Goal: Task Accomplishment & Management: Use online tool/utility

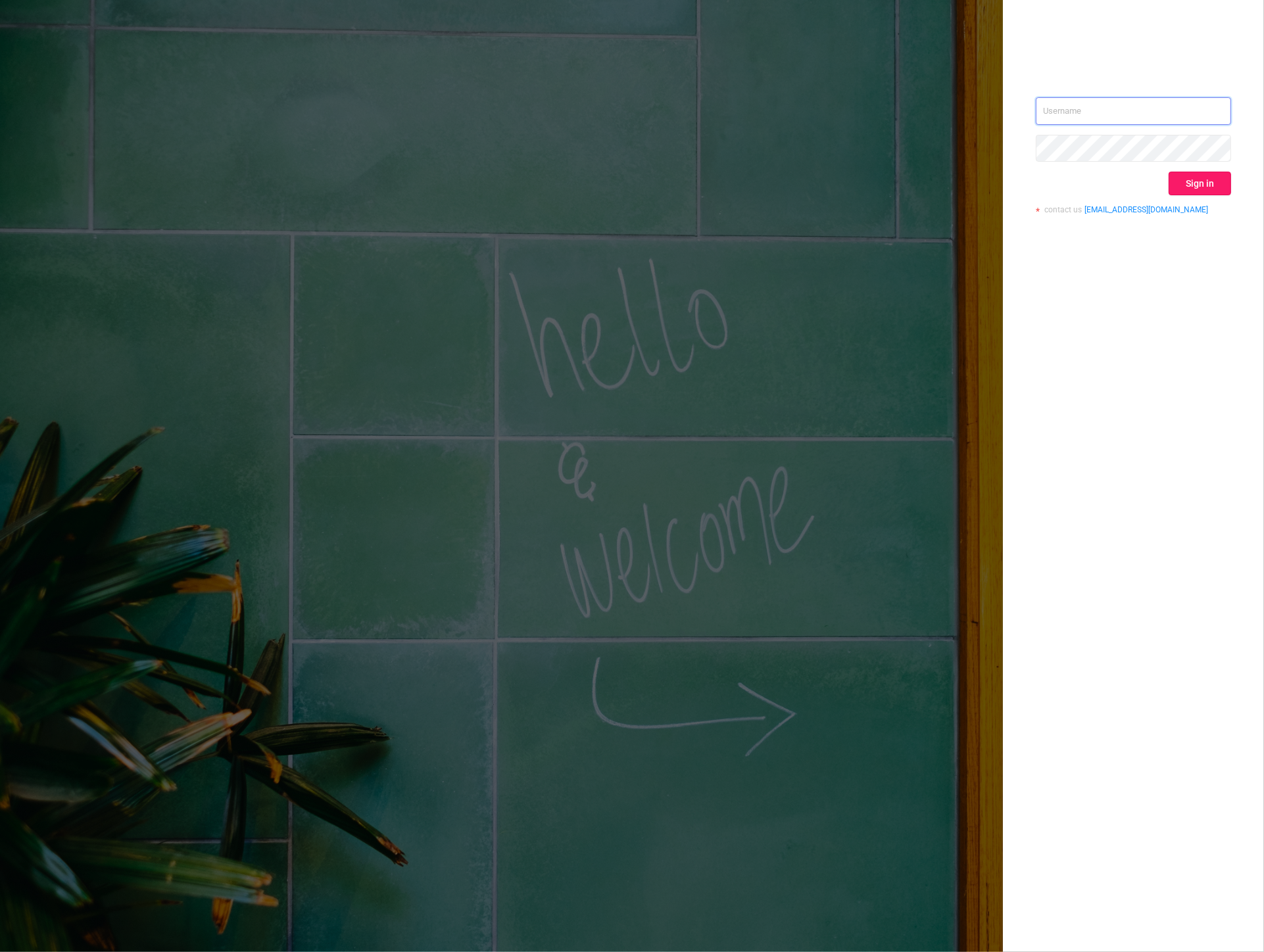
type input "steve@protected.media"
click at [1194, 187] on button "Sign in" at bounding box center [1200, 183] width 62 height 24
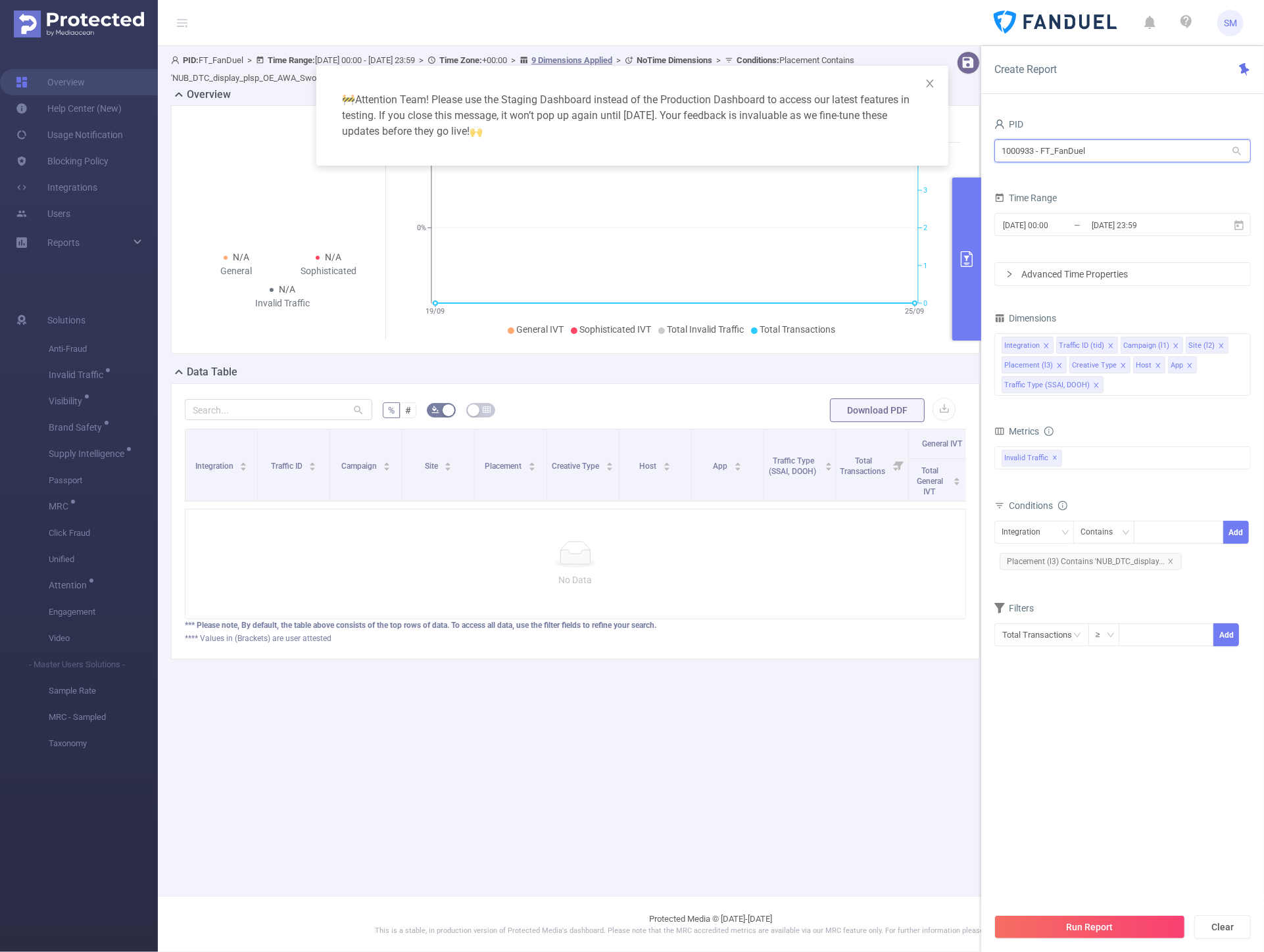
drag, startPoint x: 1117, startPoint y: 155, endPoint x: 988, endPoint y: 130, distance: 131.4
click at [988, 135] on div "PID 1000933 - FT_FanDuel 1000933 - FT_FanDuel Time Range 2025-09-19 00:00 _ 202…" at bounding box center [1122, 538] width 283 height 873
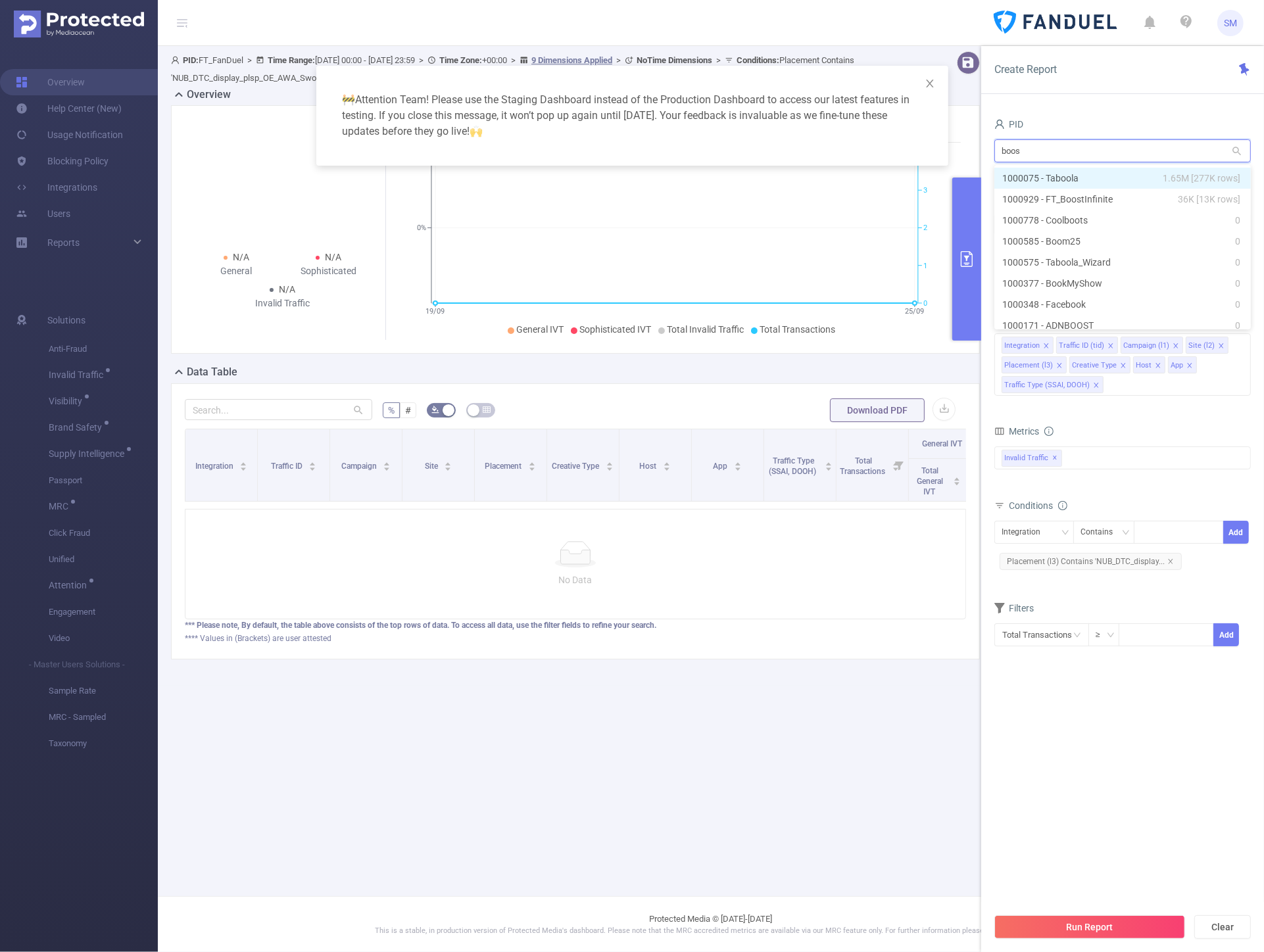
type input "boost"
click at [1074, 171] on li "1000929 - FT_BoostInfinite 36K [13K rows]" at bounding box center [1123, 178] width 257 height 21
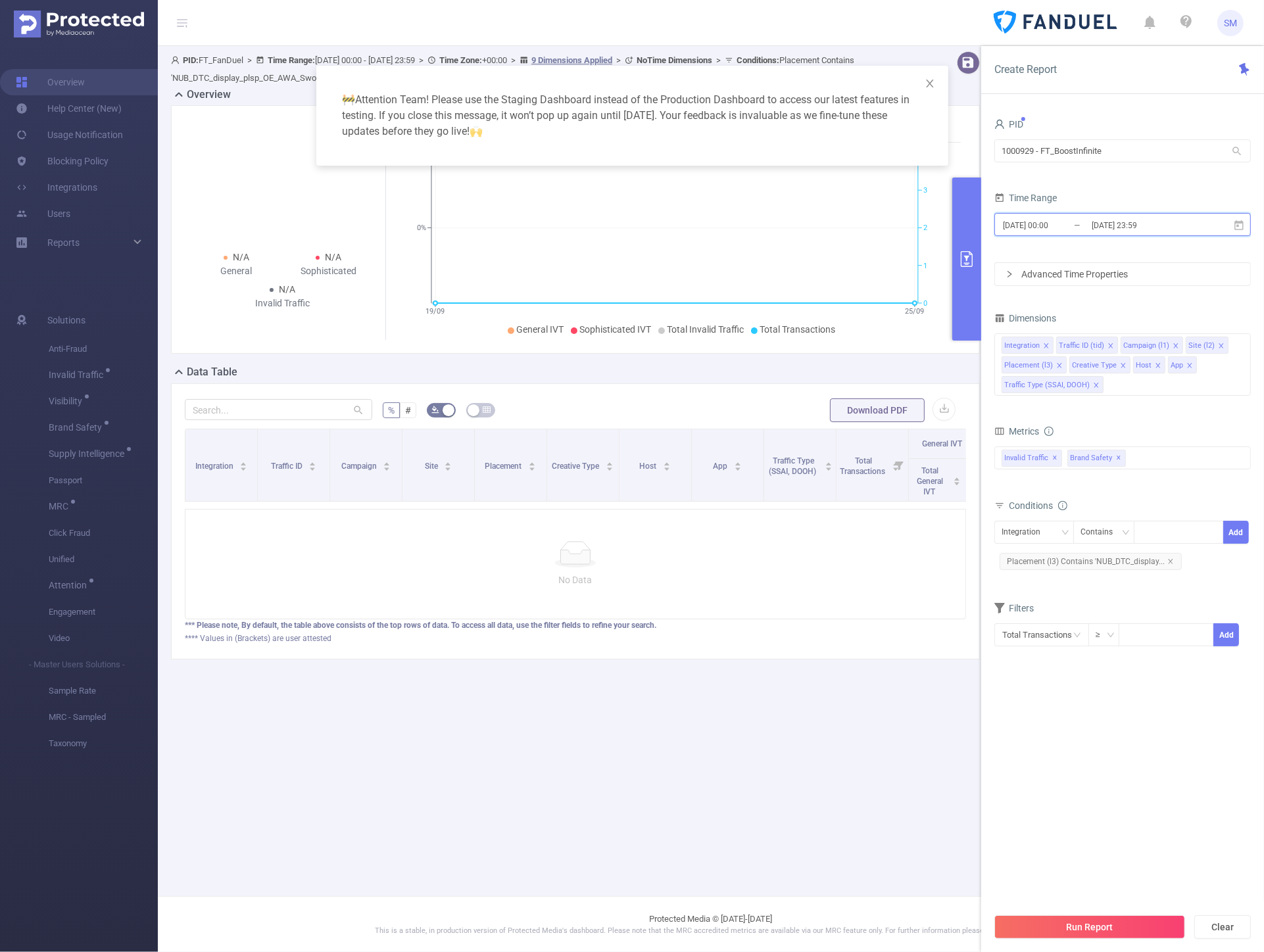
click at [1237, 227] on icon at bounding box center [1239, 226] width 12 height 12
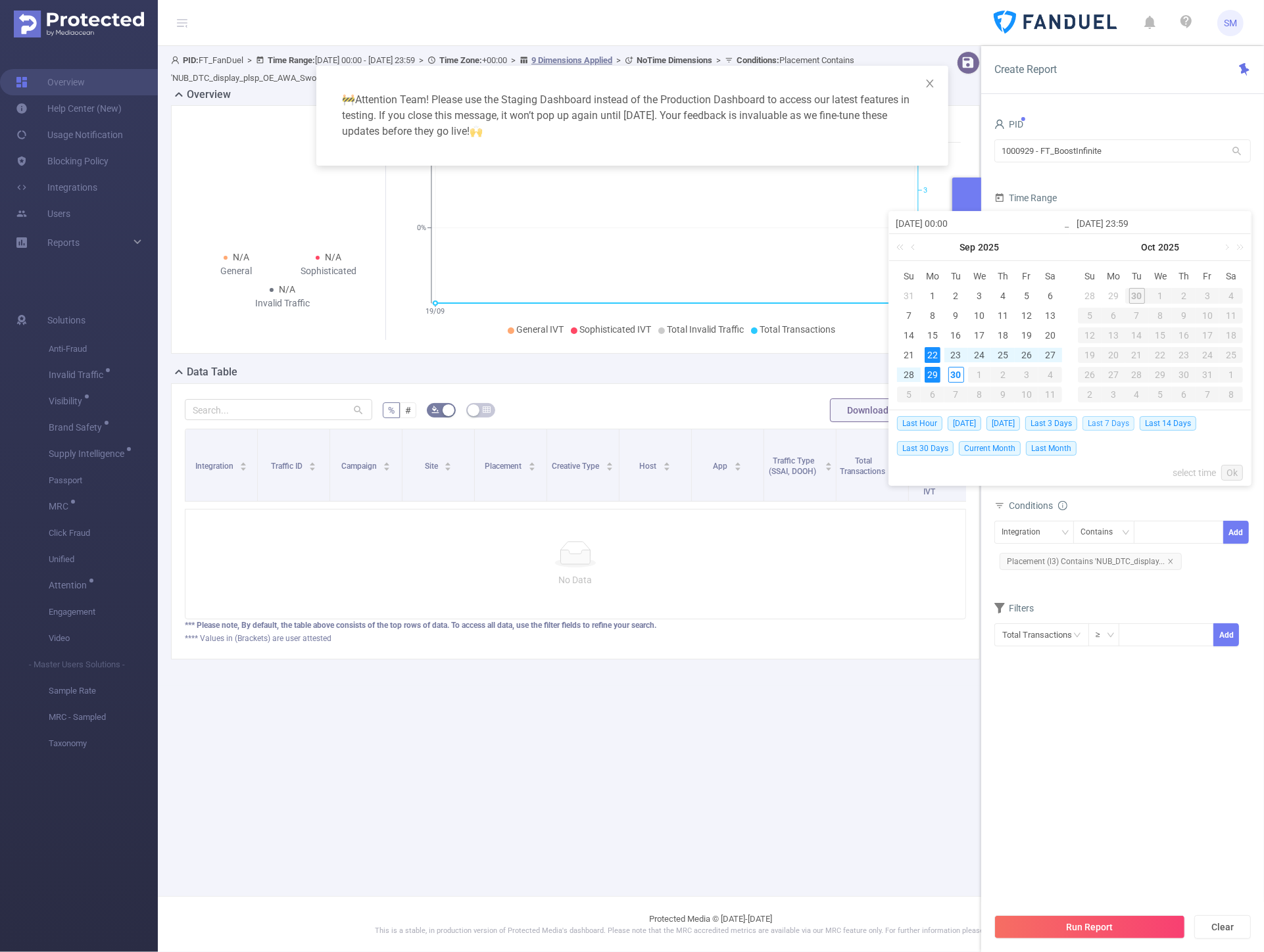
click at [1101, 422] on span "Last 7 Days" at bounding box center [1109, 423] width 52 height 14
type input "2025-09-23 00:00"
type input "2025-09-29 23:59"
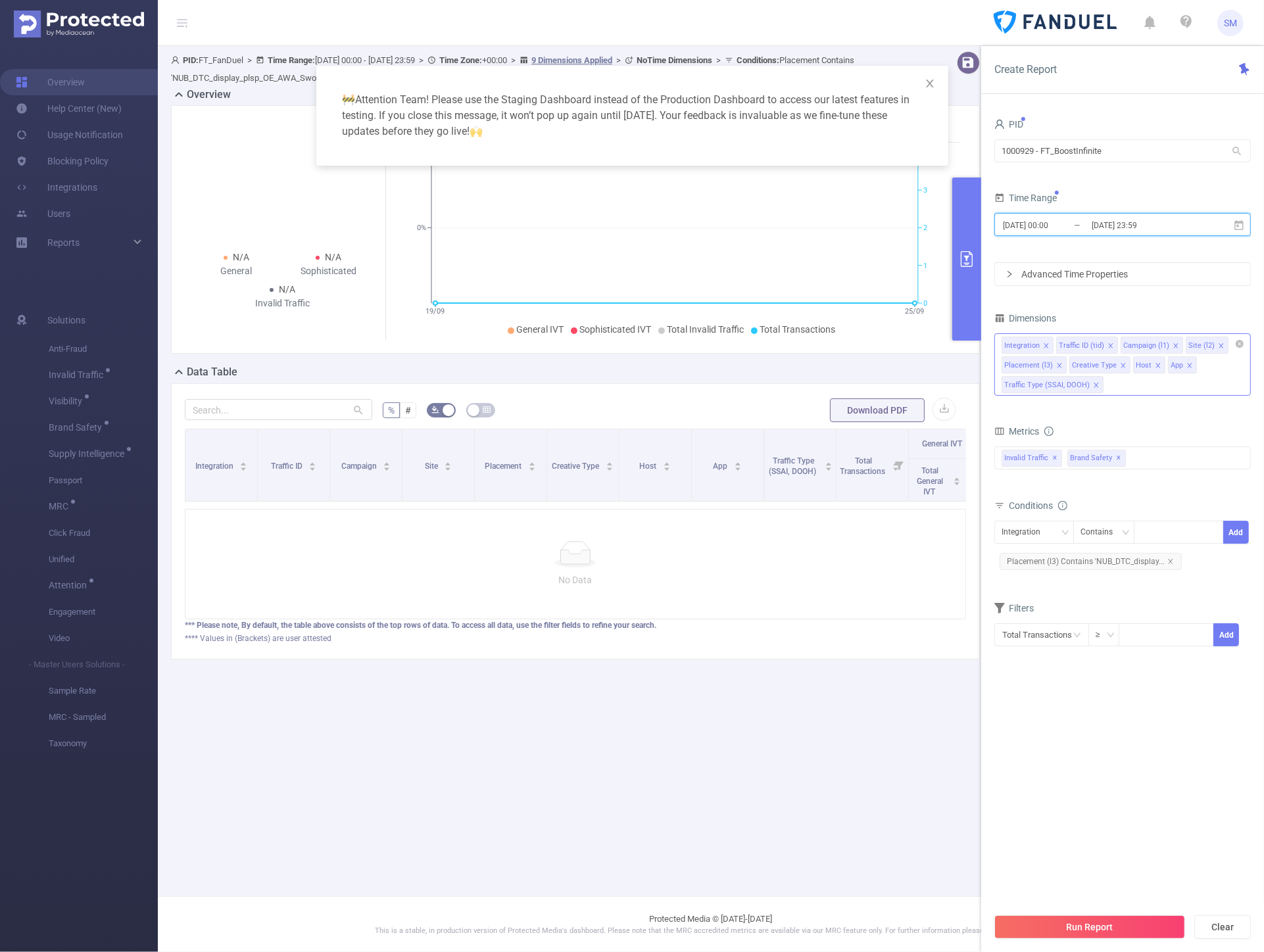
click at [1094, 385] on icon "icon: close" at bounding box center [1096, 385] width 6 height 6
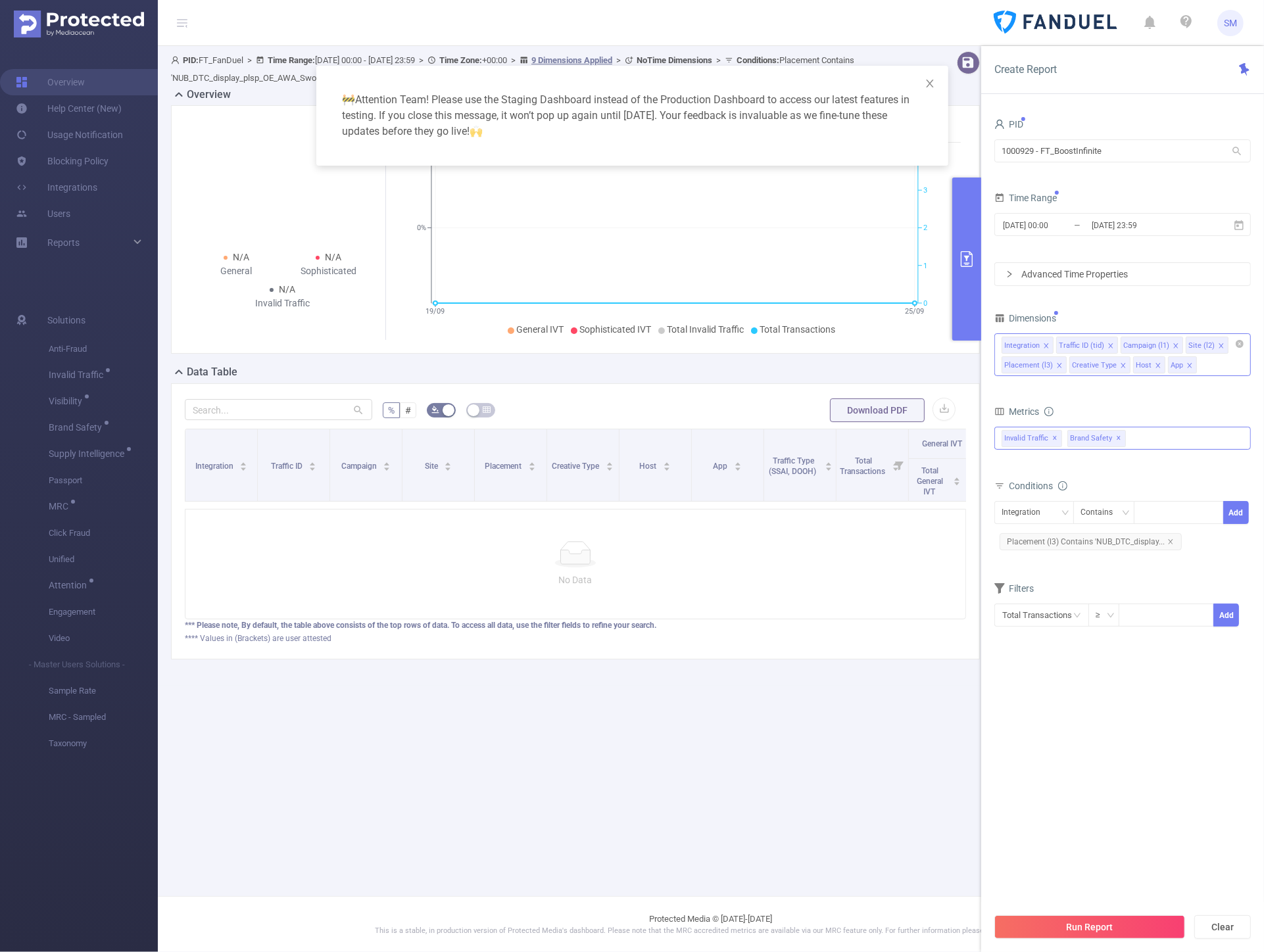
click at [1117, 436] on span "✕" at bounding box center [1119, 438] width 5 height 16
click at [1168, 541] on icon "icon: close" at bounding box center [1170, 542] width 6 height 6
click at [1088, 922] on button "Run Report" at bounding box center [1090, 927] width 191 height 24
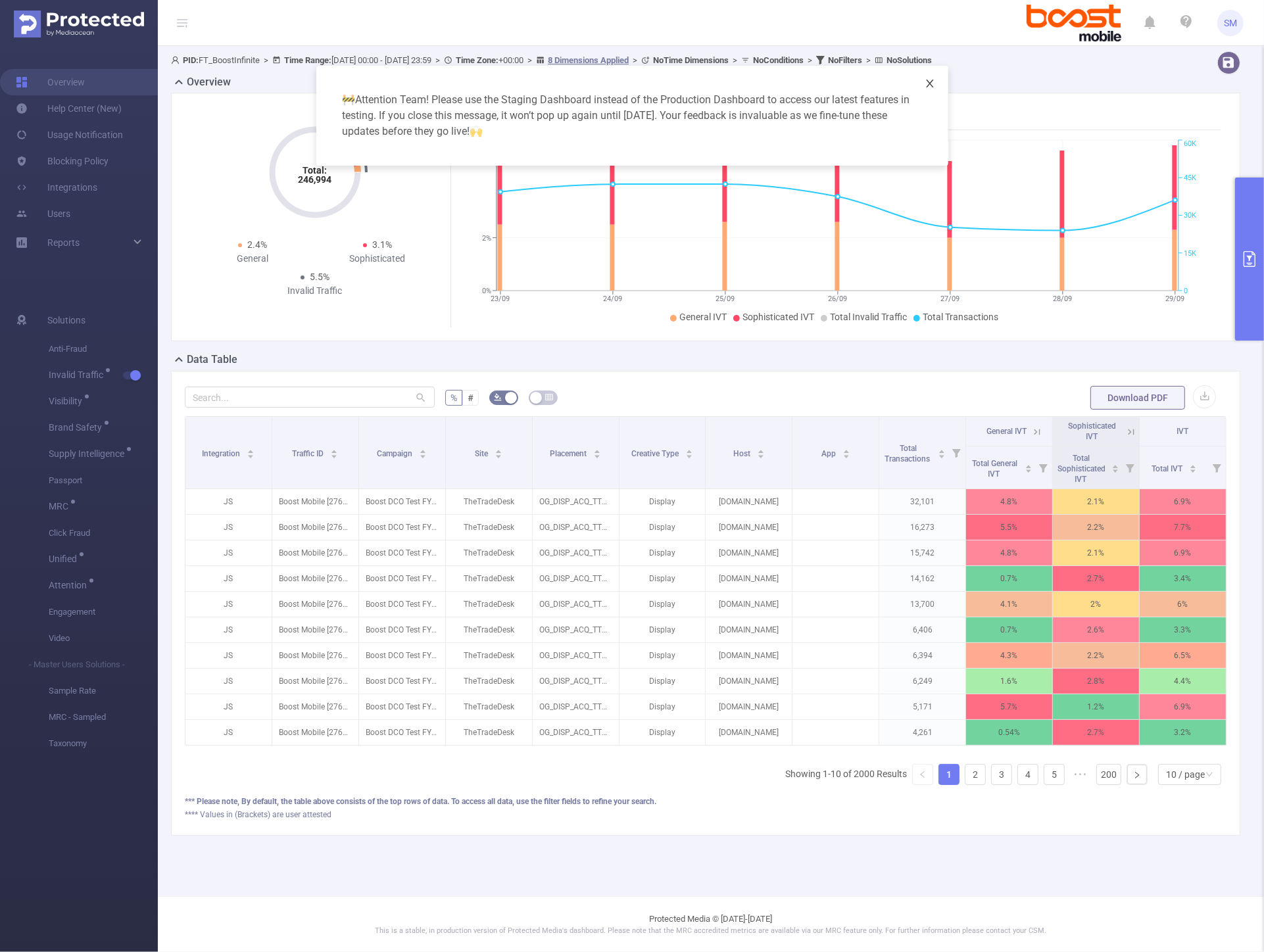
click at [934, 79] on icon "icon: close" at bounding box center [930, 83] width 11 height 11
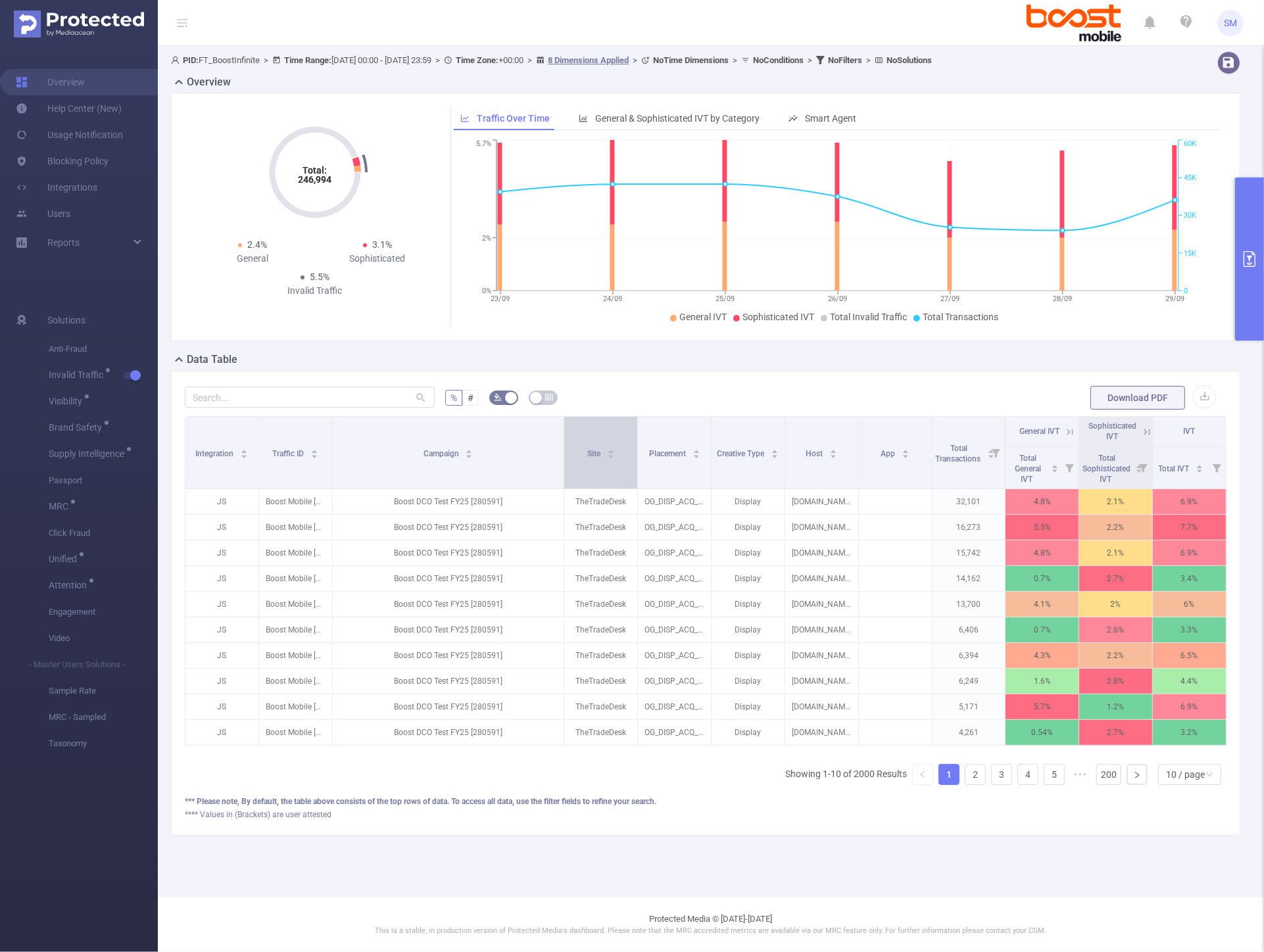
drag, startPoint x: 444, startPoint y: 432, endPoint x: 573, endPoint y: 457, distance: 131.4
click at [573, 446] on tr "Integration Traffic ID Campaign Site Placement Creative Type Host App Total Tra…" at bounding box center [706, 431] width 1041 height 29
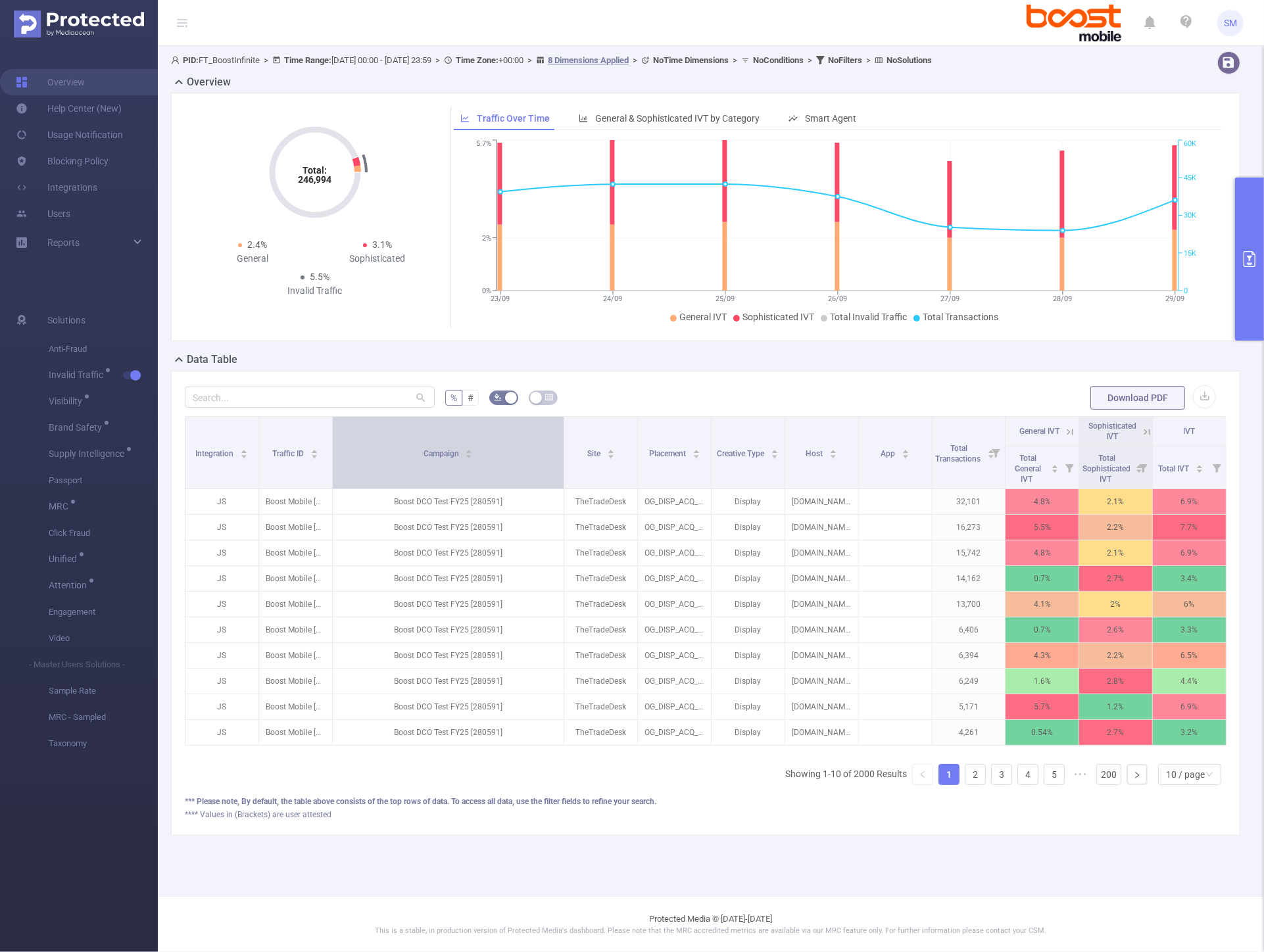
click at [474, 459] on div "Campaign" at bounding box center [449, 452] width 50 height 13
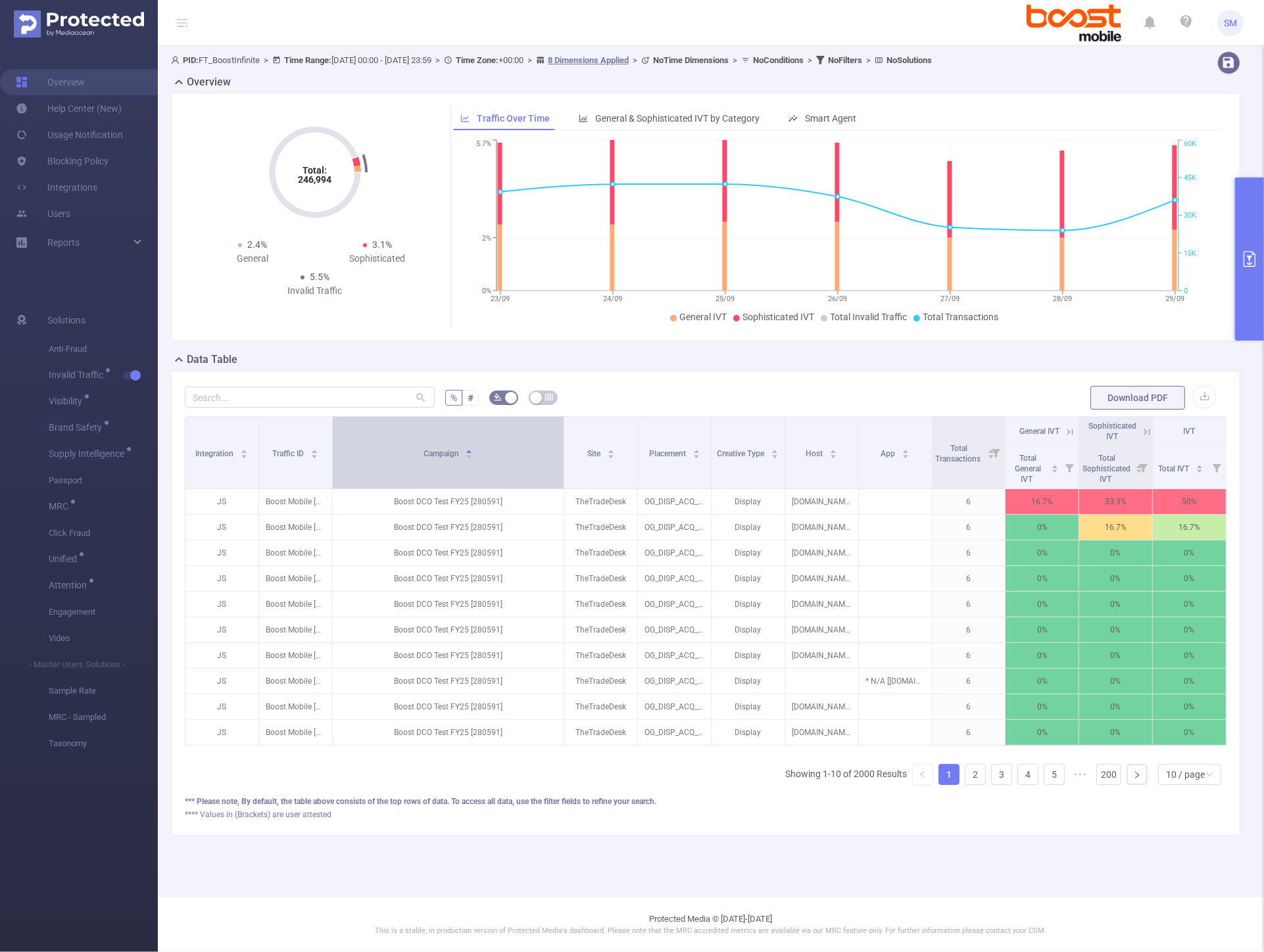
click at [474, 459] on div "Campaign" at bounding box center [449, 452] width 50 height 13
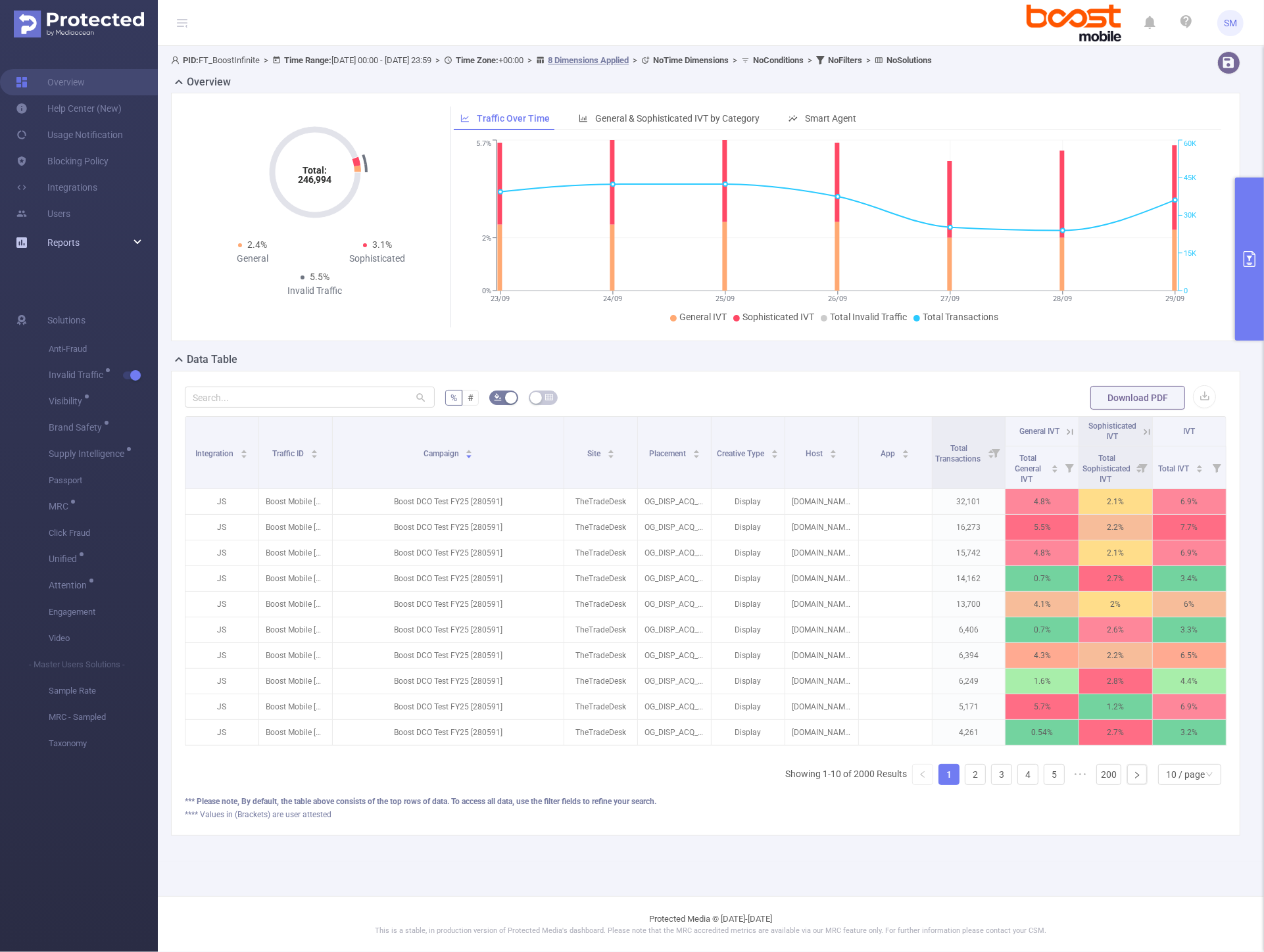
click at [140, 238] on div "Reports" at bounding box center [79, 242] width 158 height 27
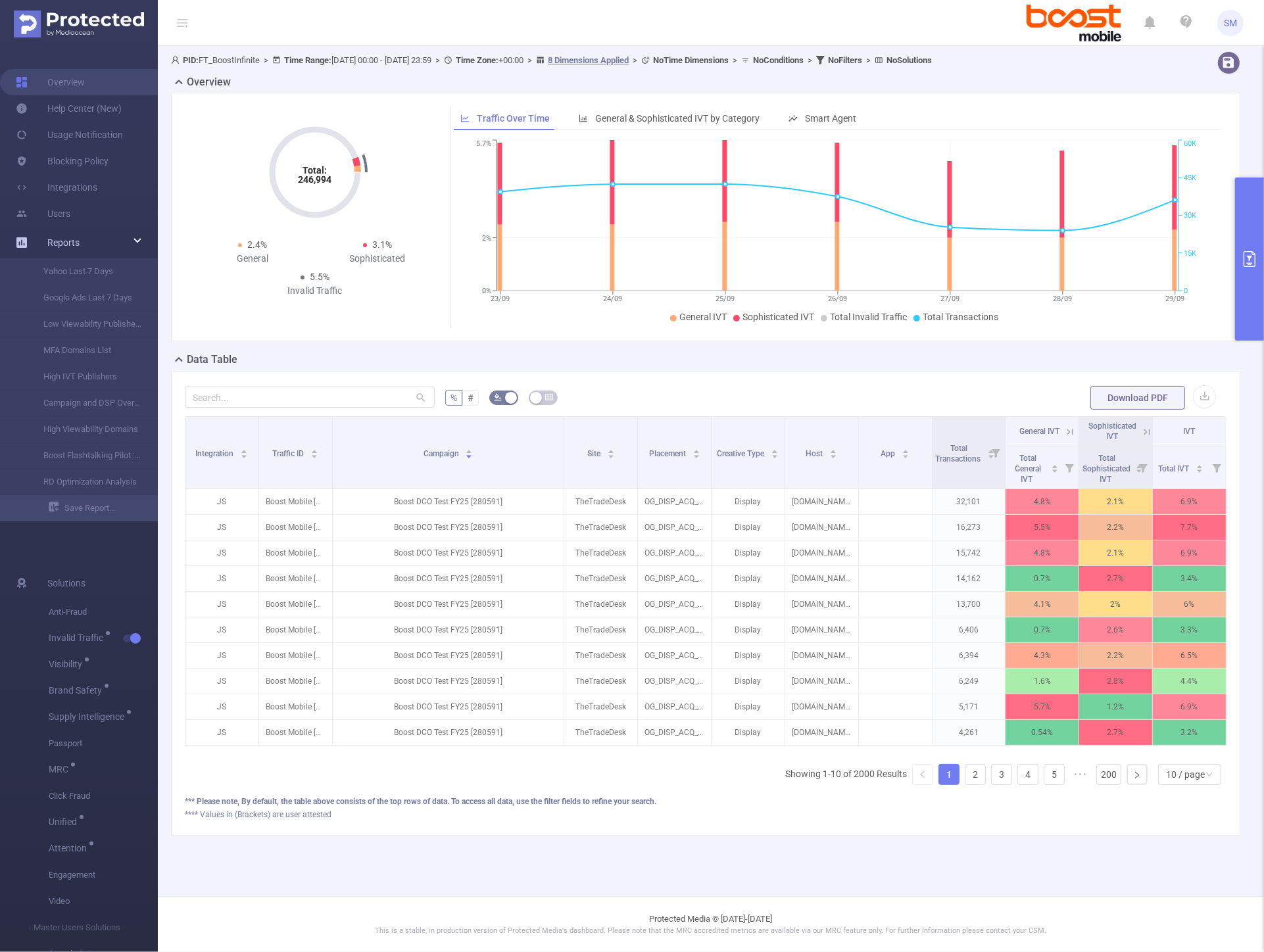
click at [59, 244] on span "Reports" at bounding box center [63, 242] width 32 height 11
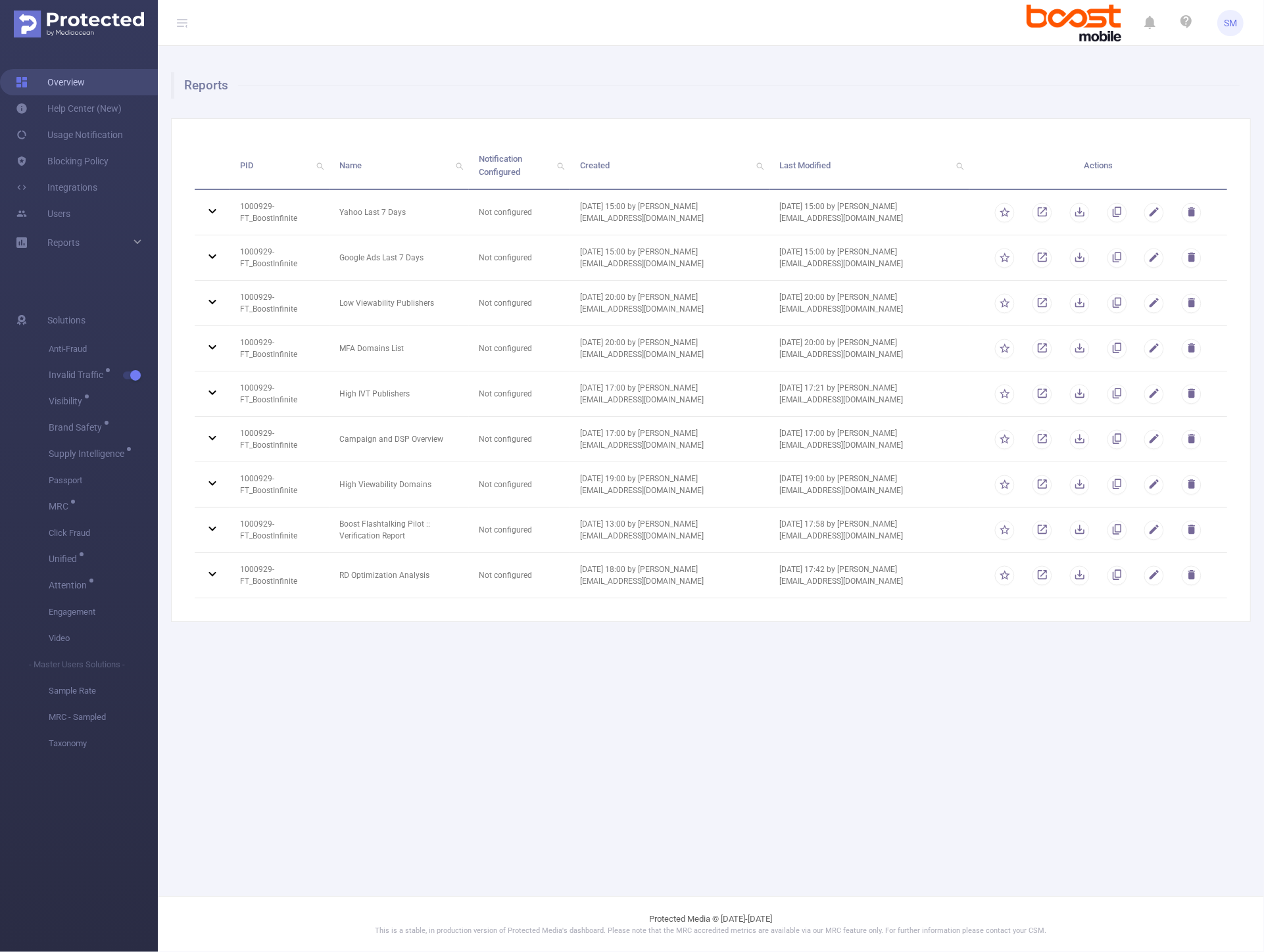
click at [85, 81] on link "Overview" at bounding box center [50, 82] width 69 height 27
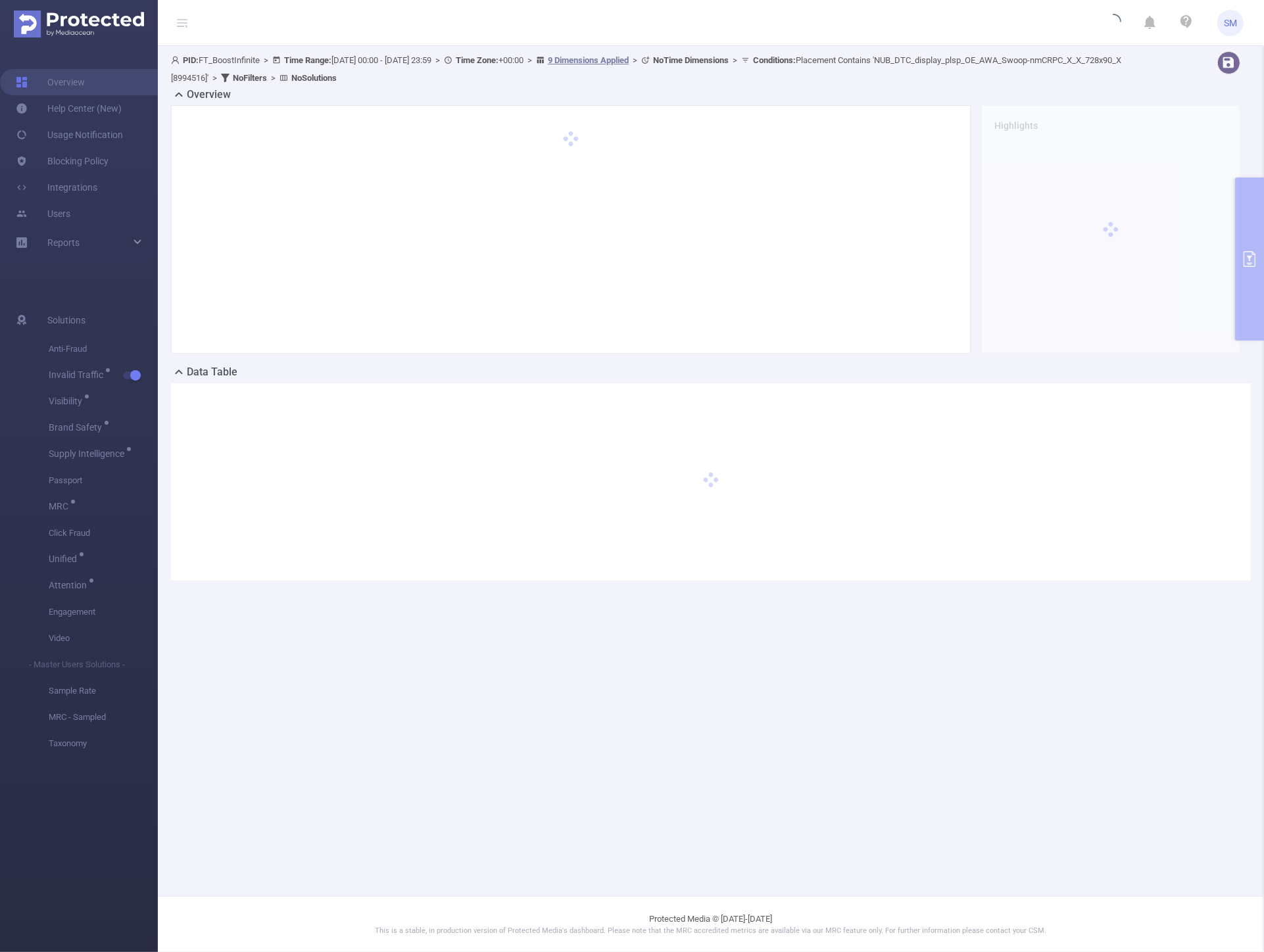
type input "2025-09-19 00:00"
type input "2025-09-25 23:59"
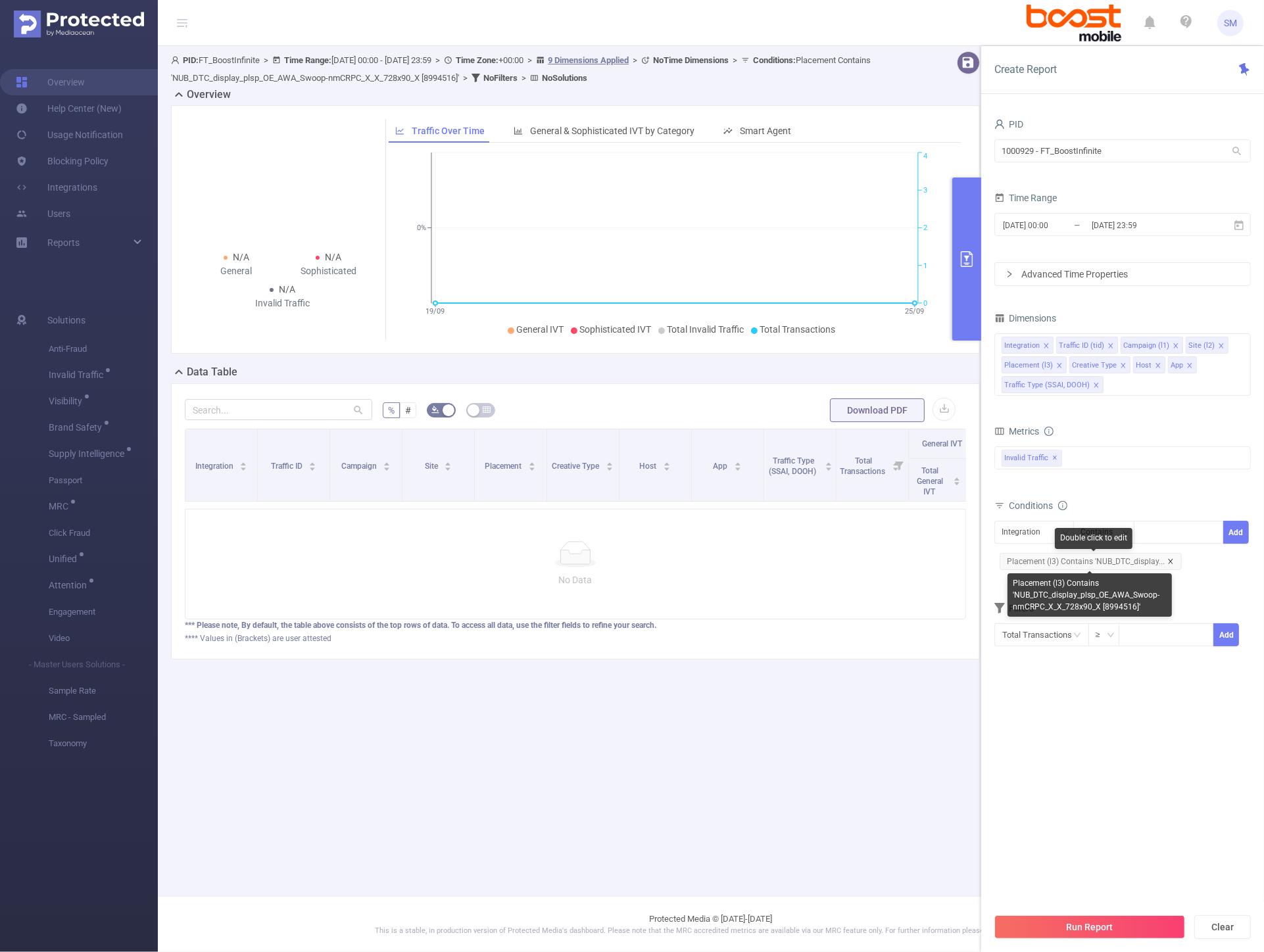
click at [1169, 558] on icon "icon: close" at bounding box center [1170, 561] width 6 height 6
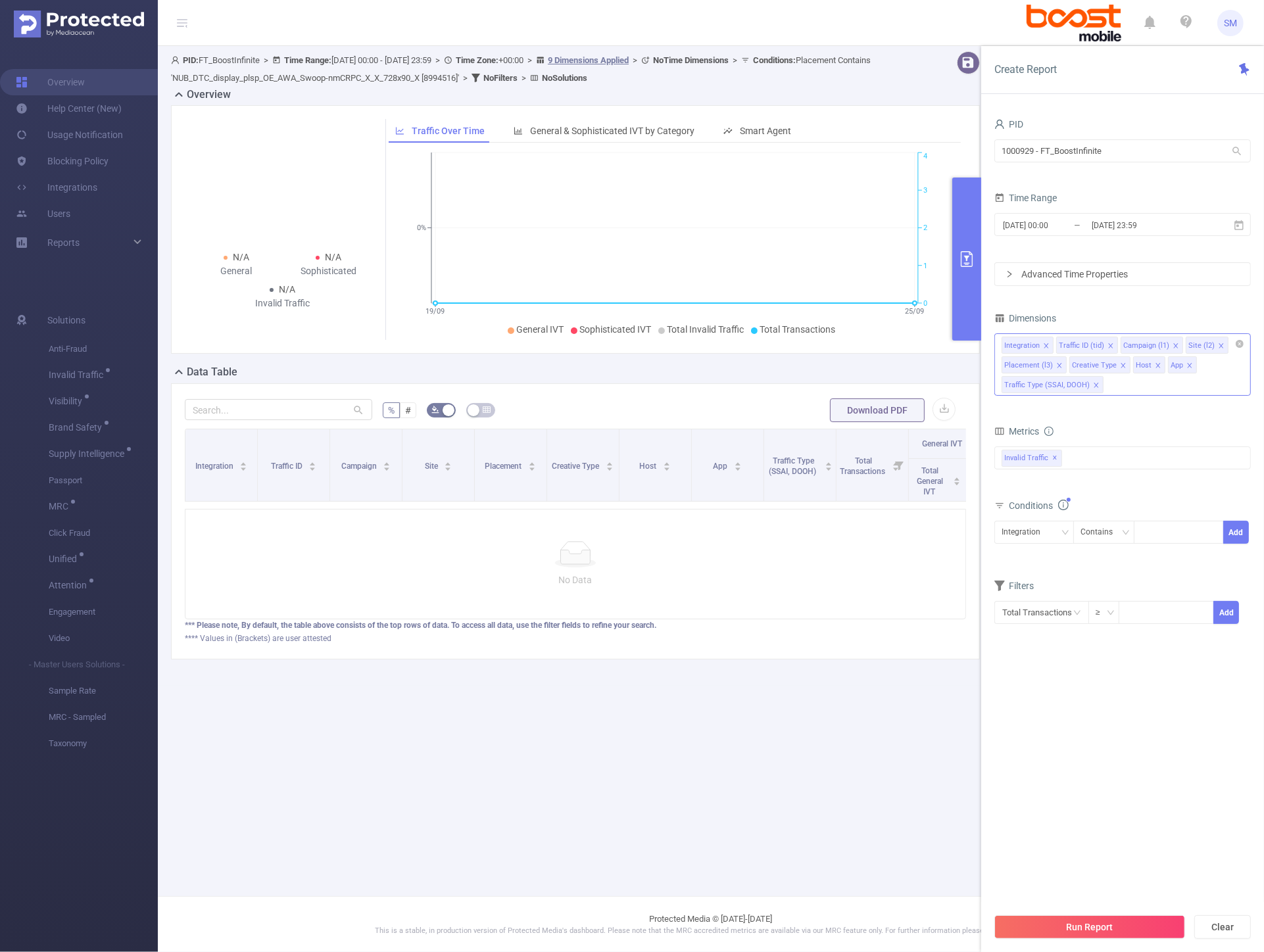
click at [1093, 386] on icon "icon: close" at bounding box center [1096, 385] width 6 height 6
click at [1235, 225] on icon at bounding box center [1239, 225] width 9 height 10
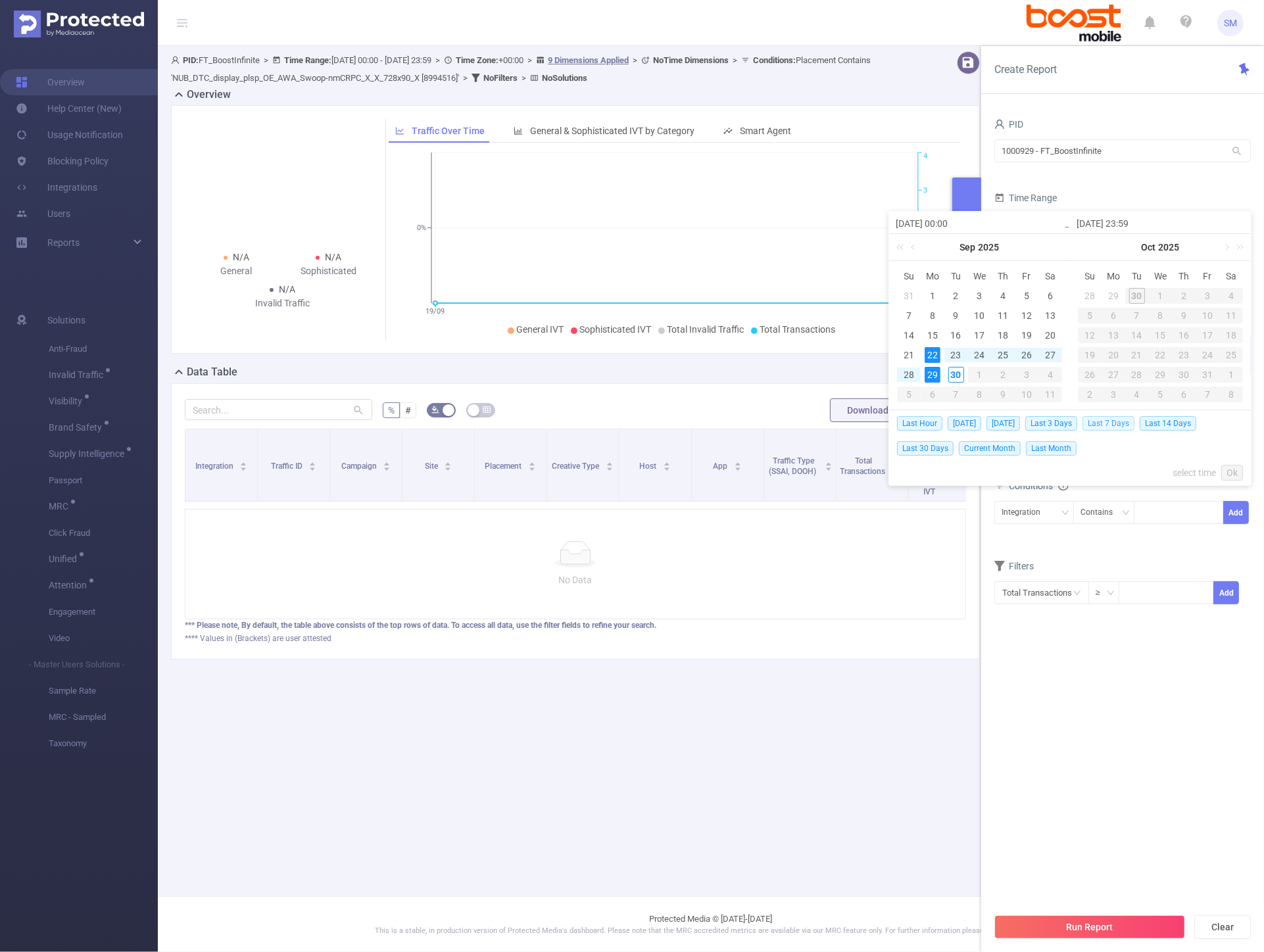
click at [1111, 426] on span "Last 7 Days" at bounding box center [1109, 423] width 52 height 14
type input "2025-09-23 00:00"
type input "2025-09-29 23:59"
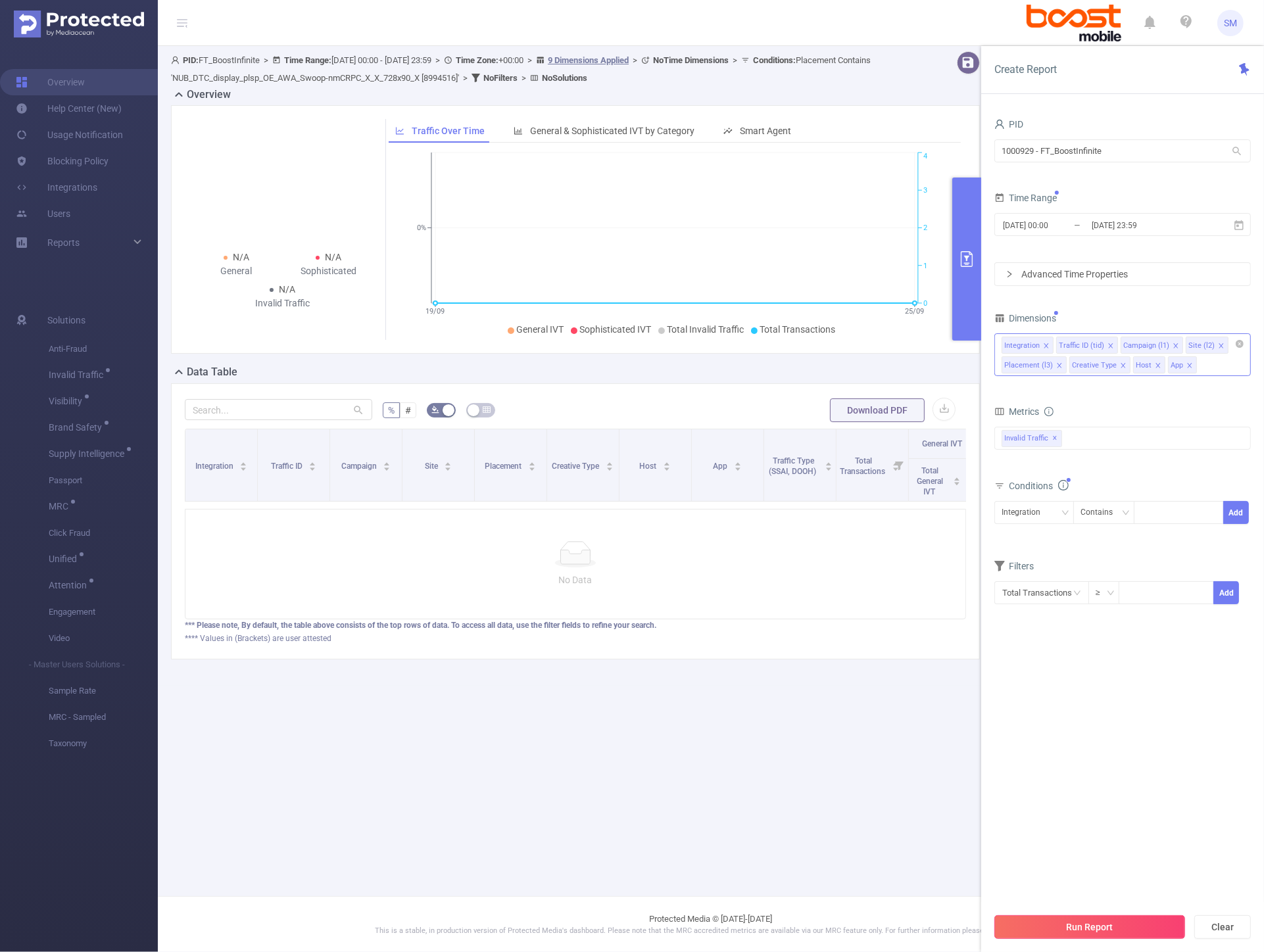
click at [1083, 920] on button "Run Report" at bounding box center [1090, 927] width 191 height 24
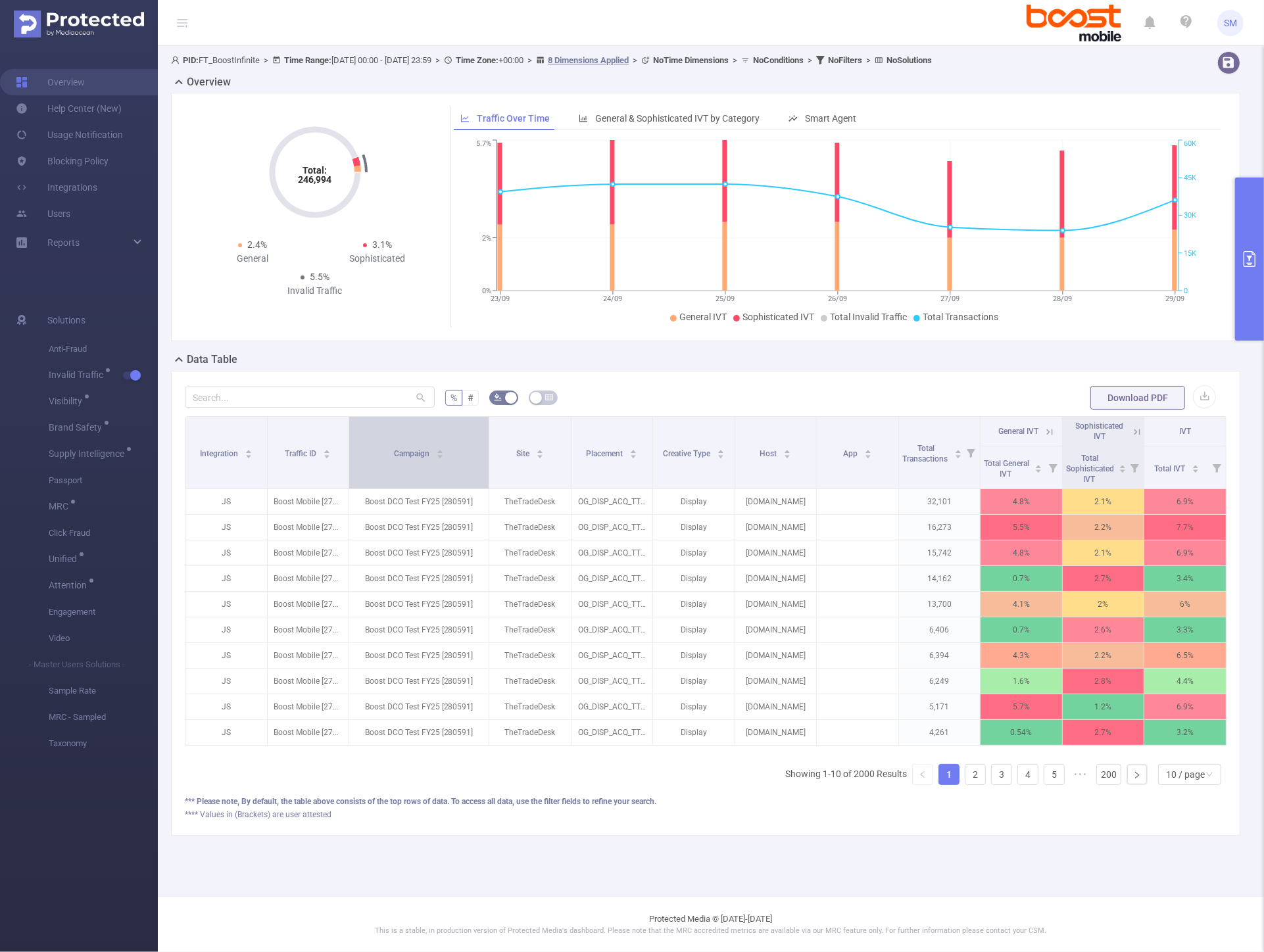
drag, startPoint x: 444, startPoint y: 458, endPoint x: 409, endPoint y: 441, distance: 38.9
click at [485, 463] on span at bounding box center [488, 453] width 6 height 72
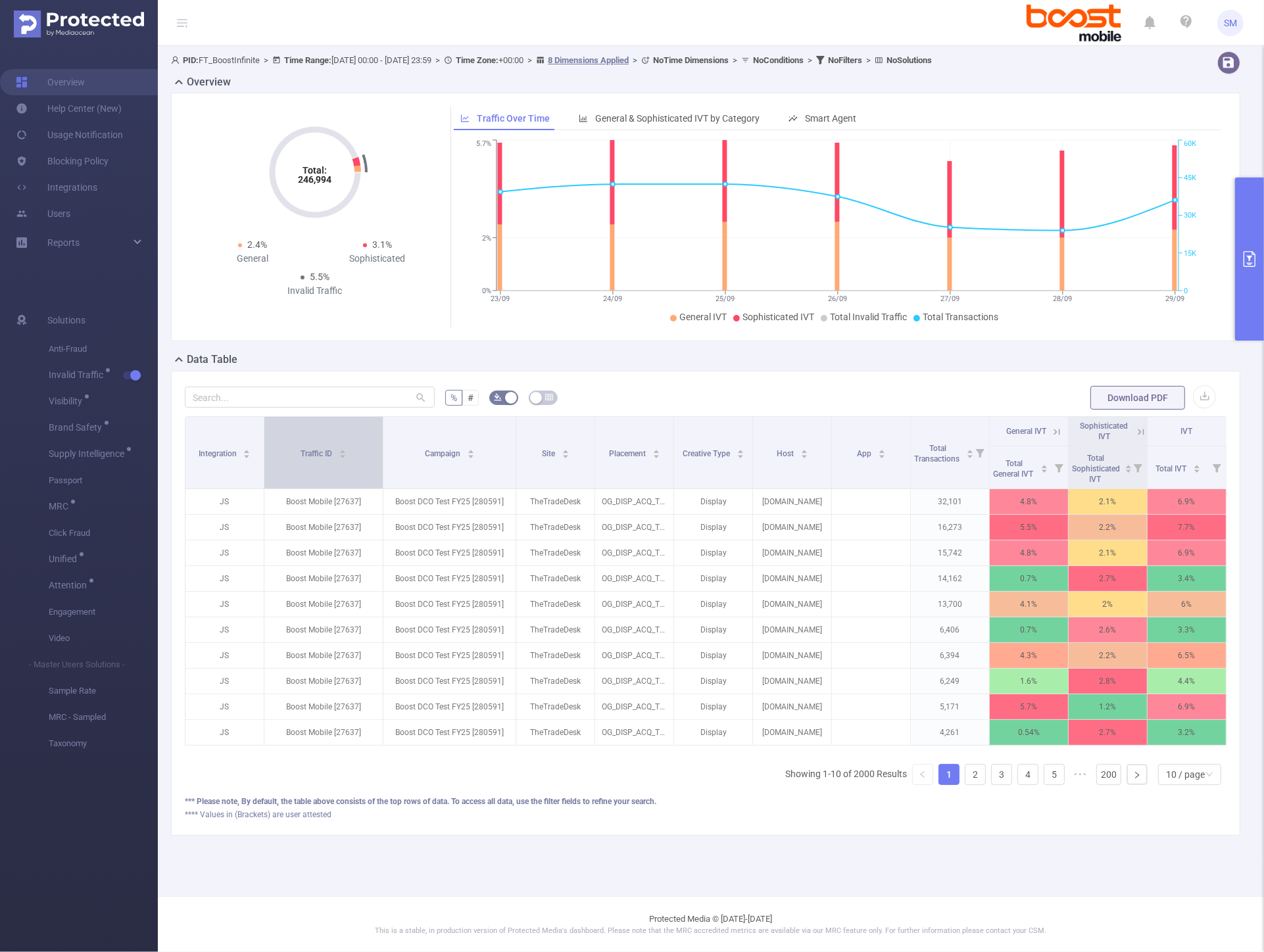
drag, startPoint x: 345, startPoint y: 425, endPoint x: 379, endPoint y: 453, distance: 44.0
click at [380, 453] on span at bounding box center [383, 453] width 6 height 72
click at [1245, 221] on button "primary" at bounding box center [1250, 259] width 29 height 163
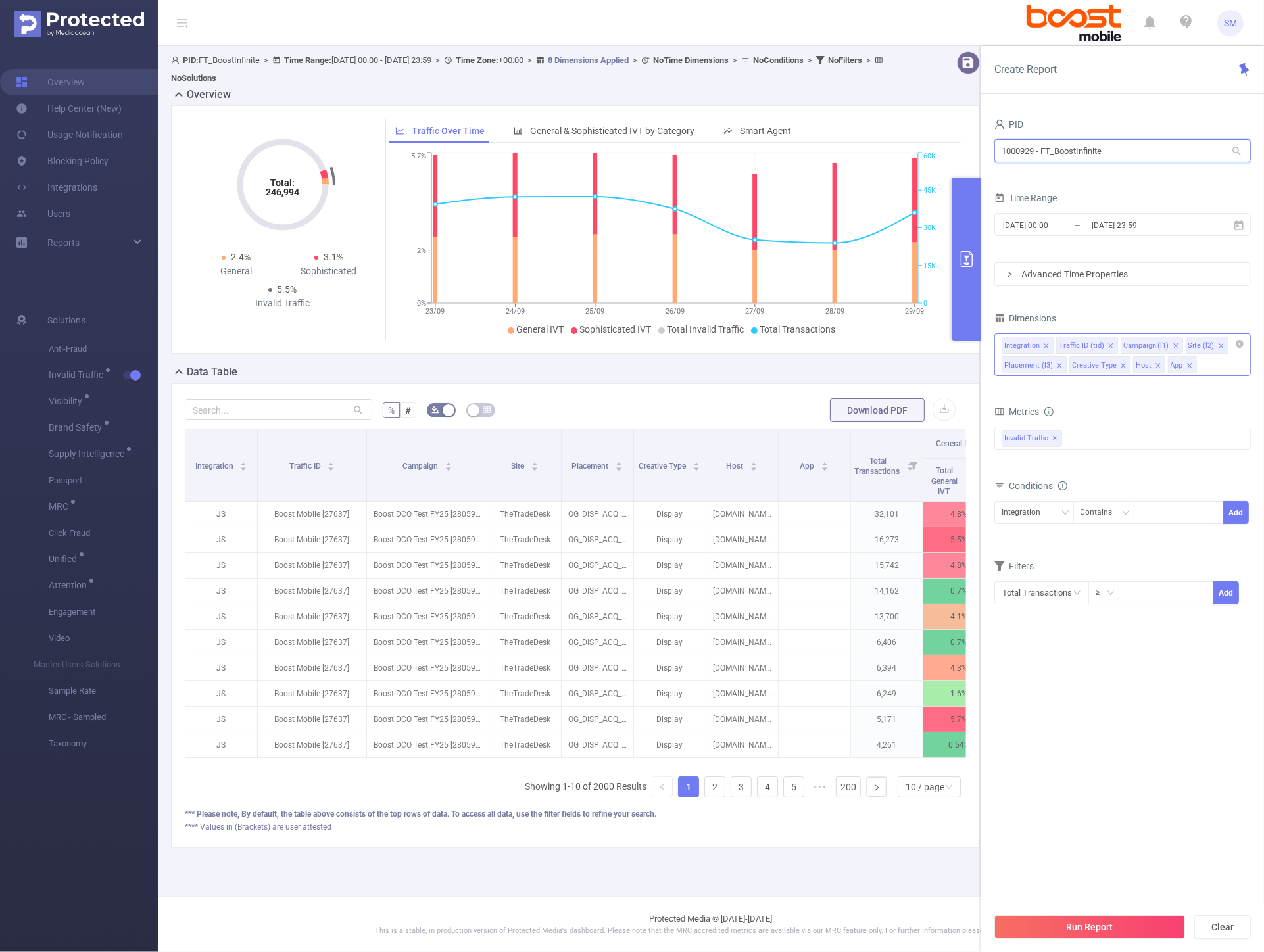
drag, startPoint x: 1093, startPoint y: 148, endPoint x: 983, endPoint y: 128, distance: 111.8
click at [983, 128] on div "PID 1000929 - FT_BoostInfinite 1000929 - FT_BoostInfinite Time Range 2025-09-23…" at bounding box center [1122, 538] width 283 height 873
type input "adtelligent"
click at [1055, 196] on li "1000152 - Adtelligent 1.41M [182K rows]" at bounding box center [1123, 198] width 257 height 21
click at [1239, 222] on icon at bounding box center [1239, 225] width 9 height 10
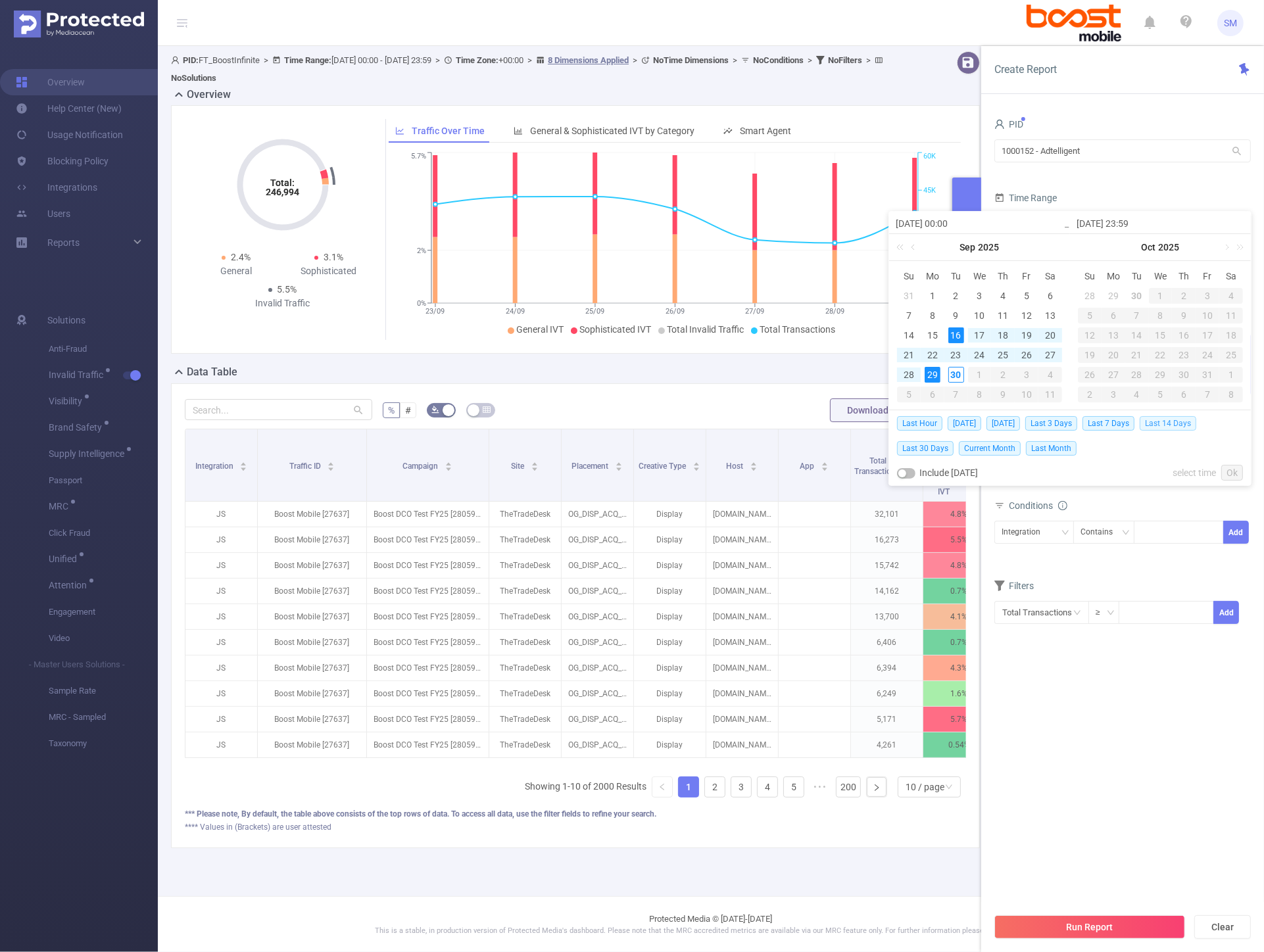
click at [1166, 423] on span "Last 14 Days" at bounding box center [1168, 423] width 57 height 14
type input "2025-09-16 00:00"
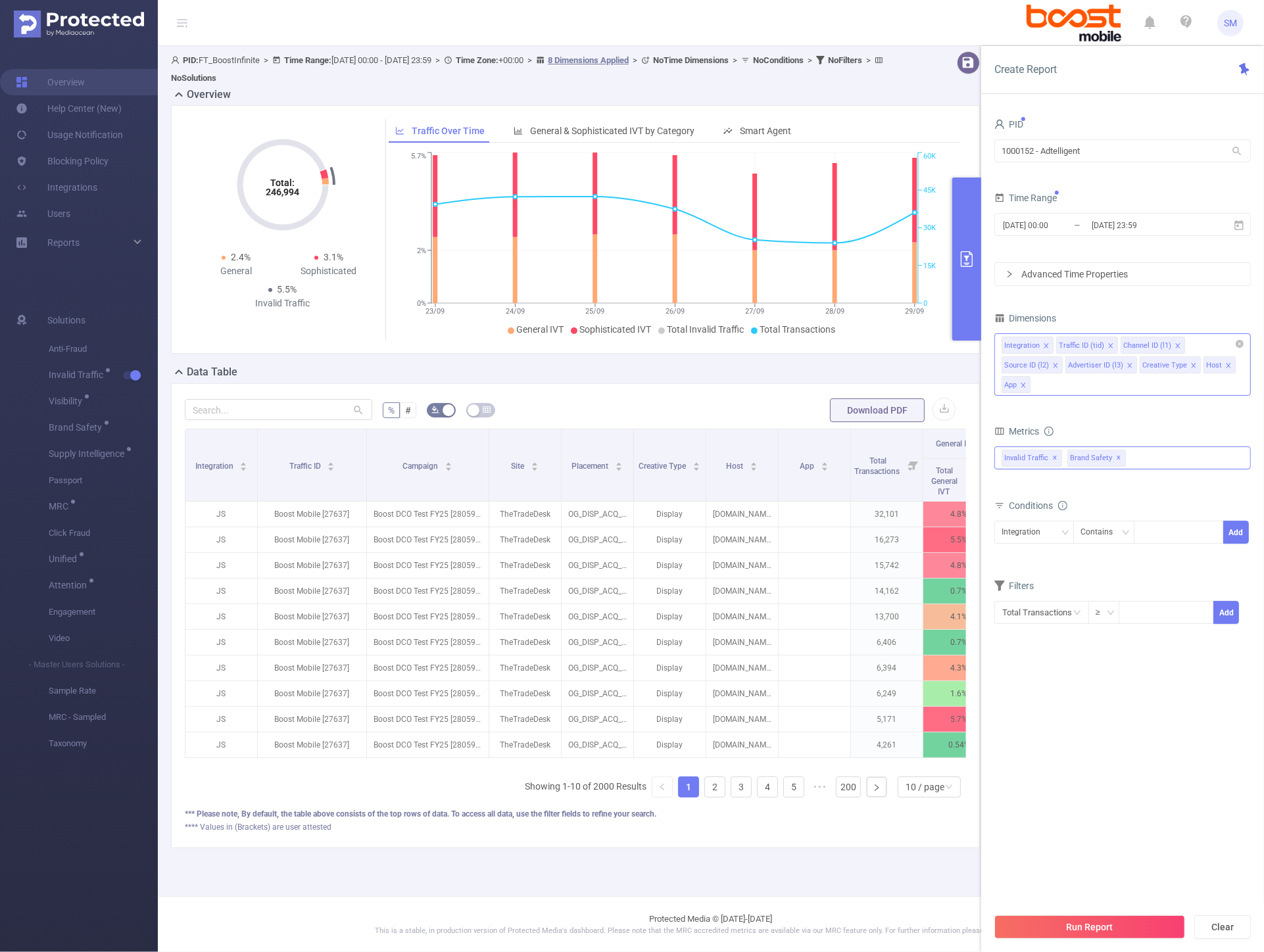
click at [1117, 457] on span "✕" at bounding box center [1119, 458] width 5 height 16
click at [1103, 463] on div "Invalid Traffic ✕" at bounding box center [1123, 458] width 257 height 23
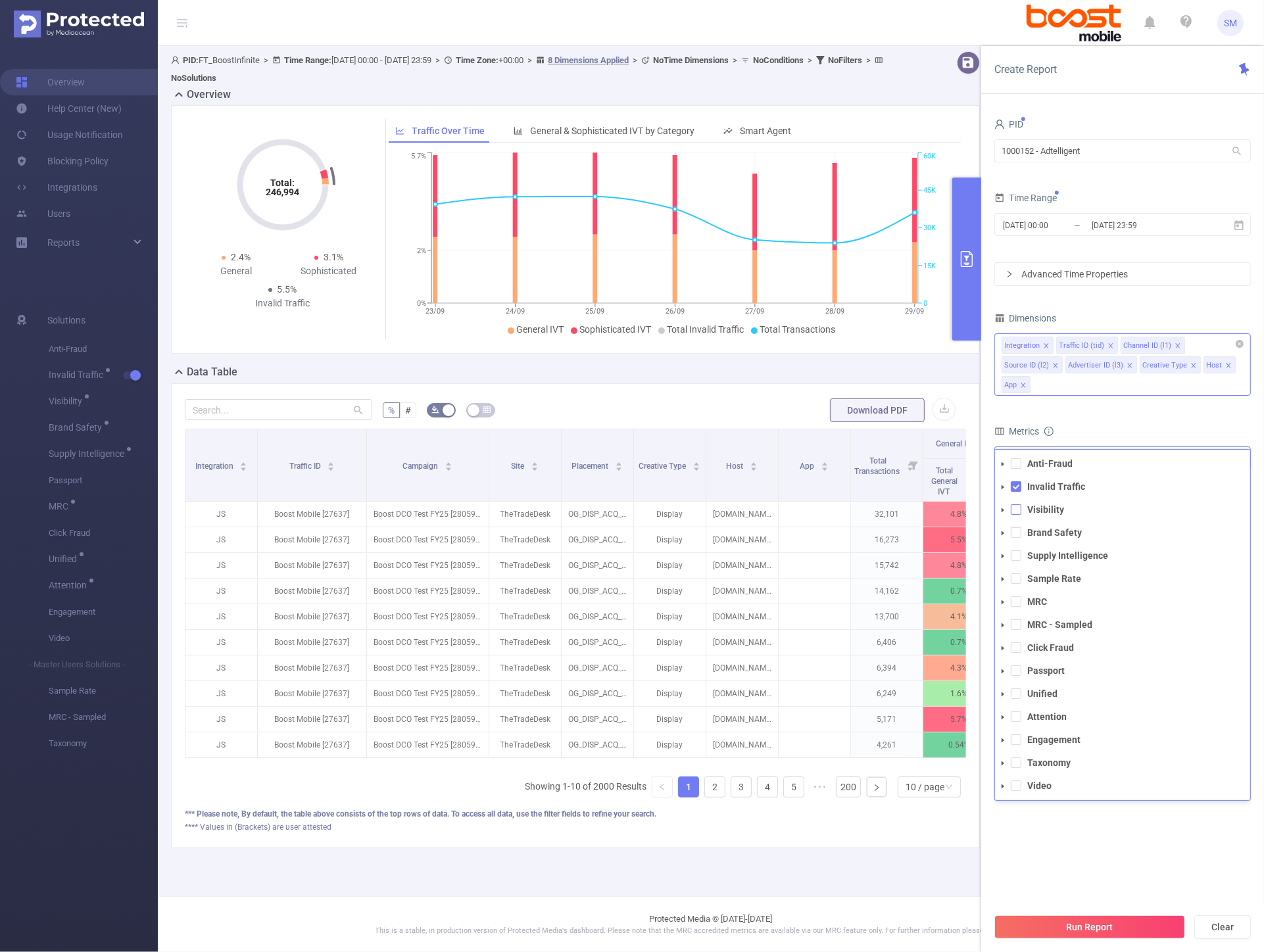
click at [1017, 508] on span at bounding box center [1016, 509] width 11 height 11
click at [1154, 417] on form "Dimensions Integration Traffic ID (tid) Channel ID (l1) Source ID (l2) Advertis…" at bounding box center [1123, 475] width 257 height 332
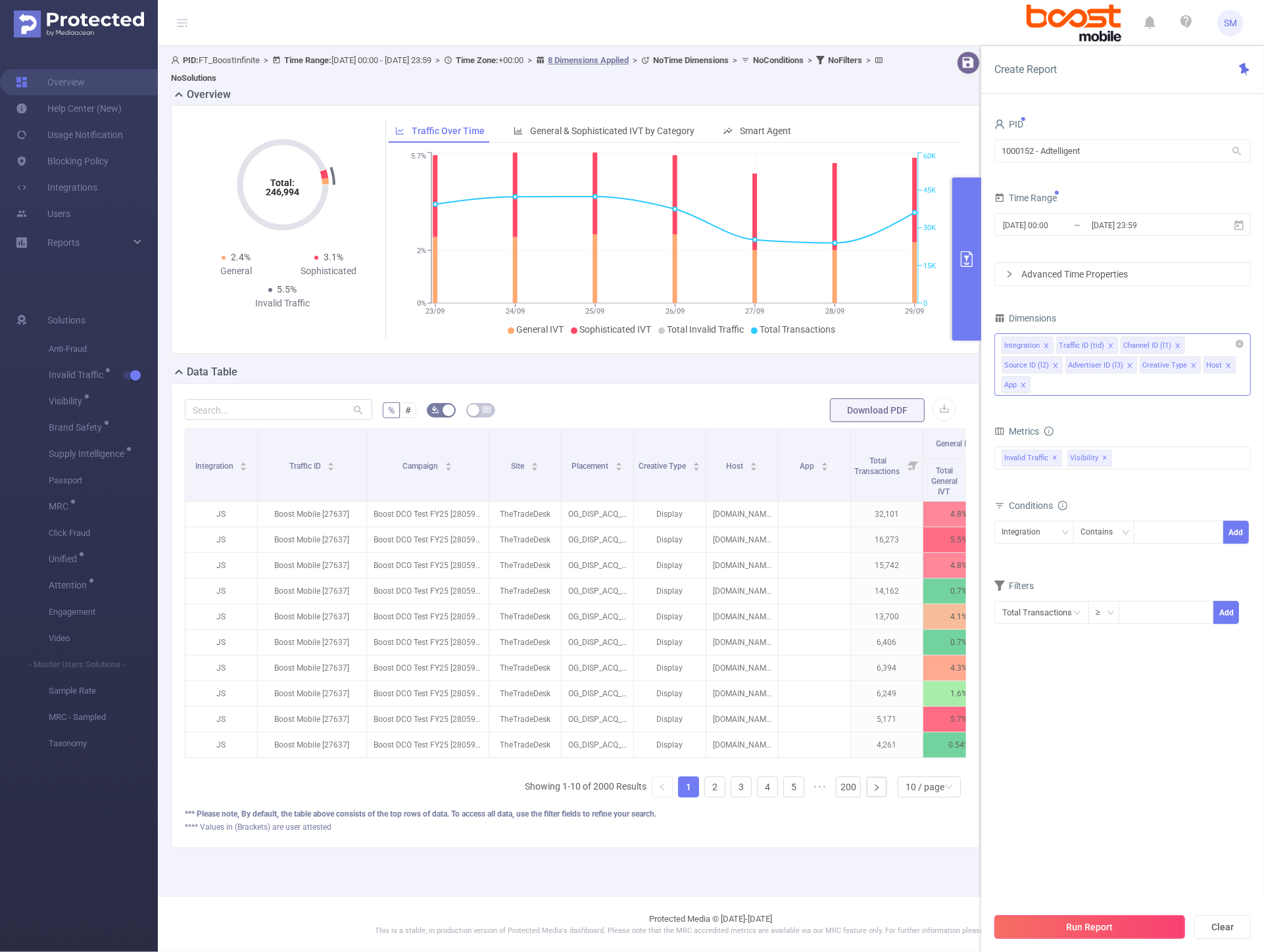
click at [1102, 928] on button "Run Report" at bounding box center [1090, 927] width 191 height 24
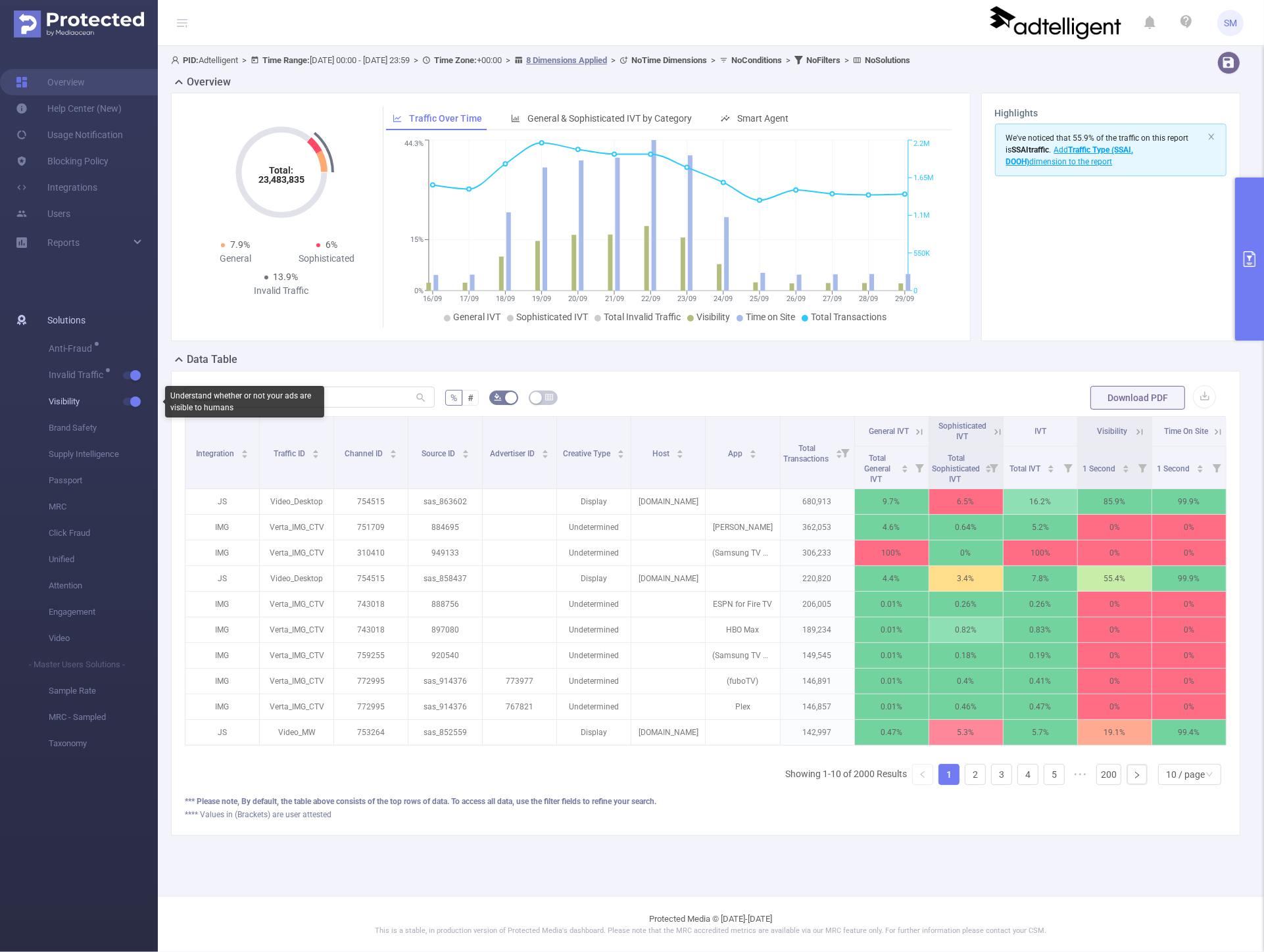
click at [133, 398] on button "button" at bounding box center [133, 401] width 19 height 8
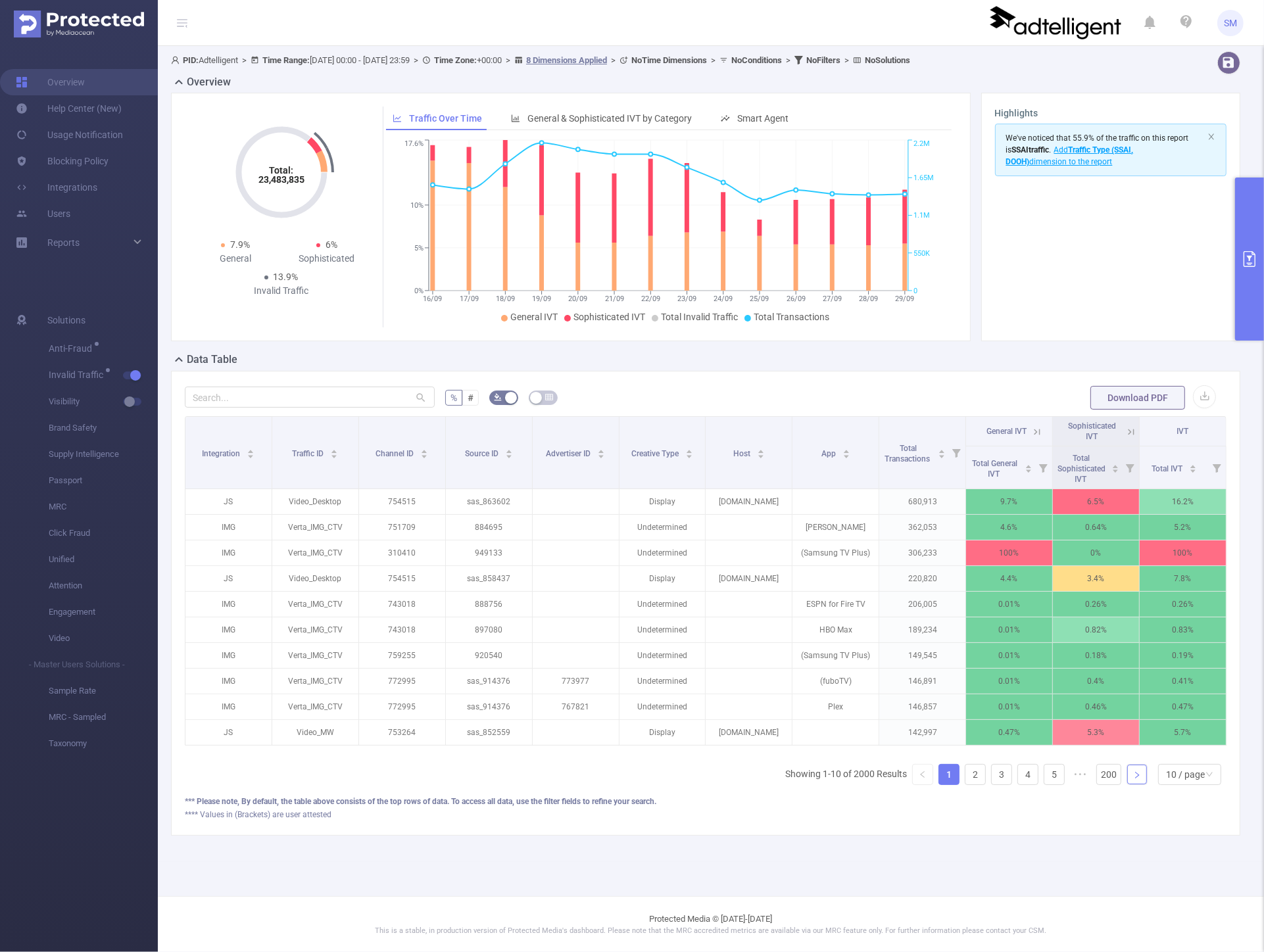
click at [1134, 779] on icon "icon: right" at bounding box center [1137, 775] width 8 height 8
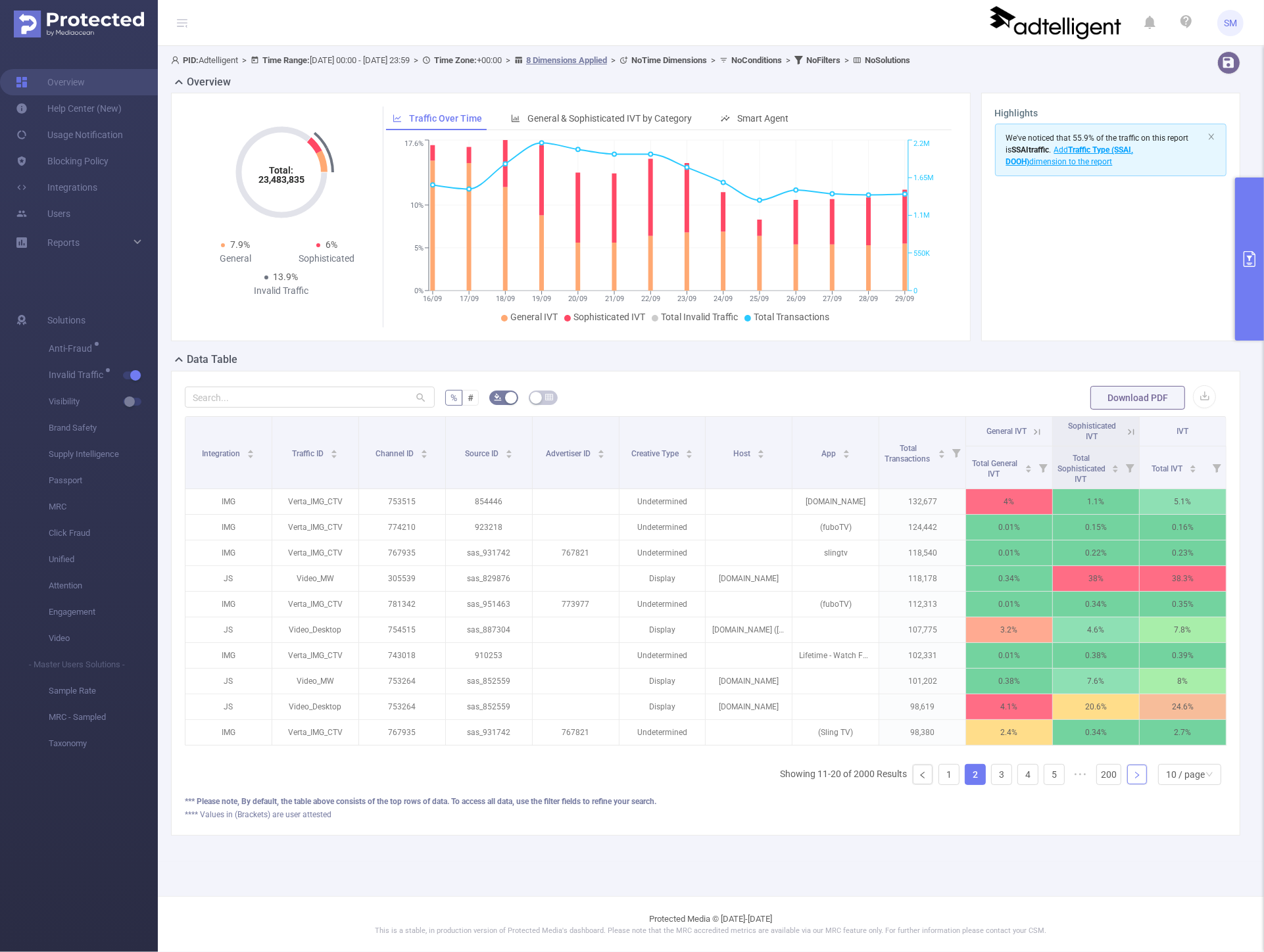
click at [1134, 779] on icon "icon: right" at bounding box center [1137, 775] width 8 height 8
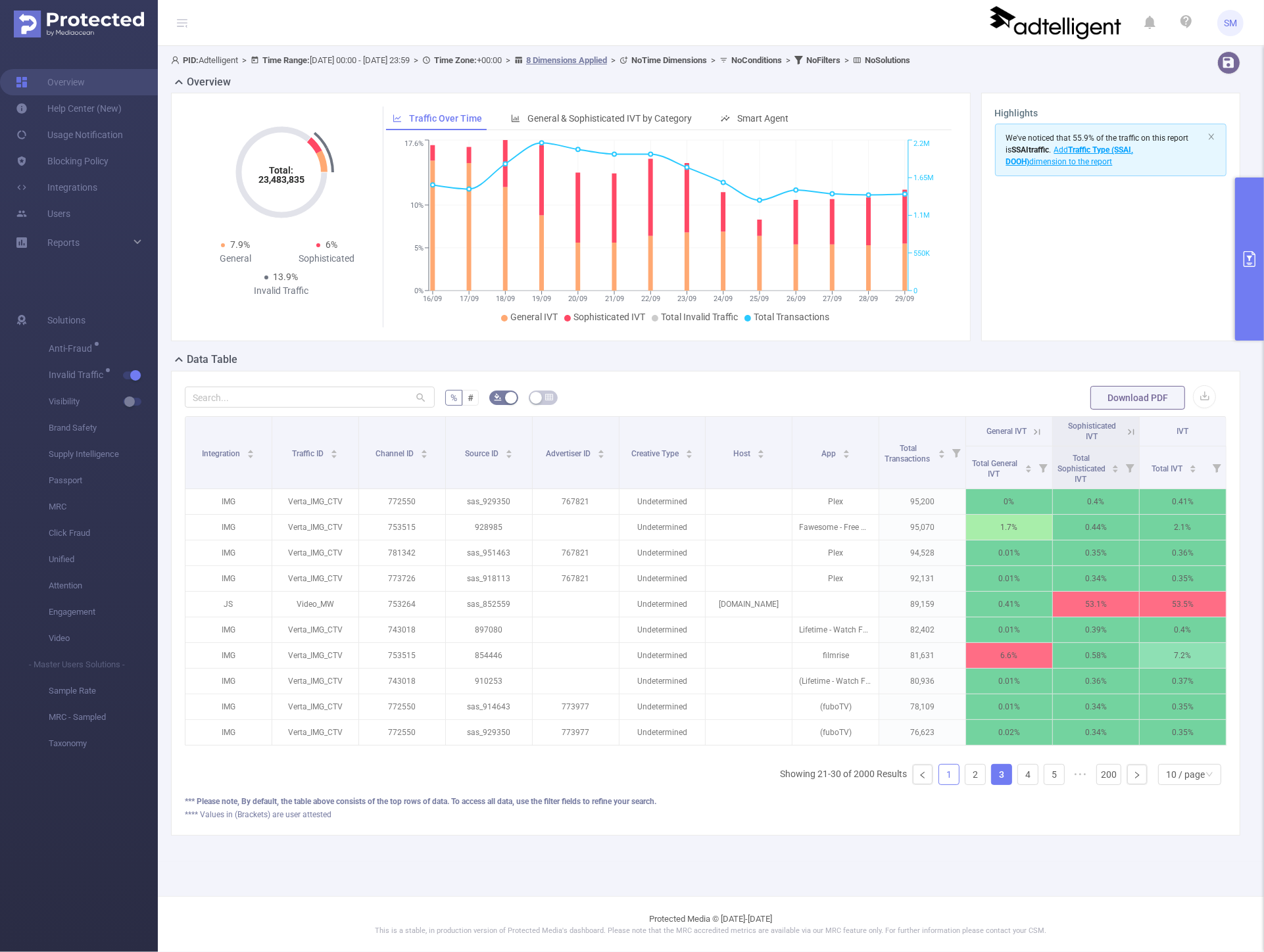
click at [945, 784] on link "1" at bounding box center [949, 775] width 20 height 20
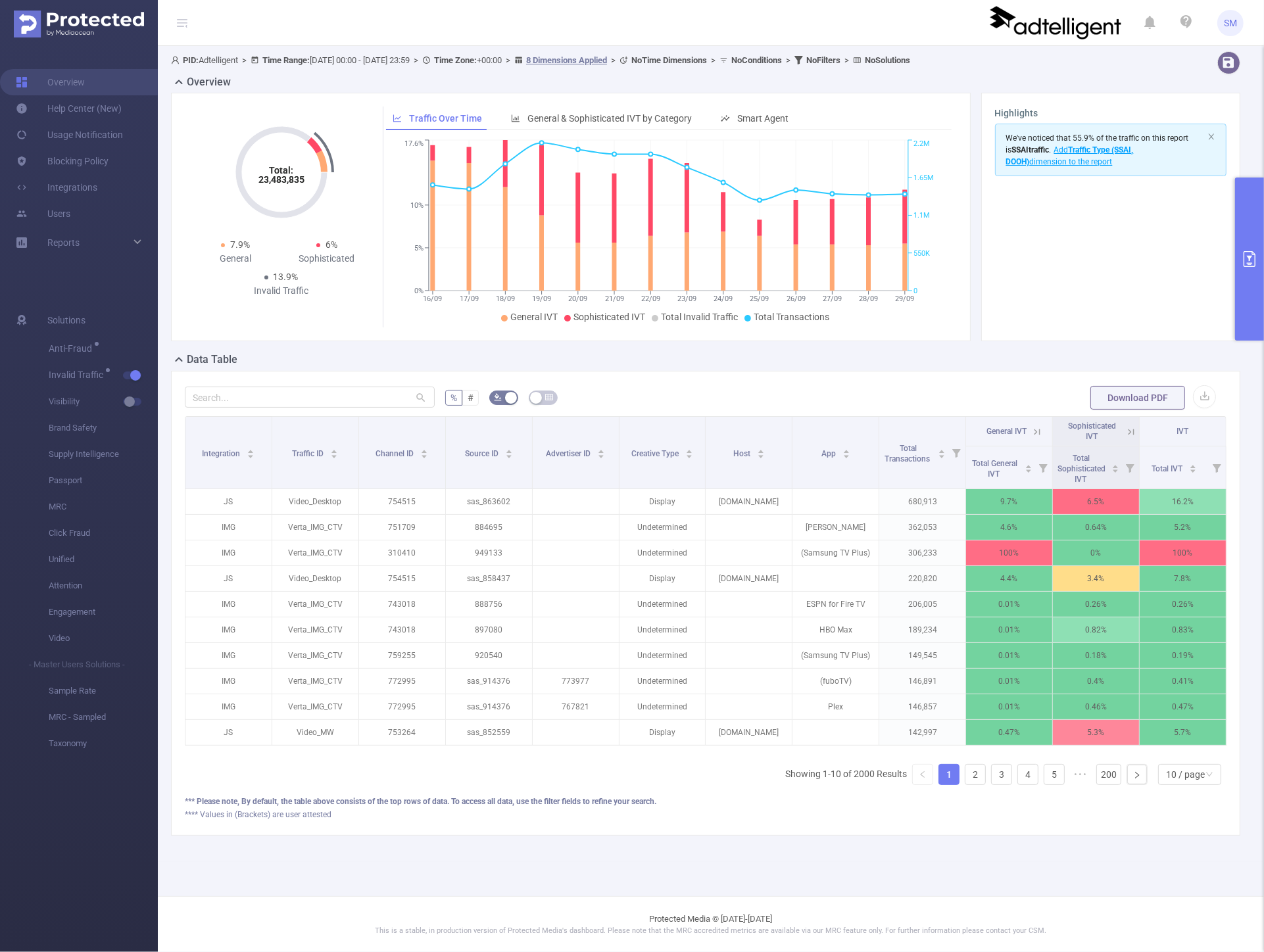
click at [1245, 258] on icon "primary" at bounding box center [1250, 259] width 16 height 16
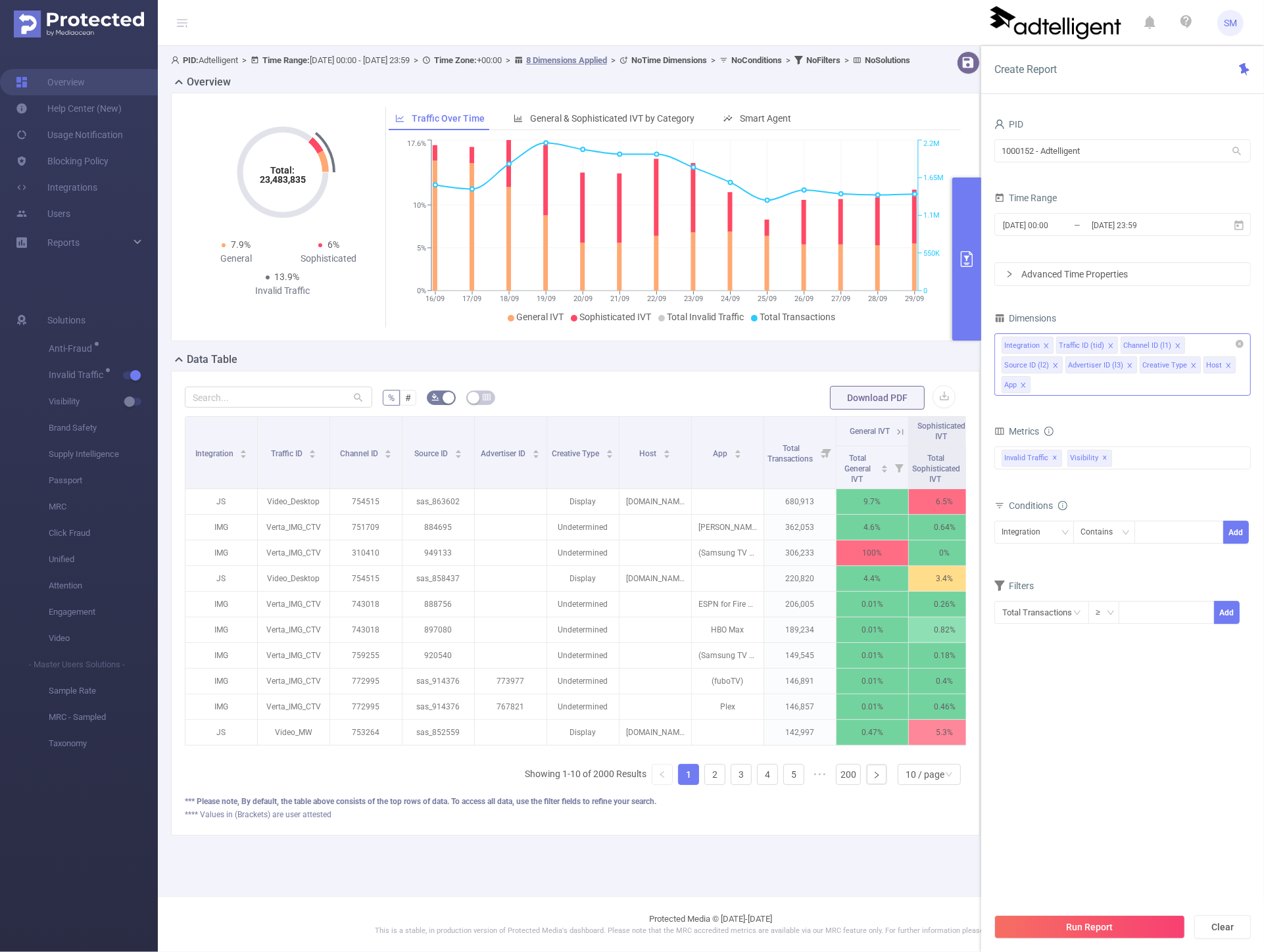
click at [967, 246] on button "primary" at bounding box center [967, 259] width 29 height 163
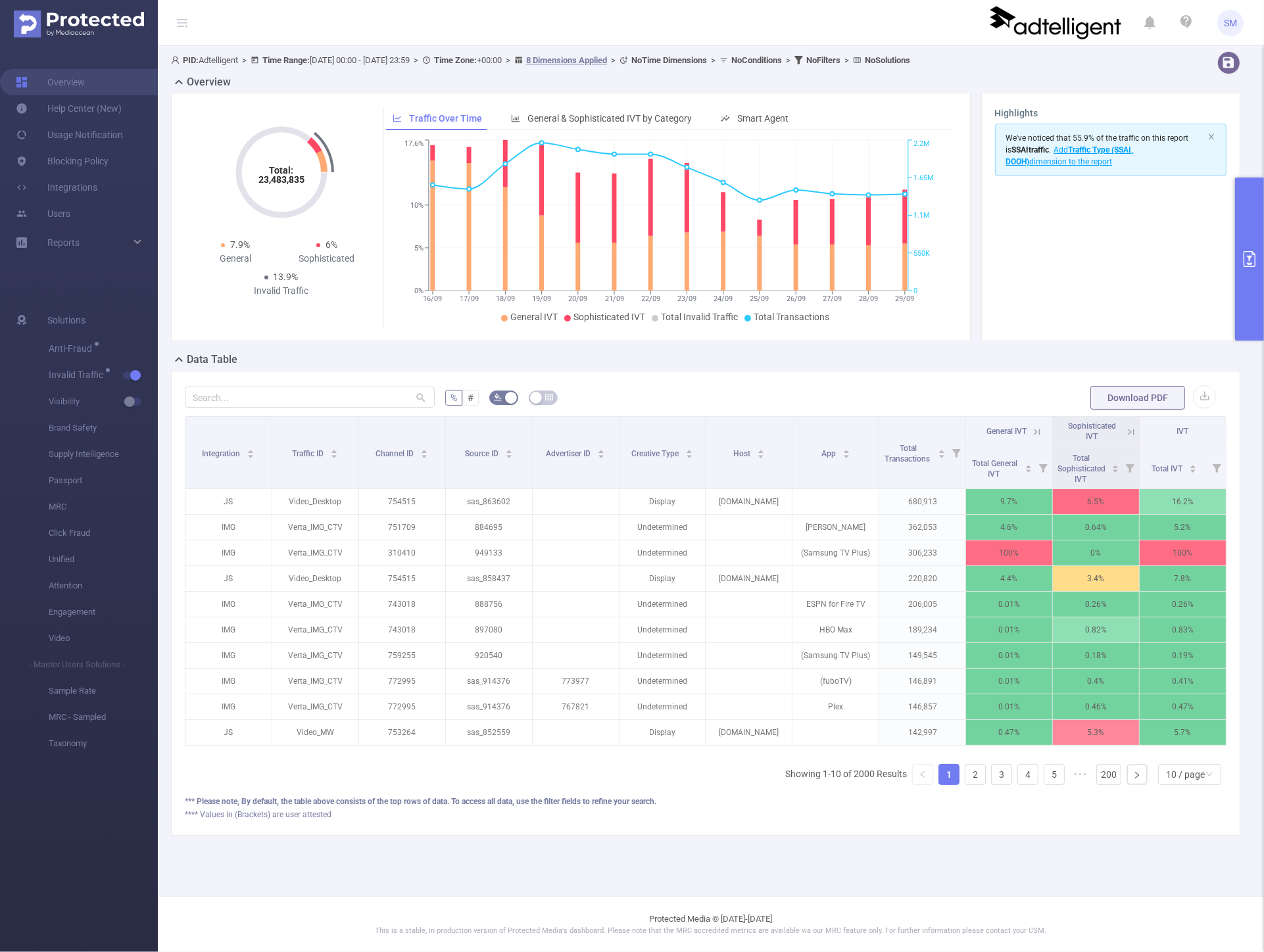
click at [1036, 434] on icon at bounding box center [1038, 431] width 6 height 6
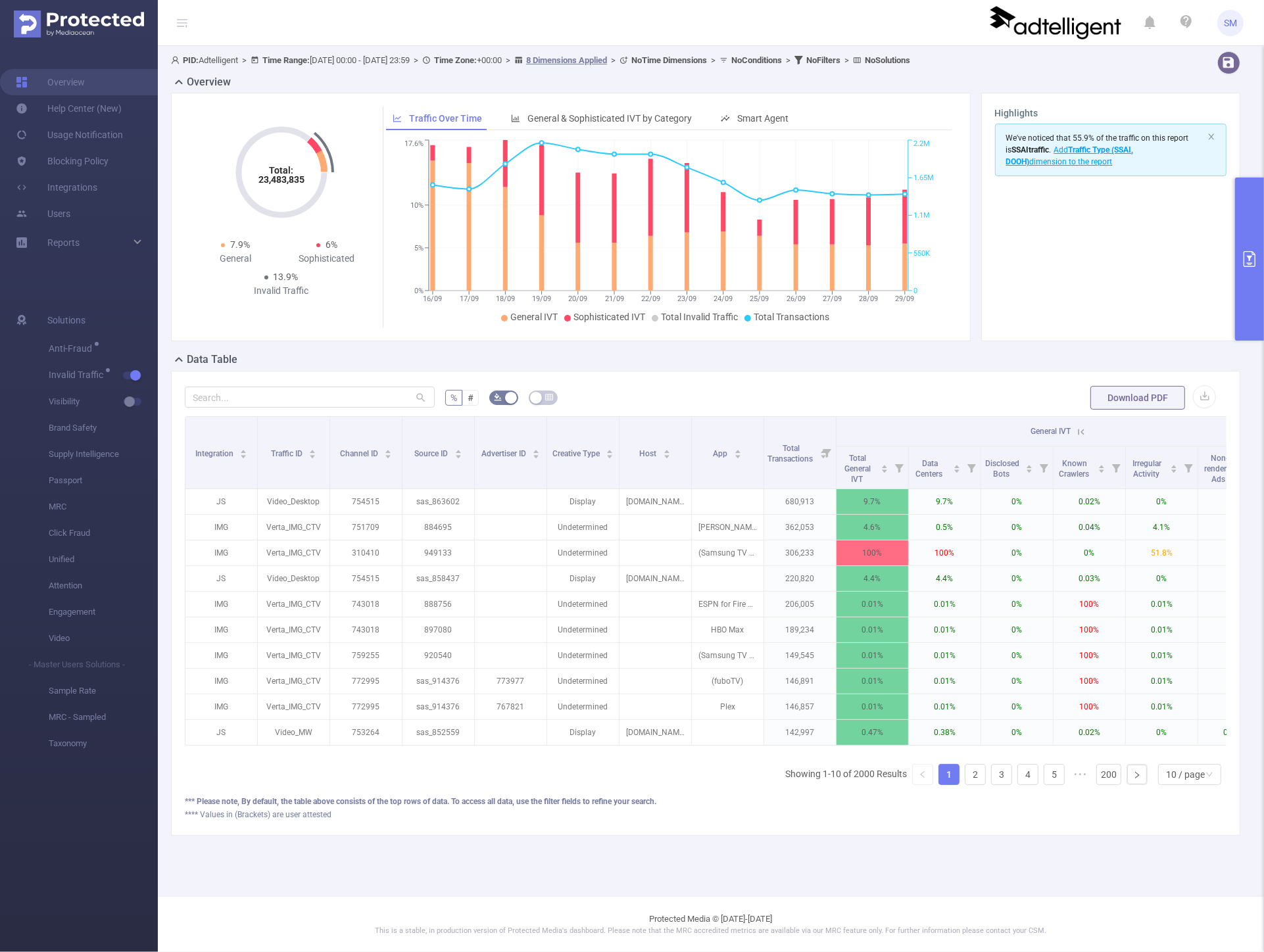
click at [1082, 431] on icon at bounding box center [1081, 431] width 6 height 6
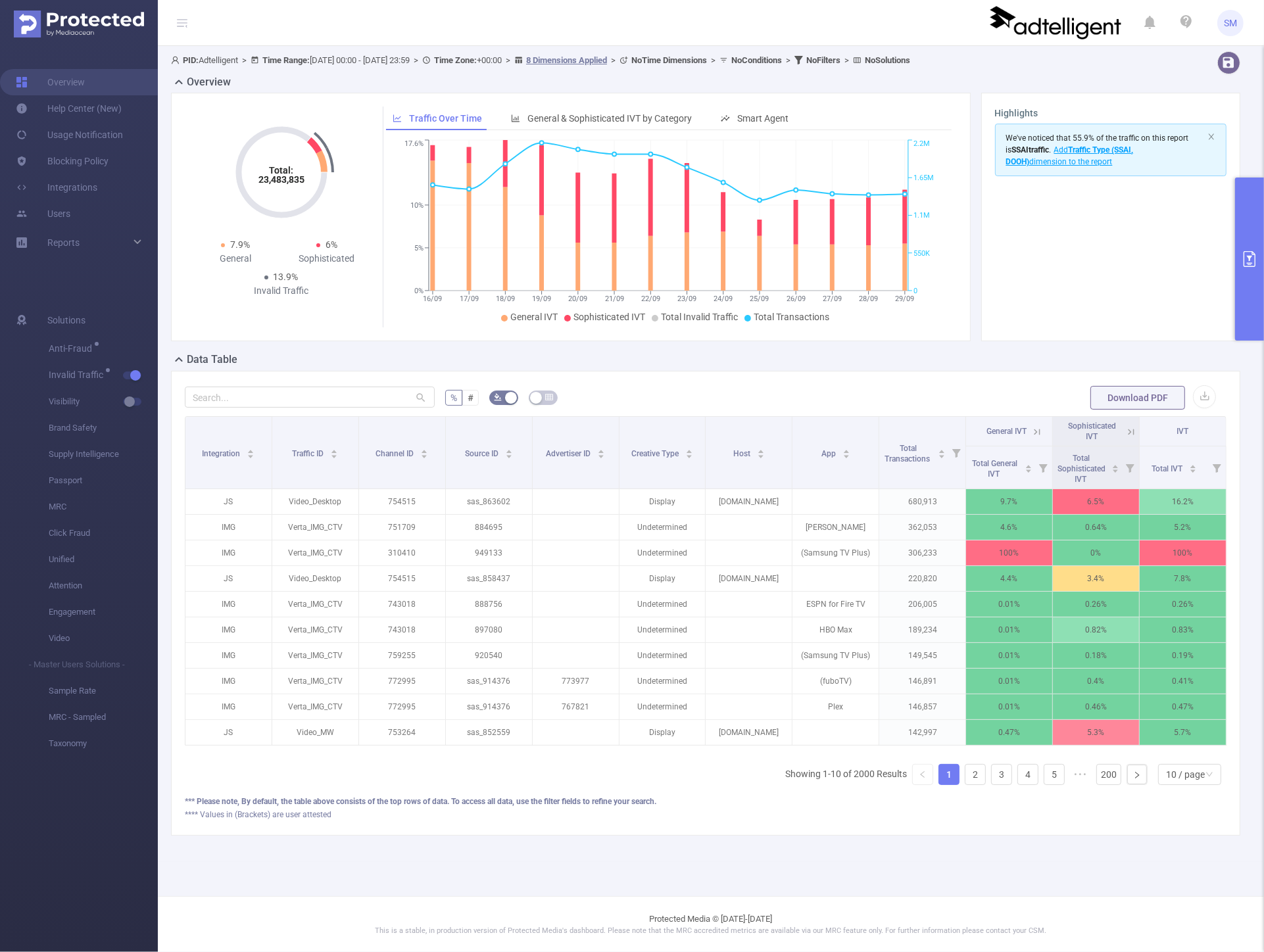
click at [1245, 245] on button "primary" at bounding box center [1250, 259] width 29 height 163
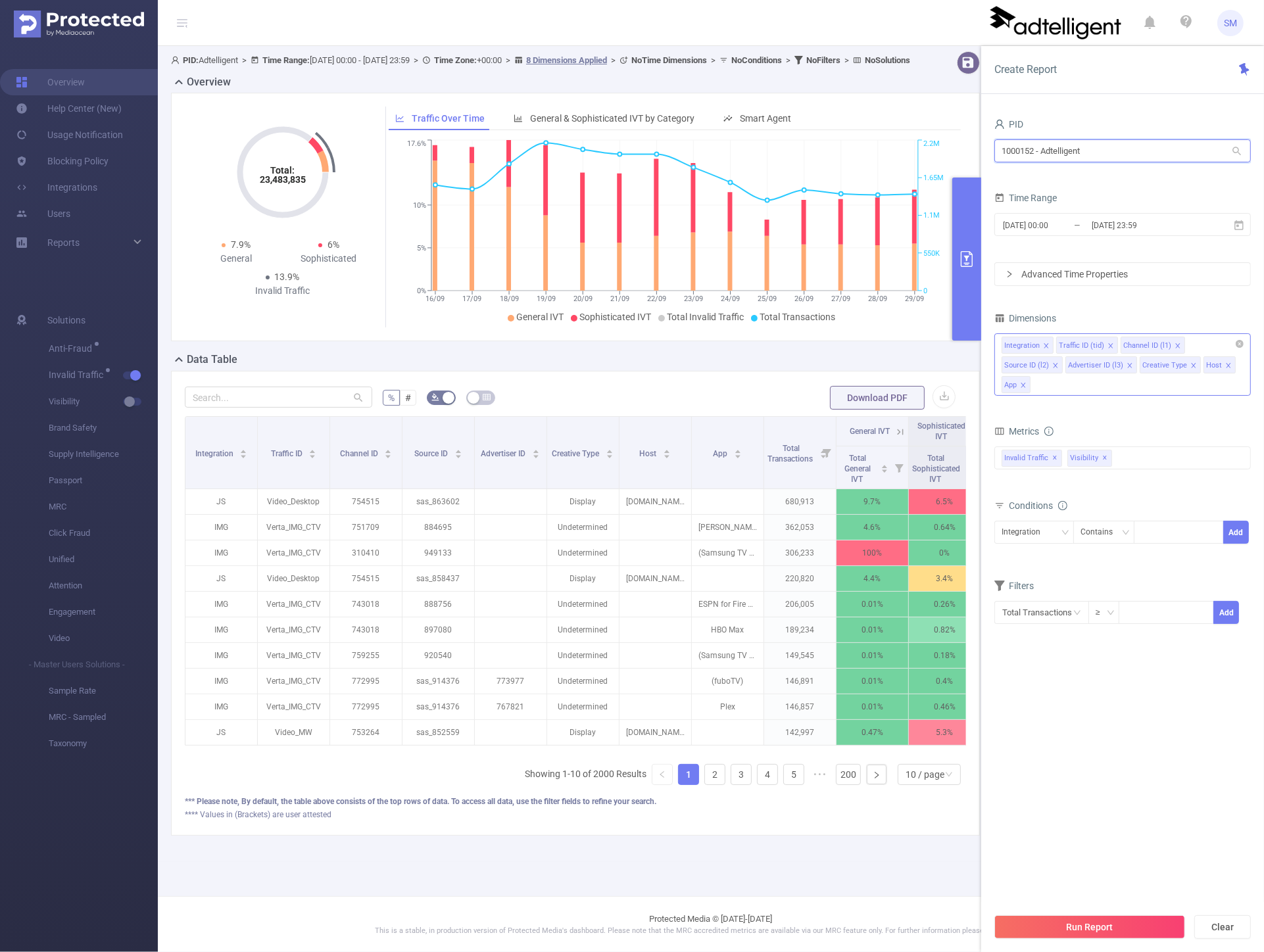
drag, startPoint x: 1140, startPoint y: 154, endPoint x: 902, endPoint y: 130, distance: 239.2
click at [903, 134] on section "PID: Adtelligent > Time Range: 2025-09-16 00:00 - 2025-09-29 23:59 > Time Zone:…" at bounding box center [711, 453] width 1106 height 816
type input "adtell"
click at [1039, 178] on li "1000460 - Adtelligent_PreBid 61M [12K rows]" at bounding box center [1123, 178] width 257 height 21
click at [1064, 929] on button "Run Report" at bounding box center [1090, 927] width 191 height 24
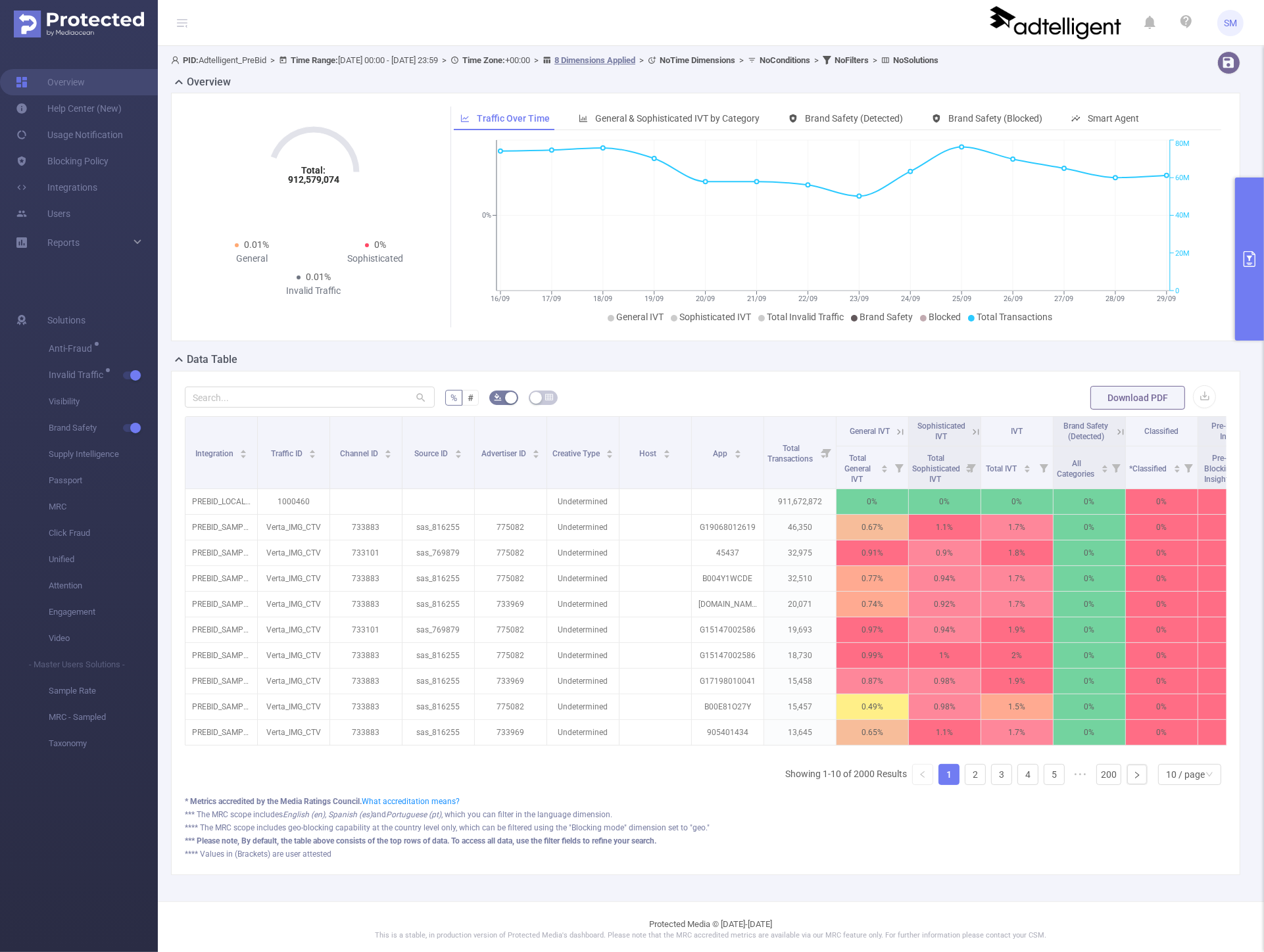
click at [1241, 227] on button "primary" at bounding box center [1250, 259] width 29 height 163
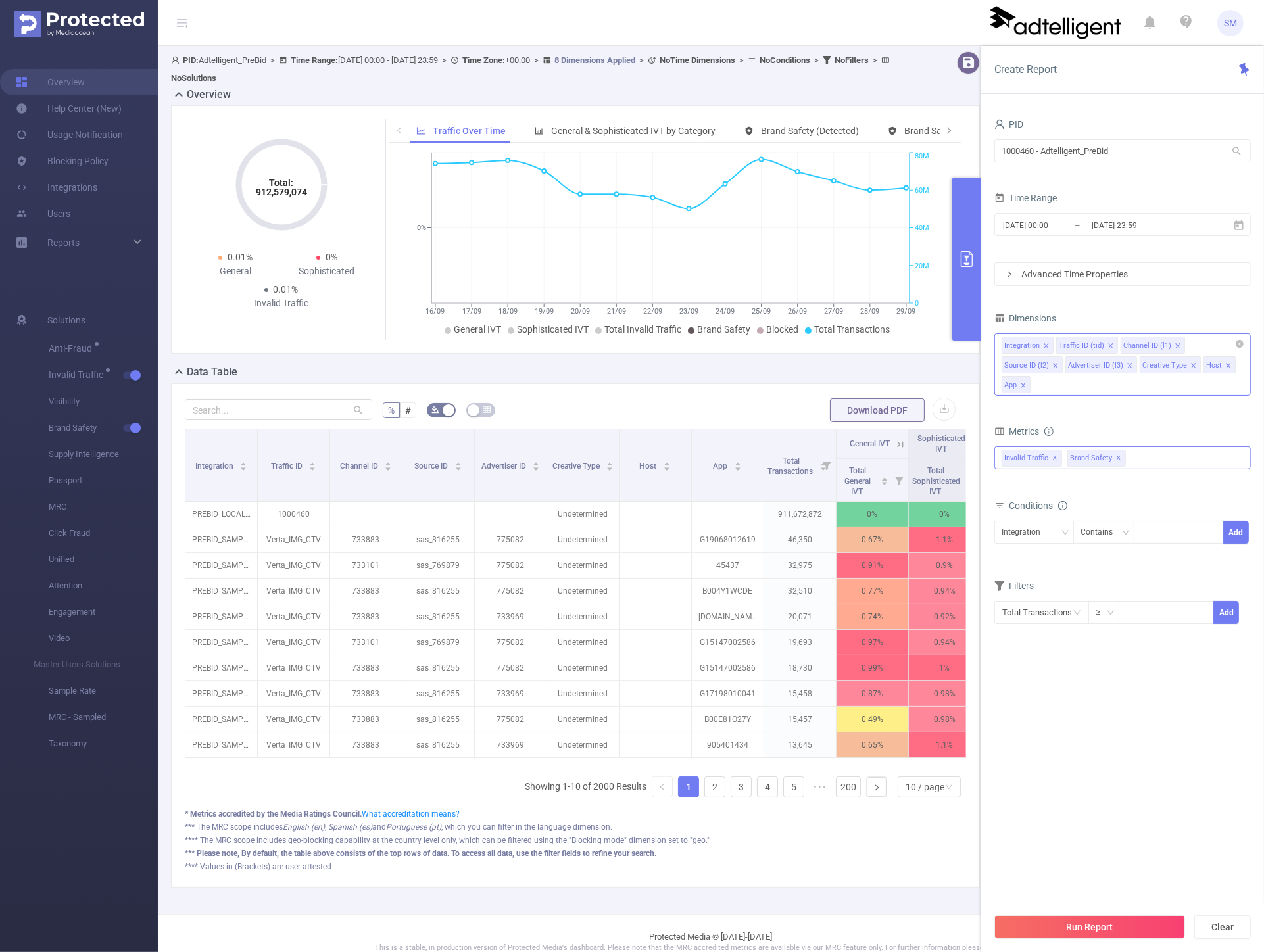
click at [1147, 456] on div "Invalid Traffic ✕ Anti-Fraud Invalid Traffic Visibility Brand Safety Supply Int…" at bounding box center [1123, 458] width 257 height 23
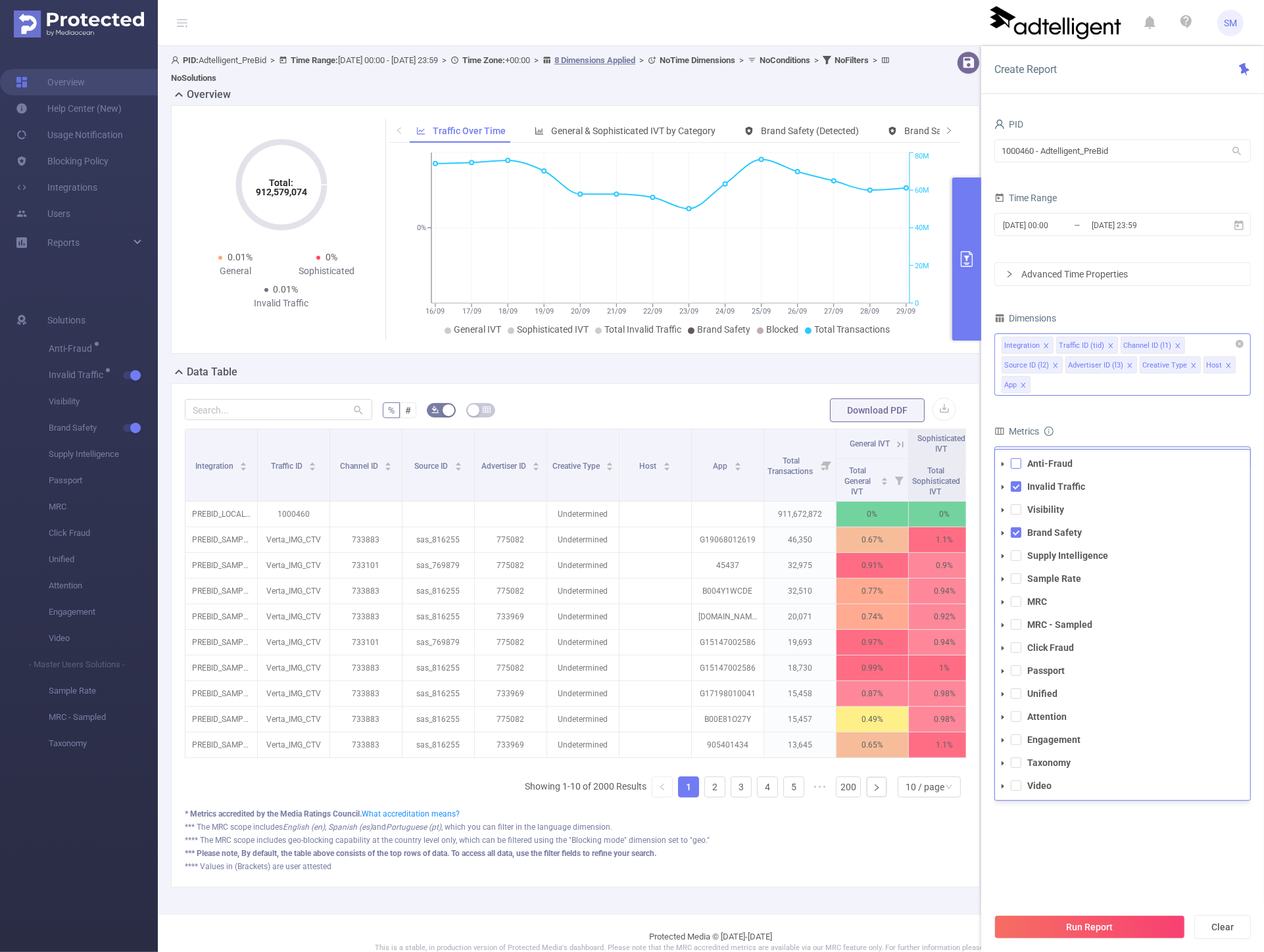
click at [1014, 461] on span at bounding box center [1016, 463] width 11 height 11
click at [1015, 479] on li "Invalid Traffic" at bounding box center [1123, 486] width 255 height 18
click at [1015, 484] on span at bounding box center [1016, 486] width 11 height 11
click at [1013, 535] on span at bounding box center [1016, 532] width 11 height 11
click at [1103, 924] on button "Run Report" at bounding box center [1090, 927] width 191 height 24
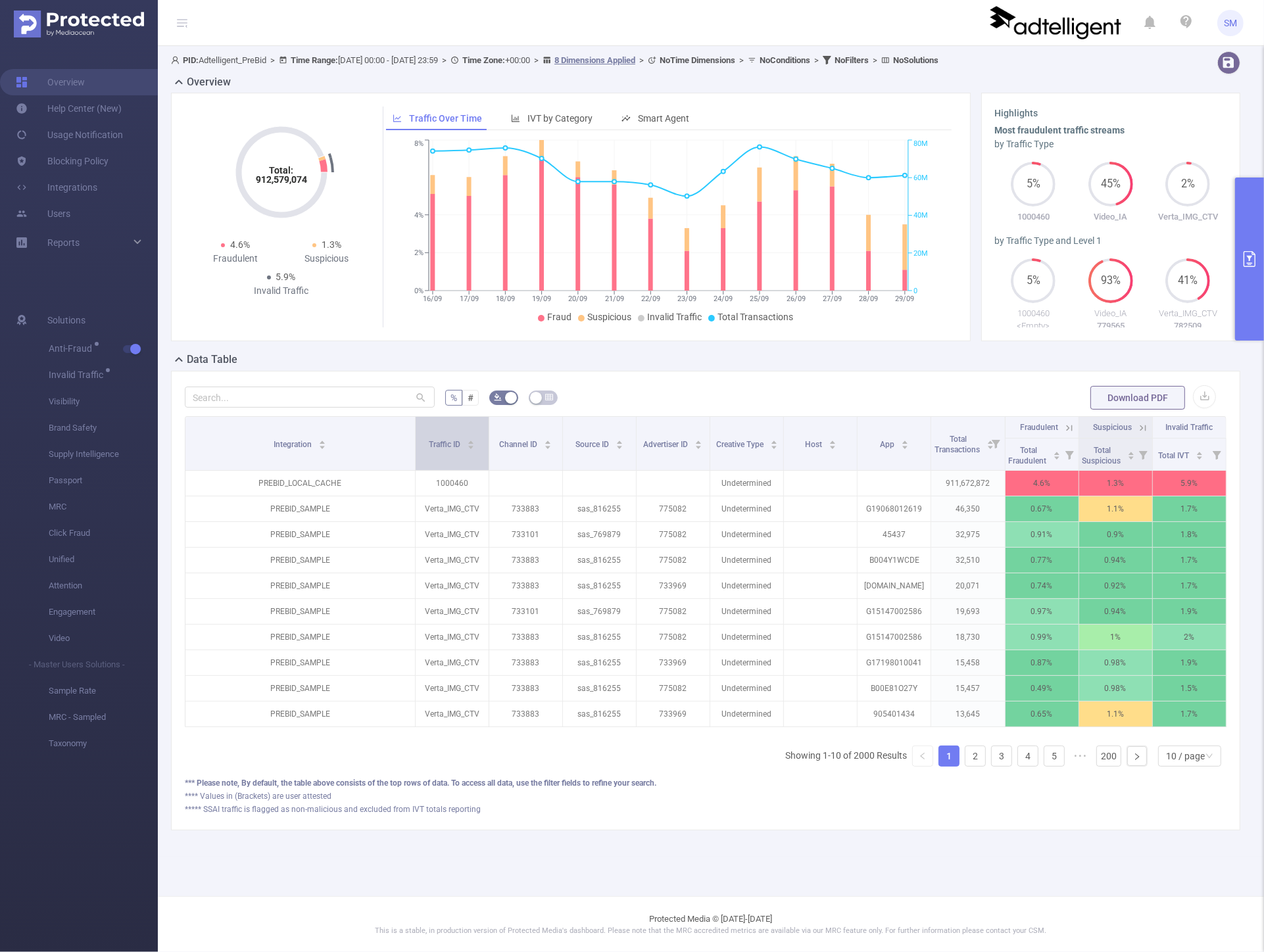
drag, startPoint x: 268, startPoint y: 436, endPoint x: 421, endPoint y: 449, distance: 153.6
click at [421, 438] on tr "Integration Traffic ID Channel ID Source ID Advertiser ID Creative Type Host Ap…" at bounding box center [706, 428] width 1041 height 21
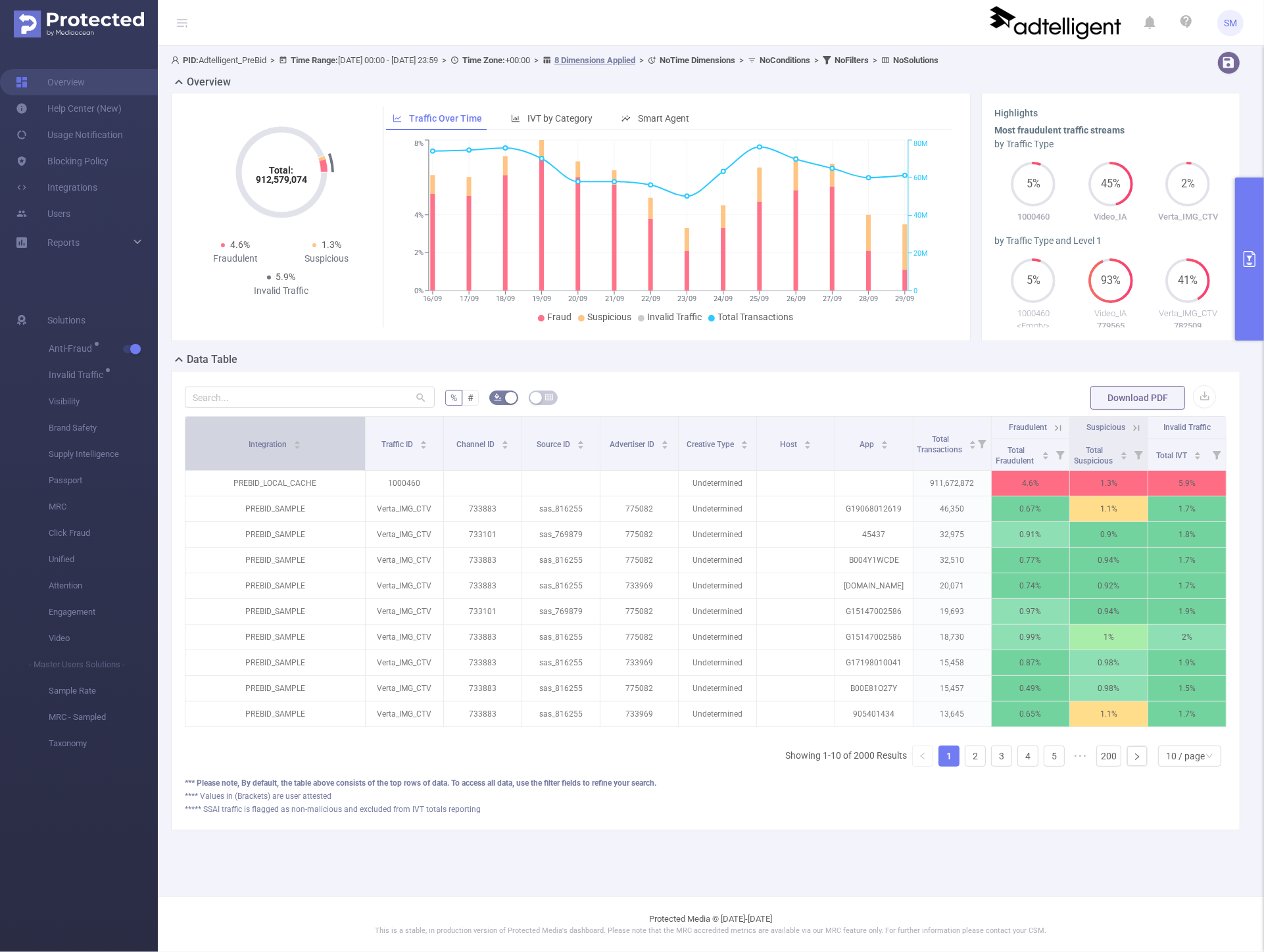
drag, startPoint x: 413, startPoint y: 428, endPoint x: 353, endPoint y: 431, distance: 60.1
click at [353, 431] on th "Integration" at bounding box center [276, 443] width 181 height 54
click at [1139, 766] on link at bounding box center [1137, 756] width 20 height 20
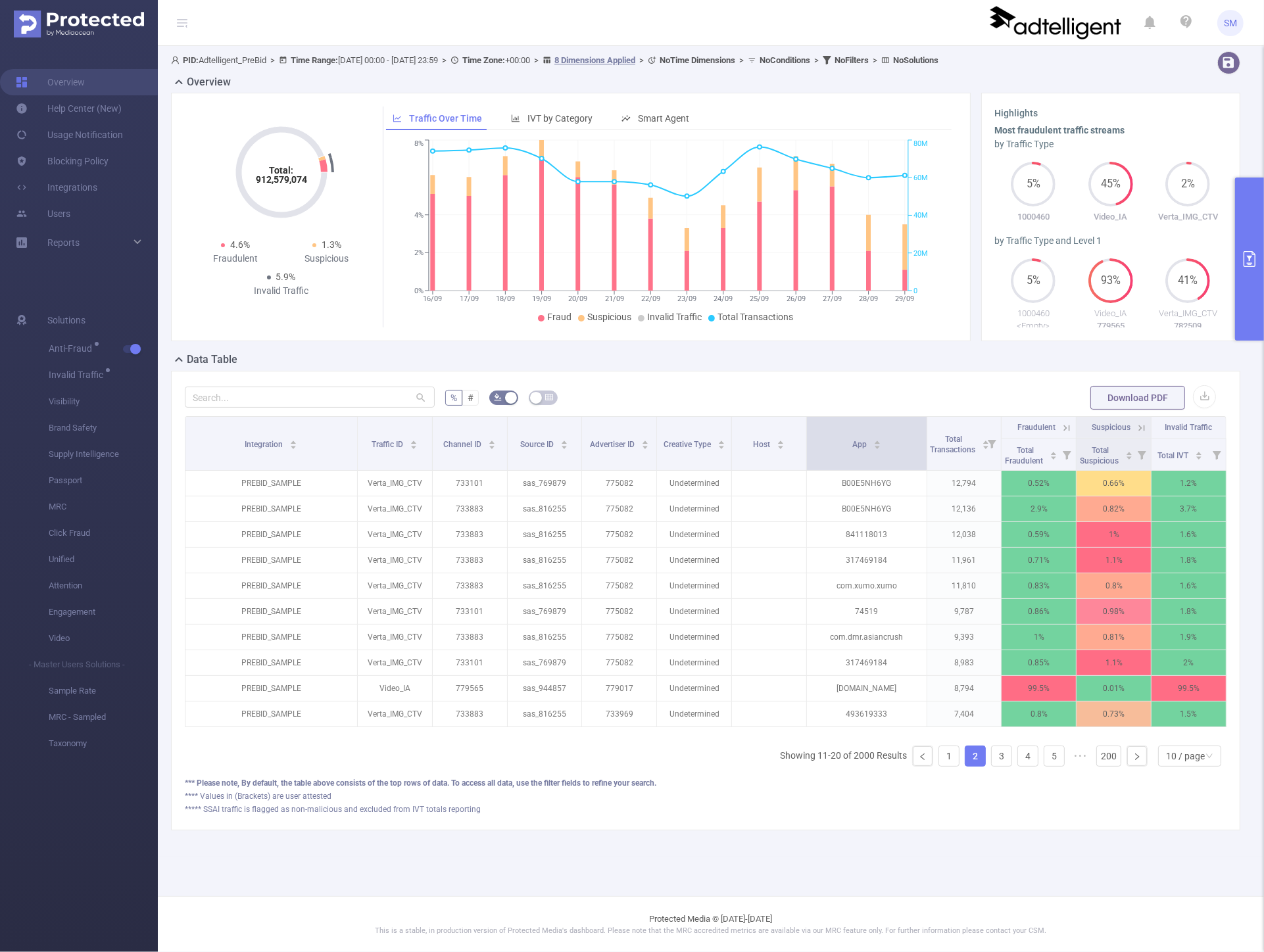
drag, startPoint x: 910, startPoint y: 431, endPoint x: 924, endPoint y: 436, distance: 14.9
click at [924, 436] on span at bounding box center [927, 443] width 6 height 53
click at [1061, 430] on icon at bounding box center [1067, 428] width 12 height 12
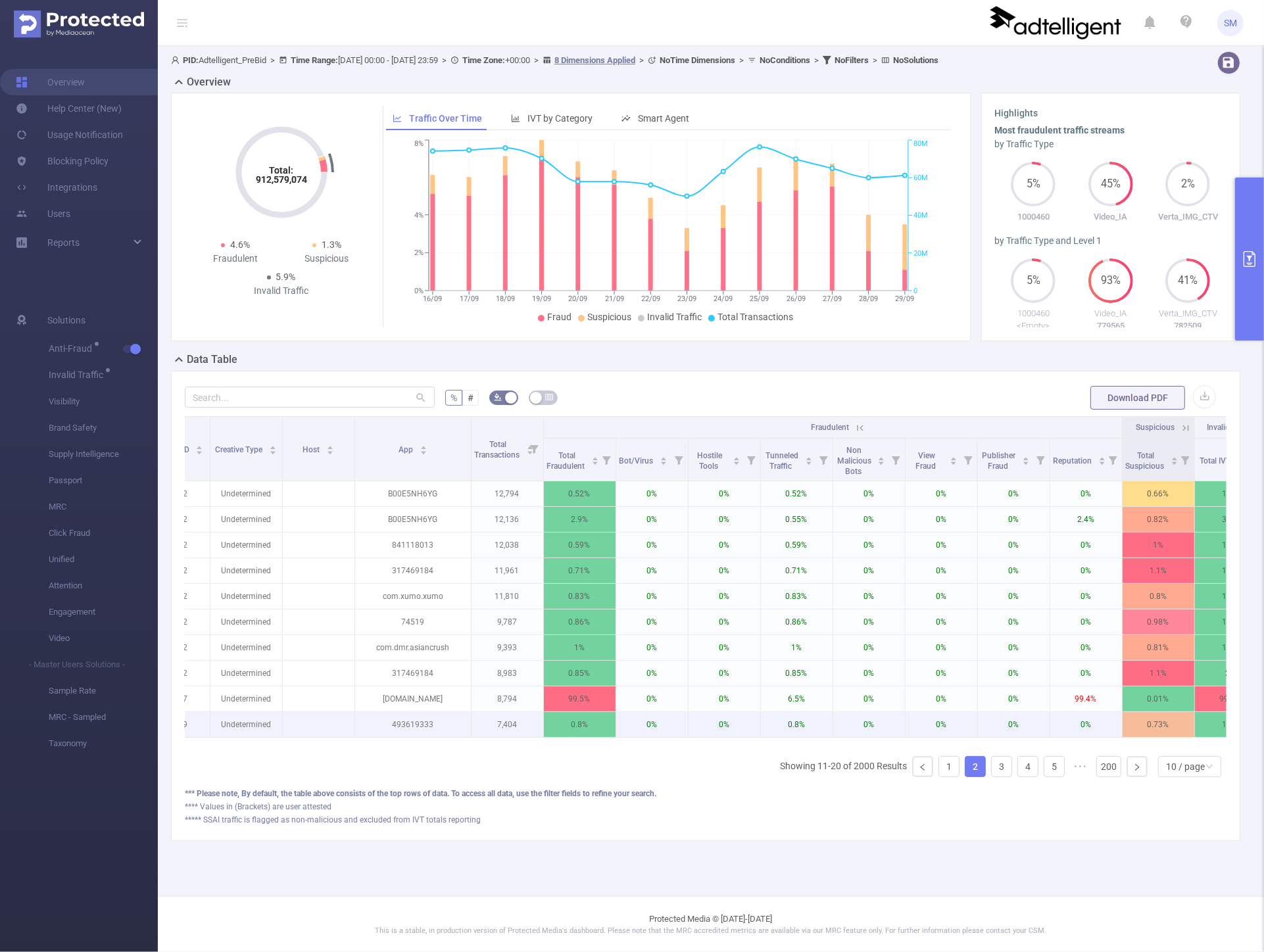
scroll to position [0, 429]
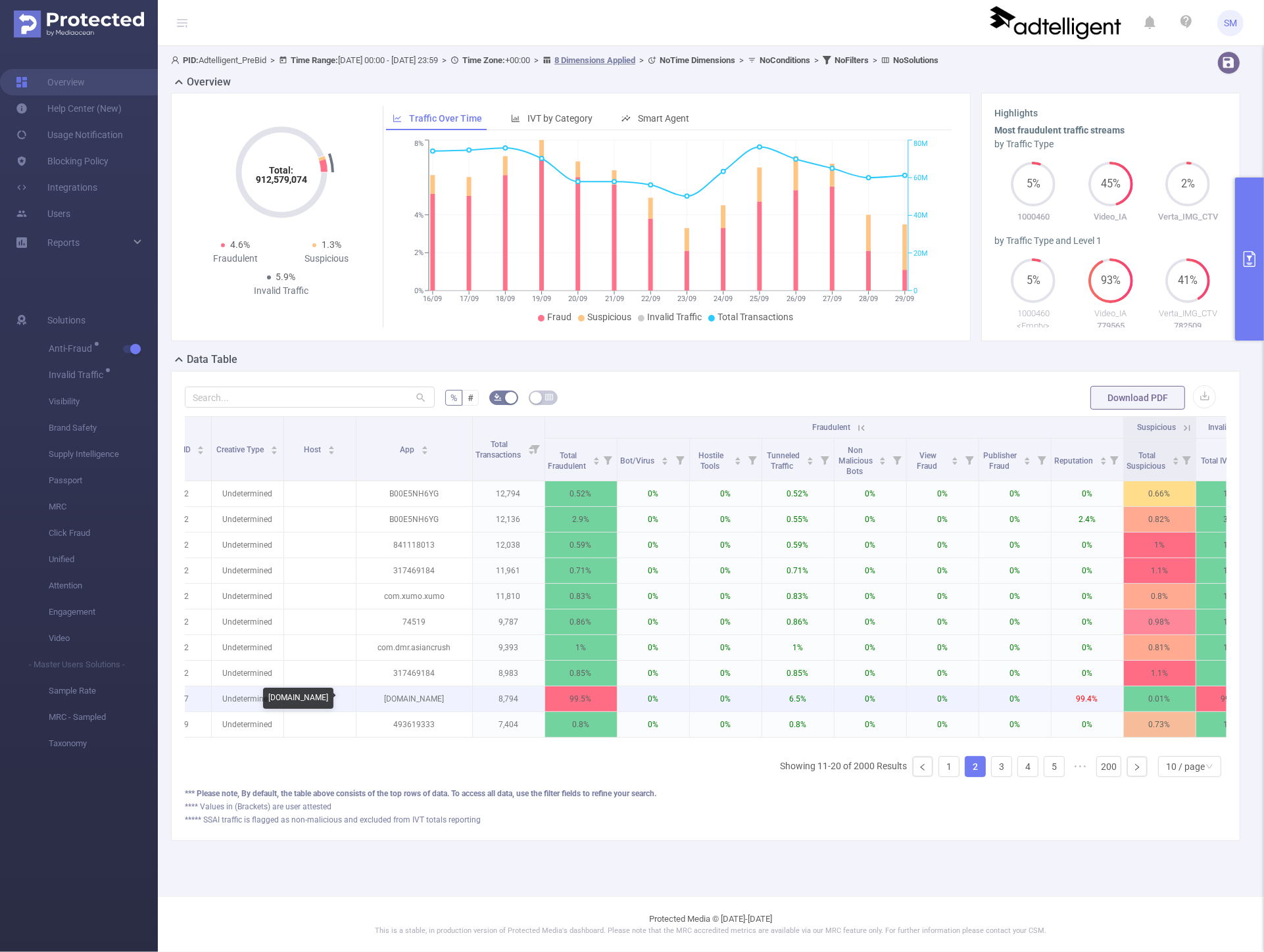
drag, startPoint x: 458, startPoint y: 699, endPoint x: 373, endPoint y: 693, distance: 85.2
click at [373, 695] on p "[DOMAIN_NAME]" at bounding box center [414, 698] width 116 height 25
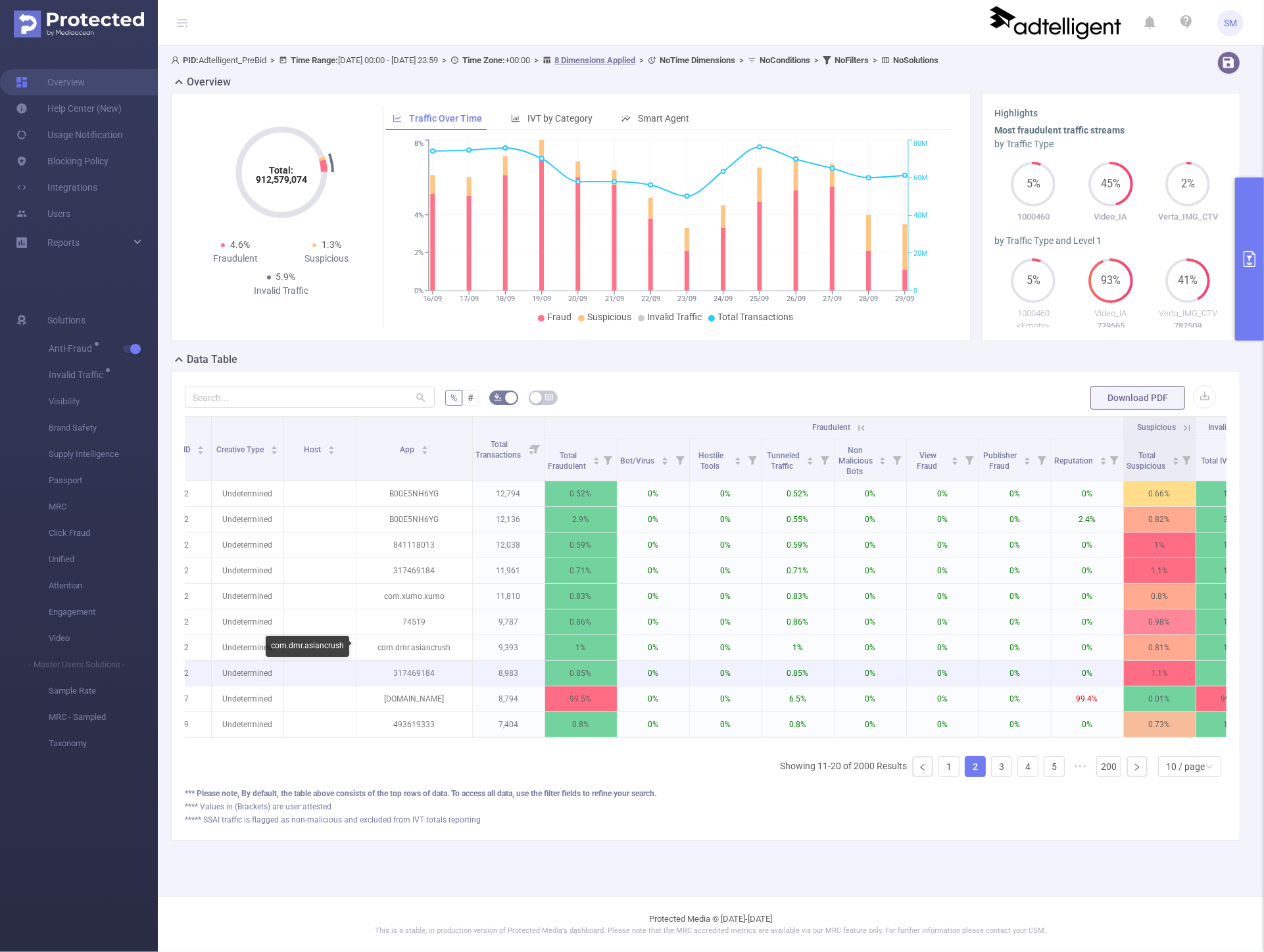
copy p "[DOMAIN_NAME]"
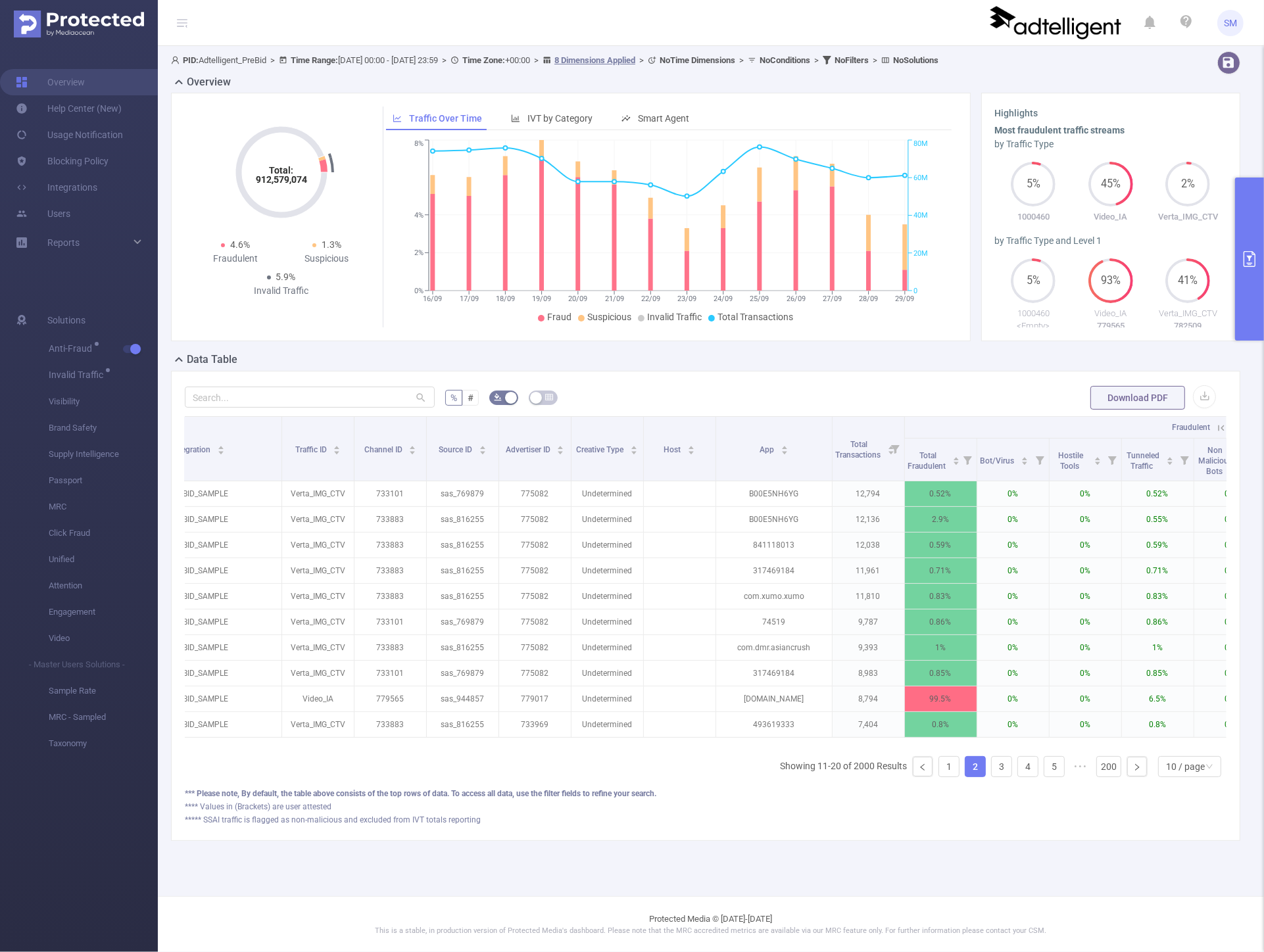
scroll to position [0, 0]
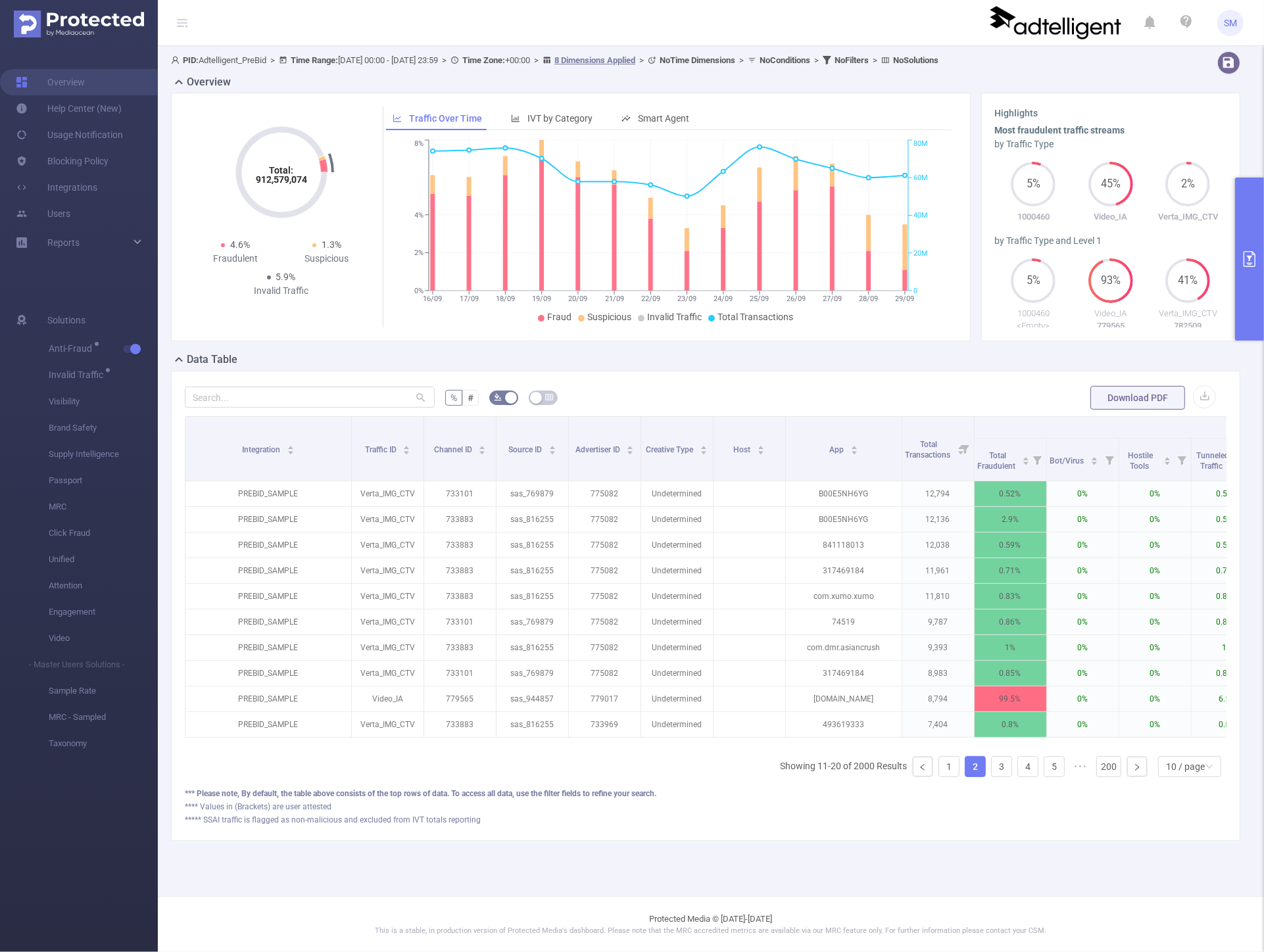
click at [1243, 234] on button "primary" at bounding box center [1250, 259] width 29 height 163
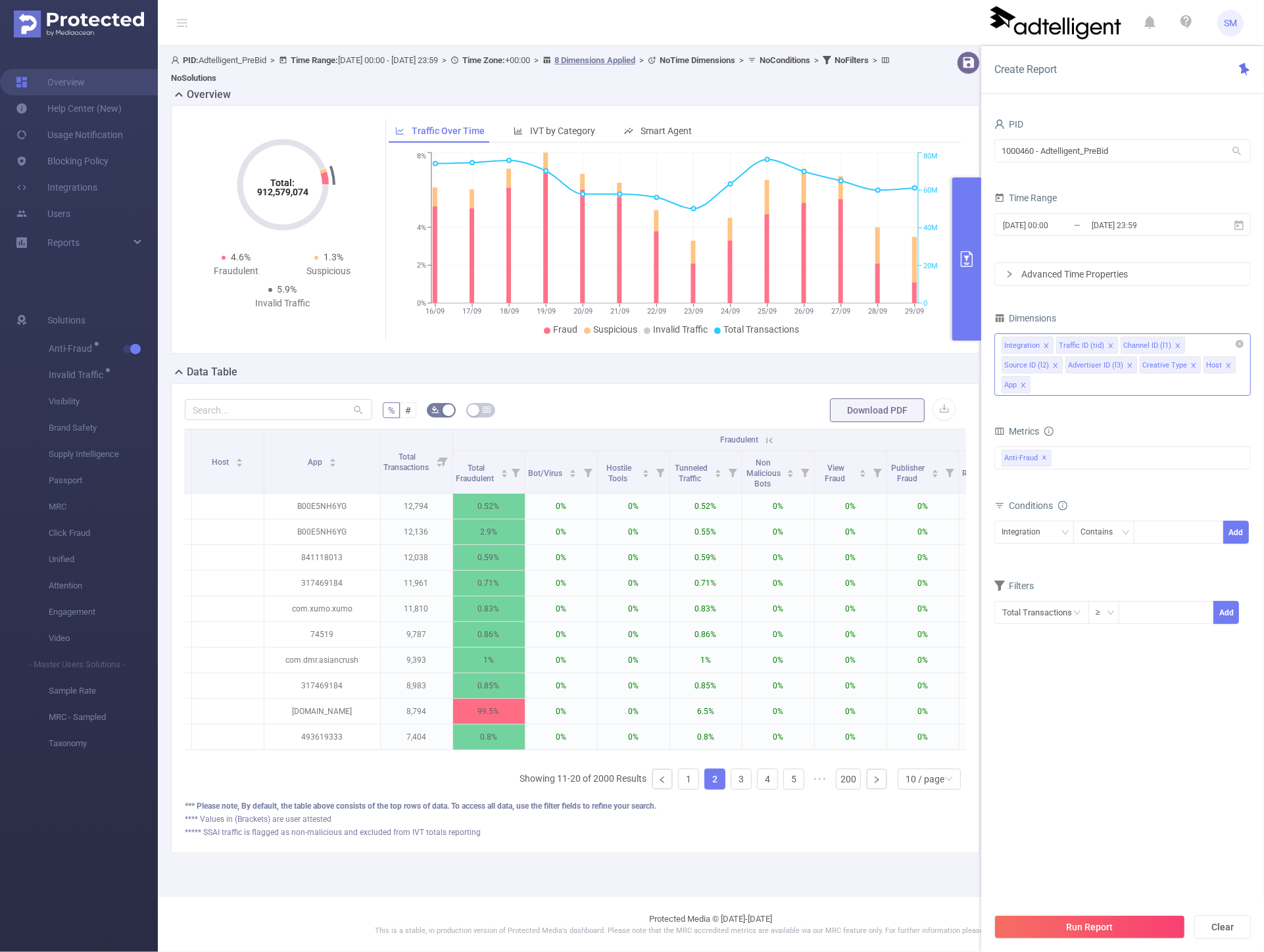
scroll to position [0, 734]
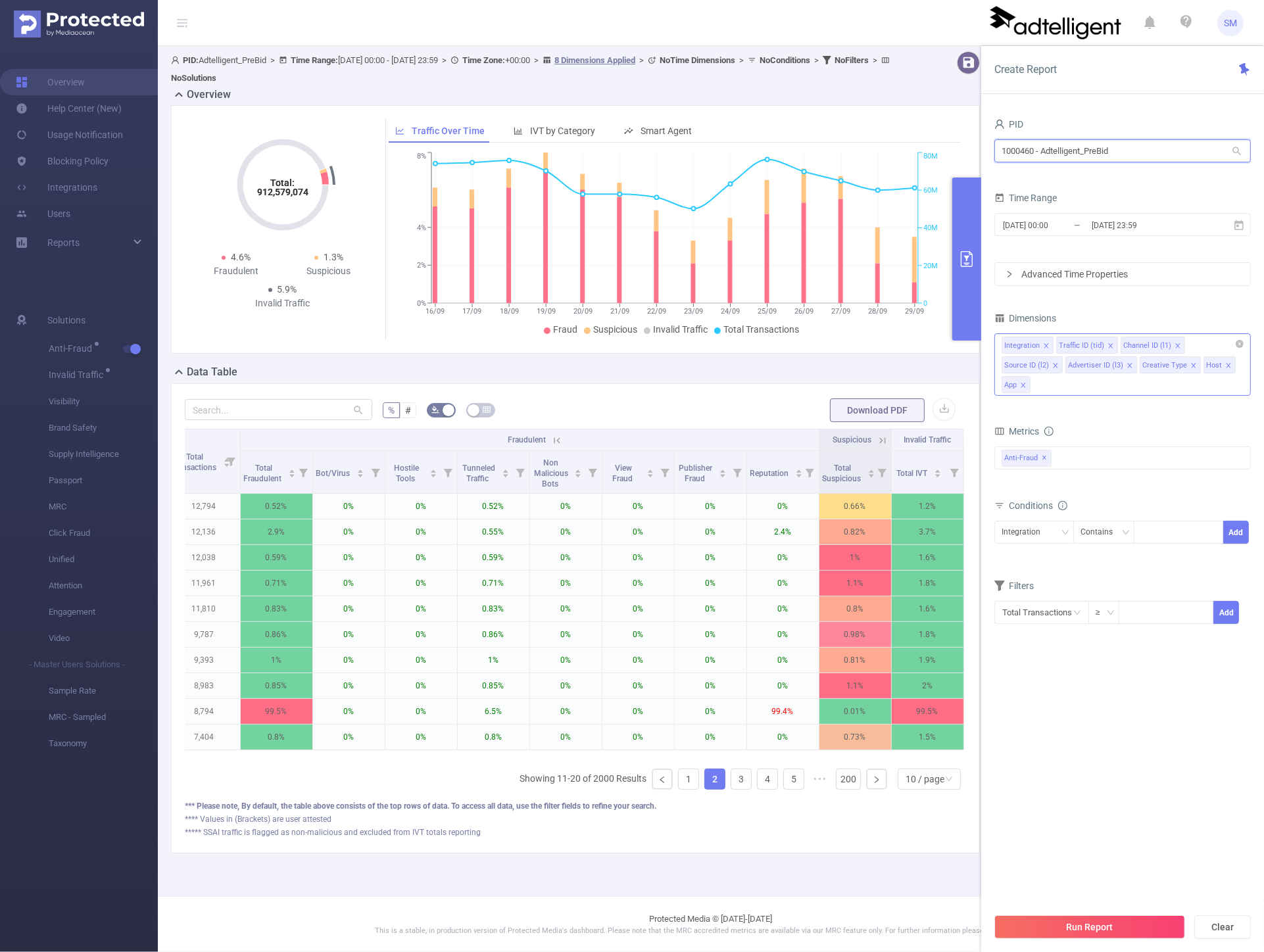
drag, startPoint x: 1136, startPoint y: 153, endPoint x: 995, endPoint y: 143, distance: 141.4
click at [996, 143] on input "1000460 - Adtelligent_PreBid" at bounding box center [1123, 151] width 257 height 23
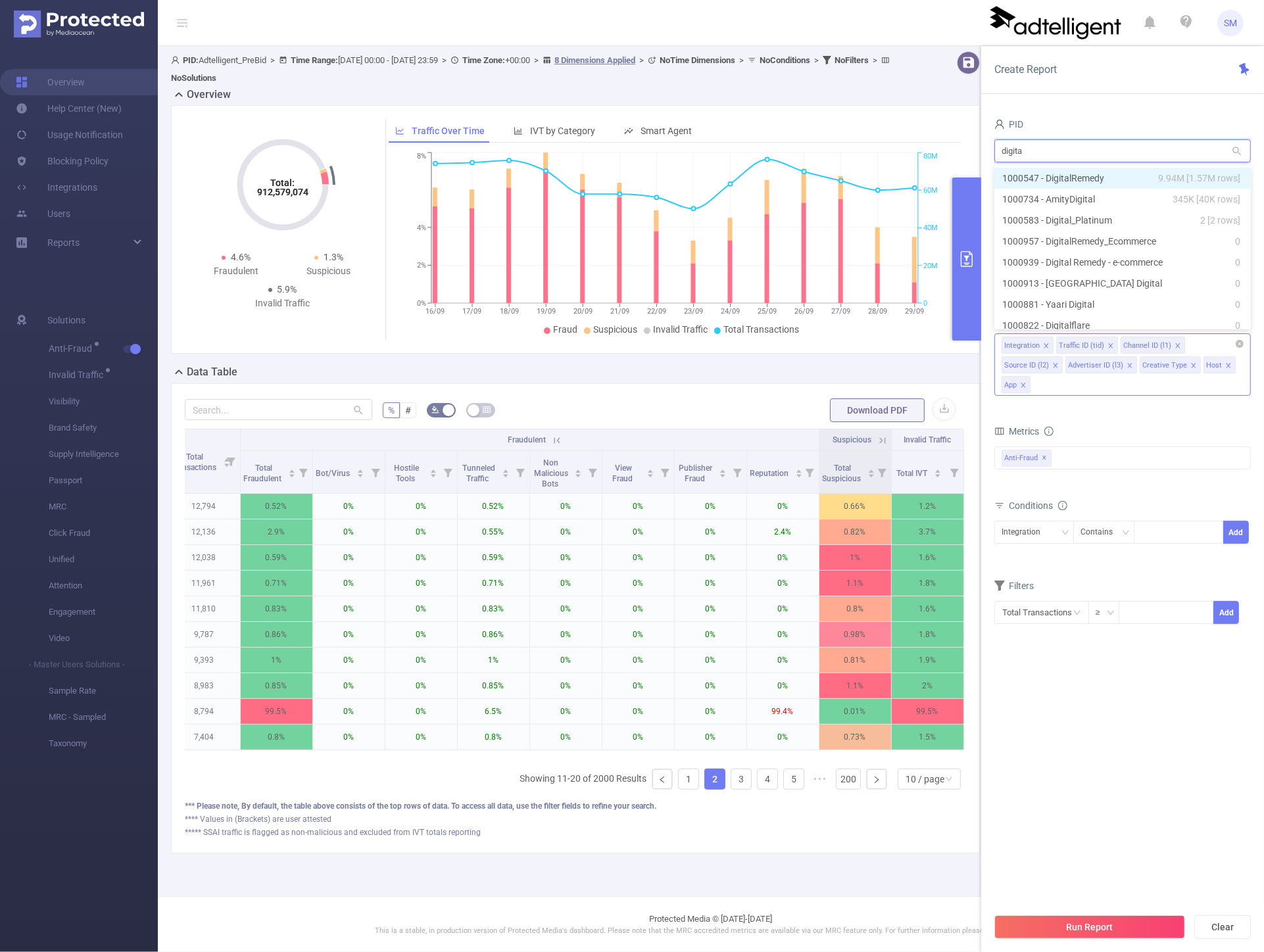
type input "digital"
click at [1022, 171] on li "1000547 - DigitalRemedy 9.94M [1.57M rows]" at bounding box center [1123, 178] width 257 height 21
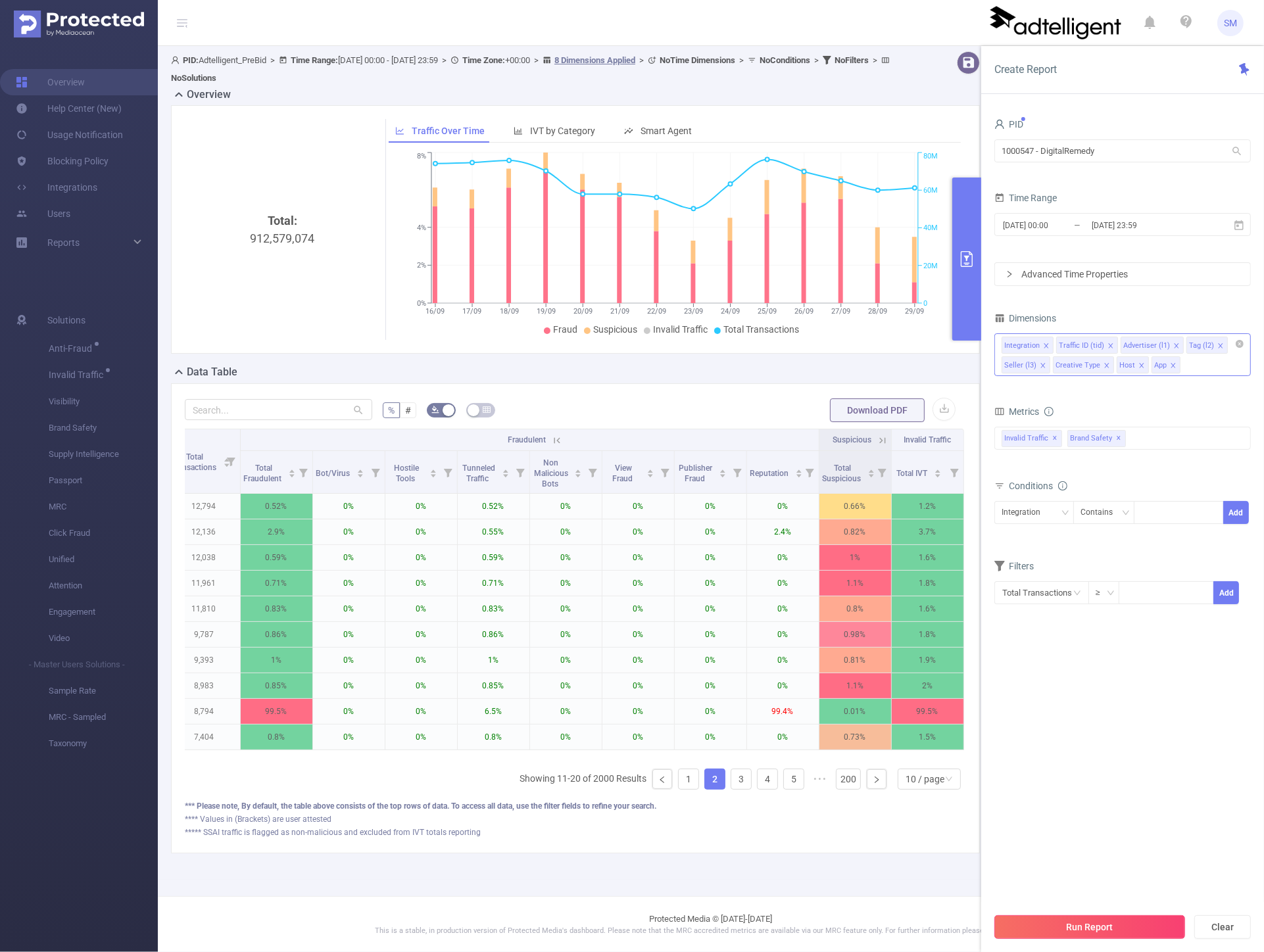
click at [1107, 938] on button "Run Report" at bounding box center [1090, 927] width 191 height 24
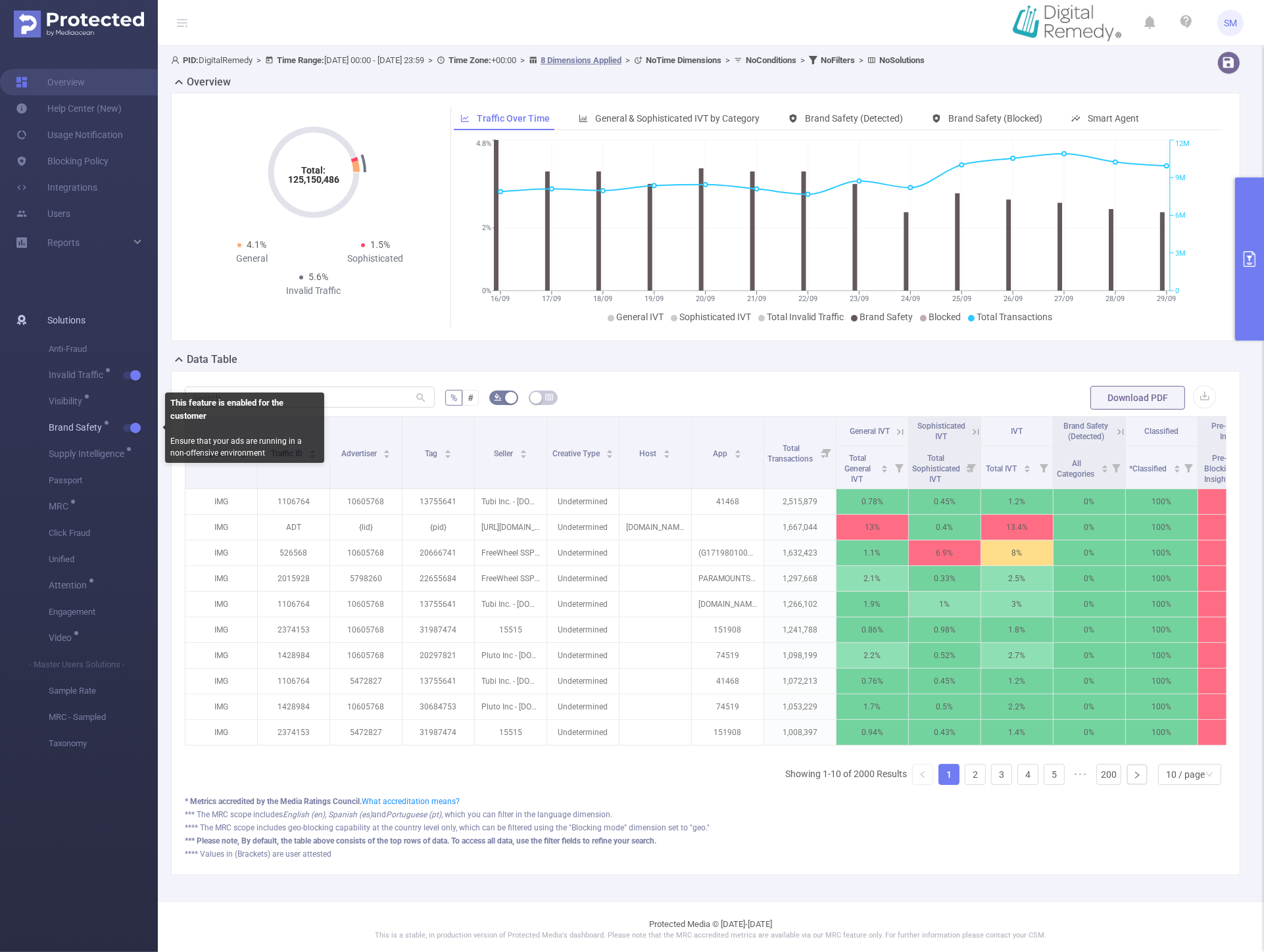
click at [129, 425] on span "button" at bounding box center [134, 428] width 17 height 6
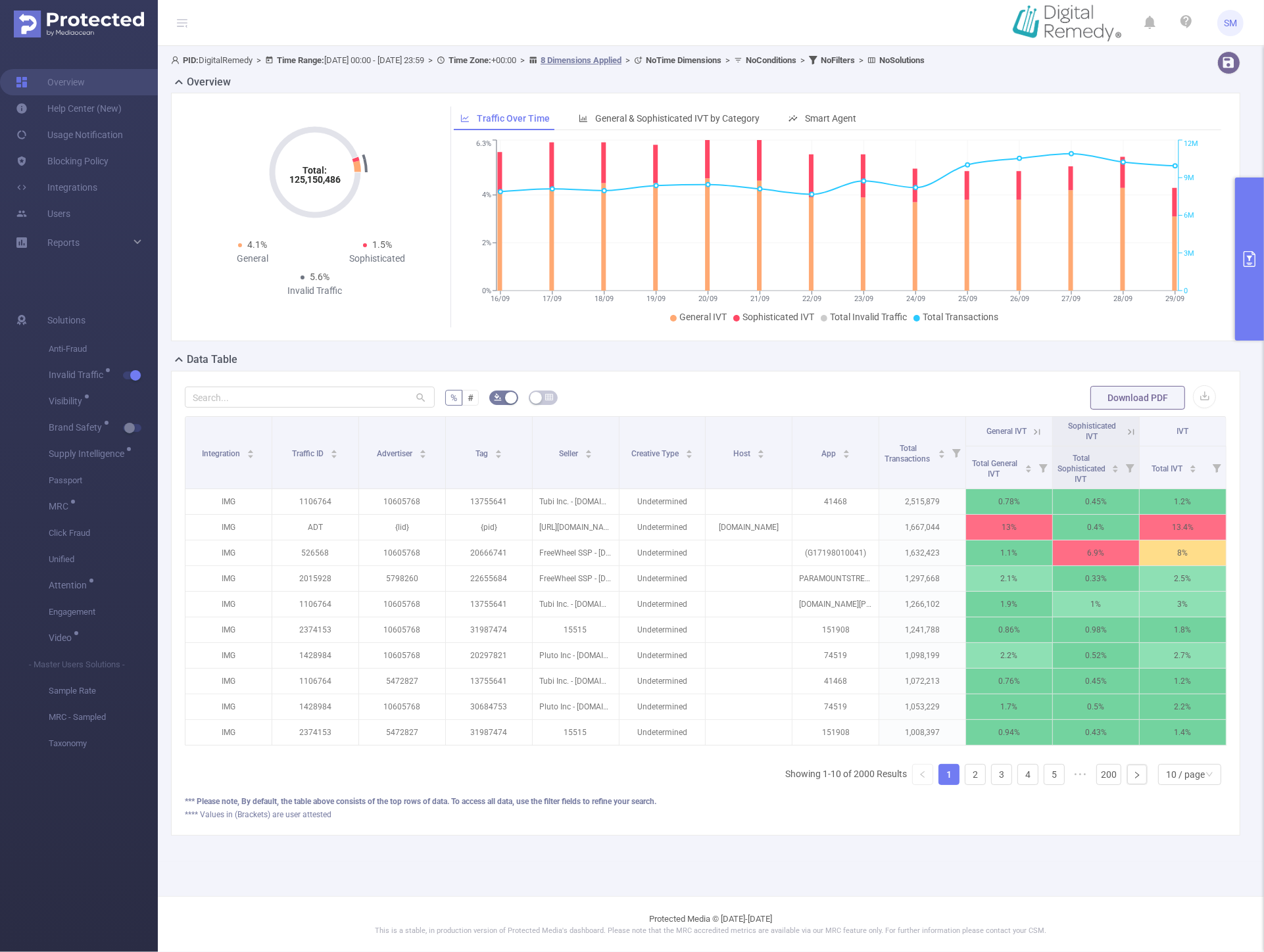
click at [1038, 429] on icon at bounding box center [1037, 432] width 12 height 12
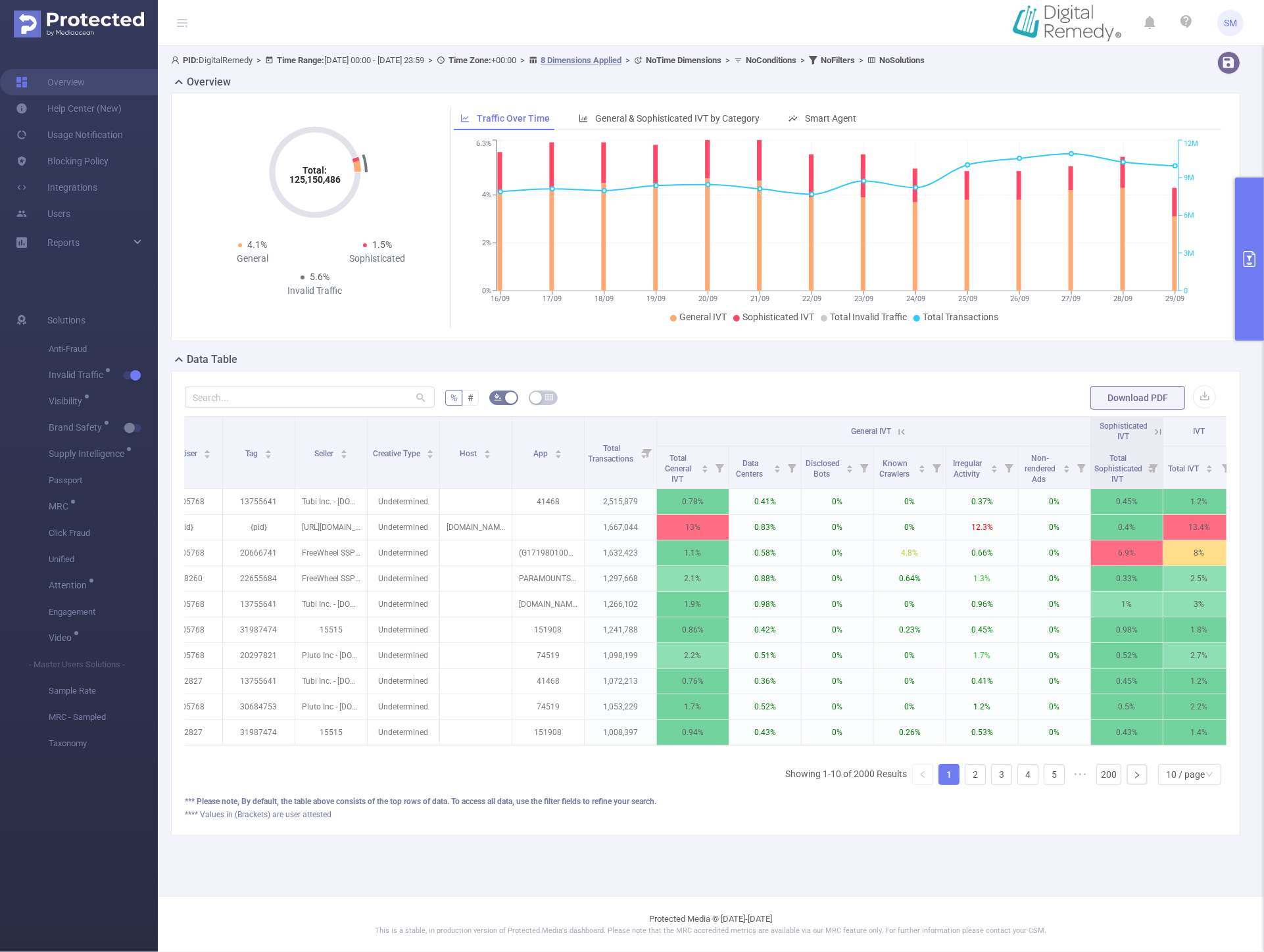
scroll to position [0, 182]
click at [1134, 779] on icon "icon: right" at bounding box center [1137, 775] width 8 height 8
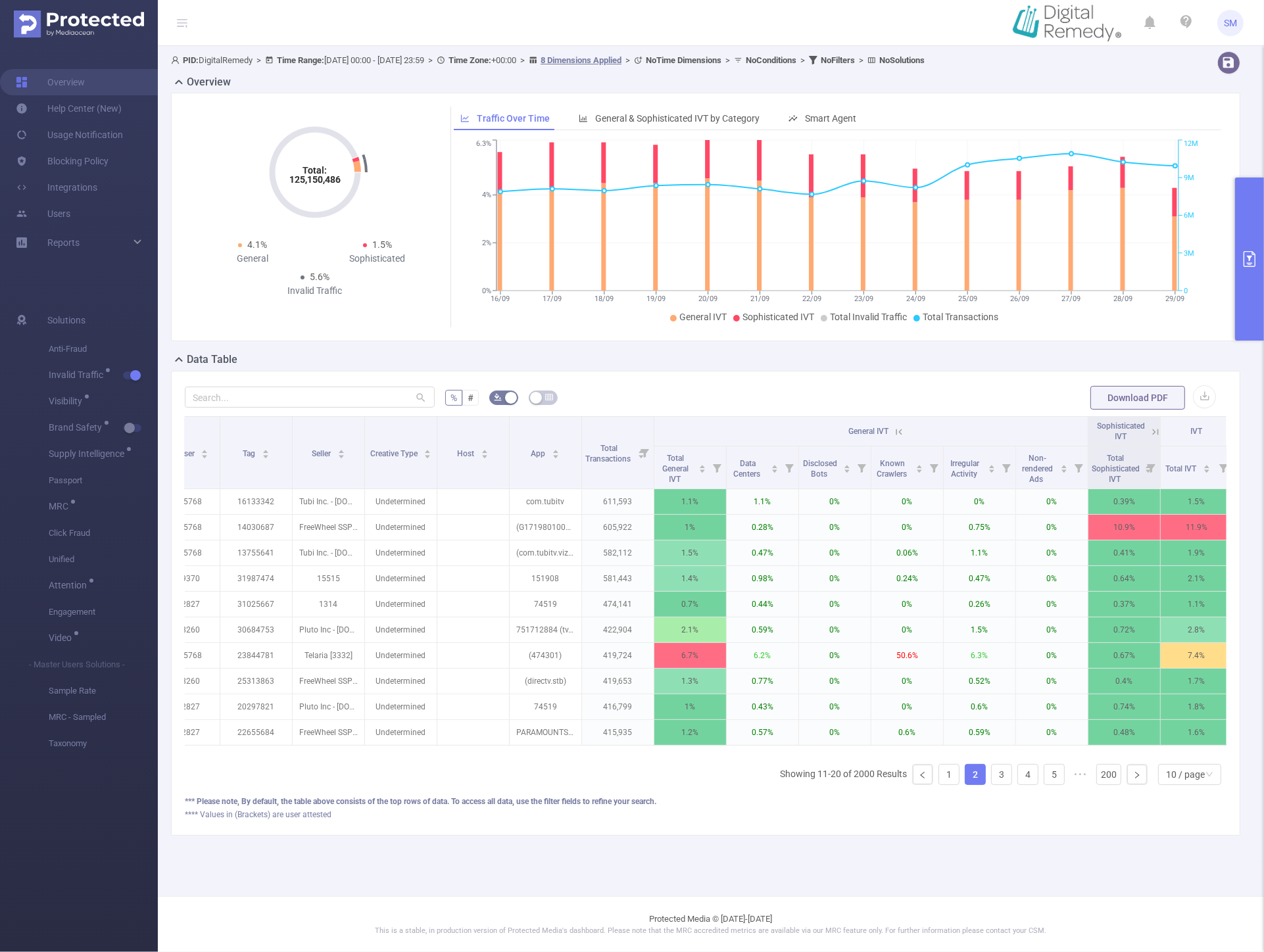
click at [1152, 431] on icon at bounding box center [1155, 432] width 12 height 12
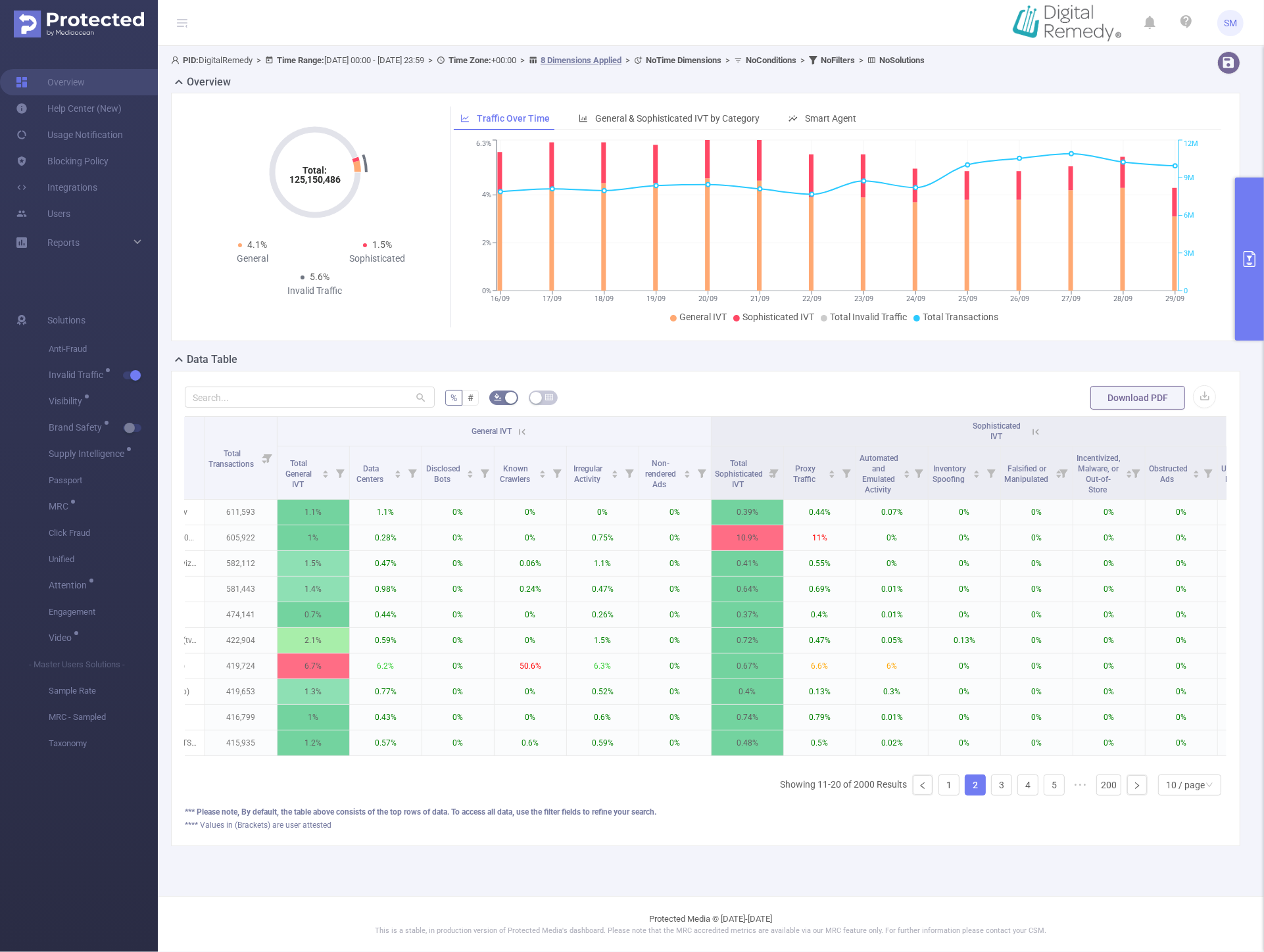
scroll to position [0, 568]
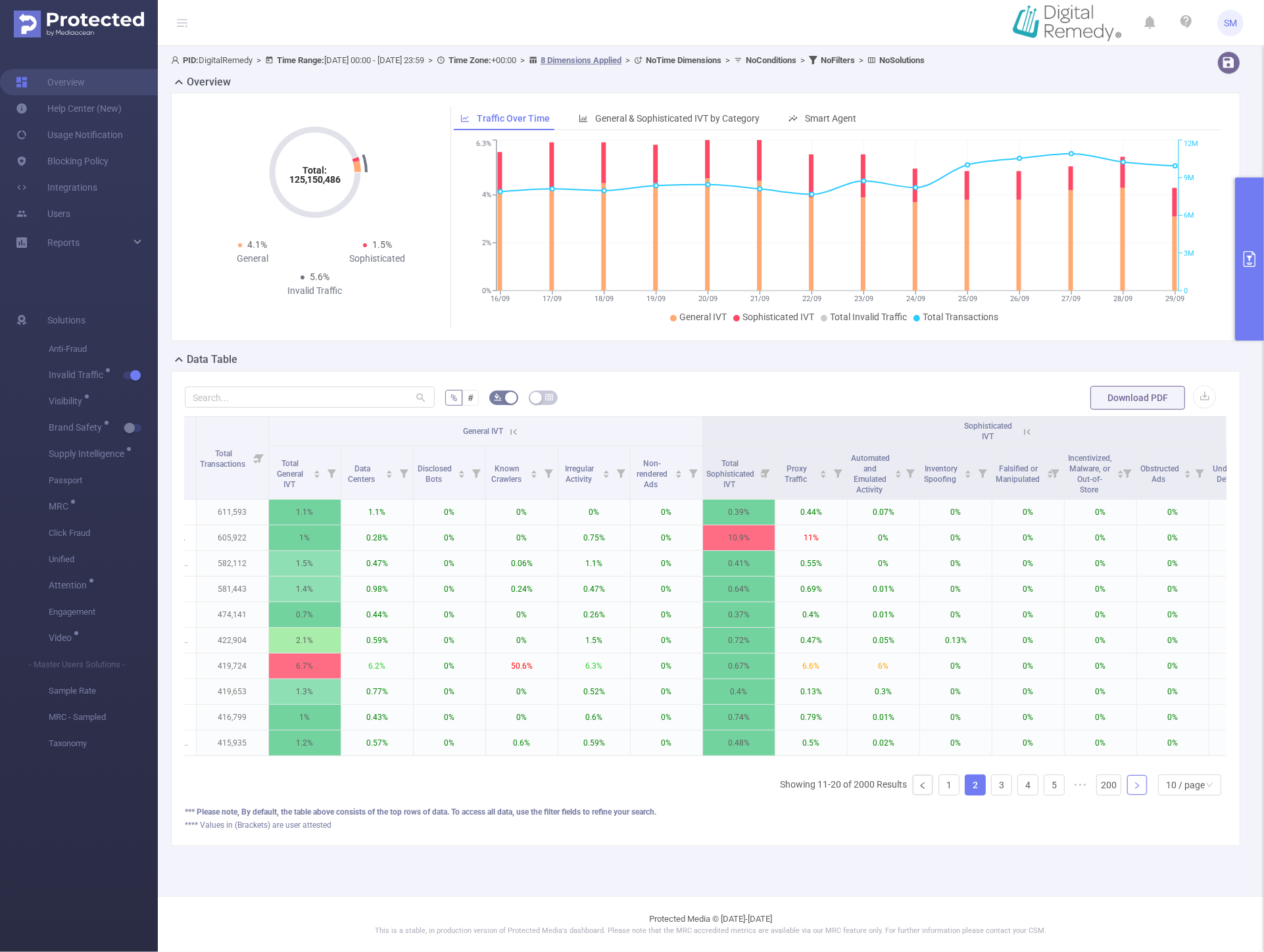
click at [1139, 795] on link at bounding box center [1137, 785] width 20 height 20
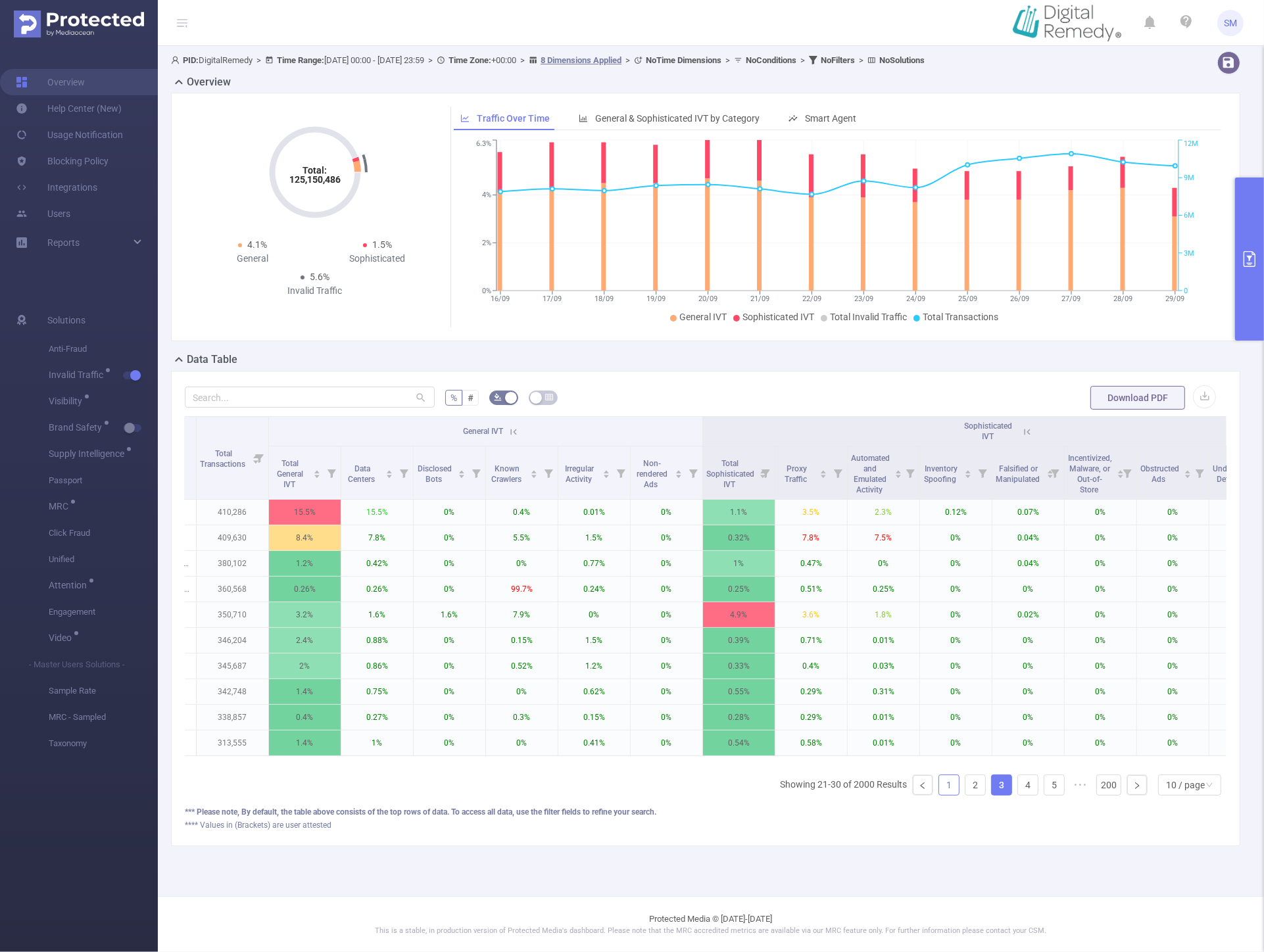
click at [946, 795] on link "1" at bounding box center [949, 785] width 20 height 20
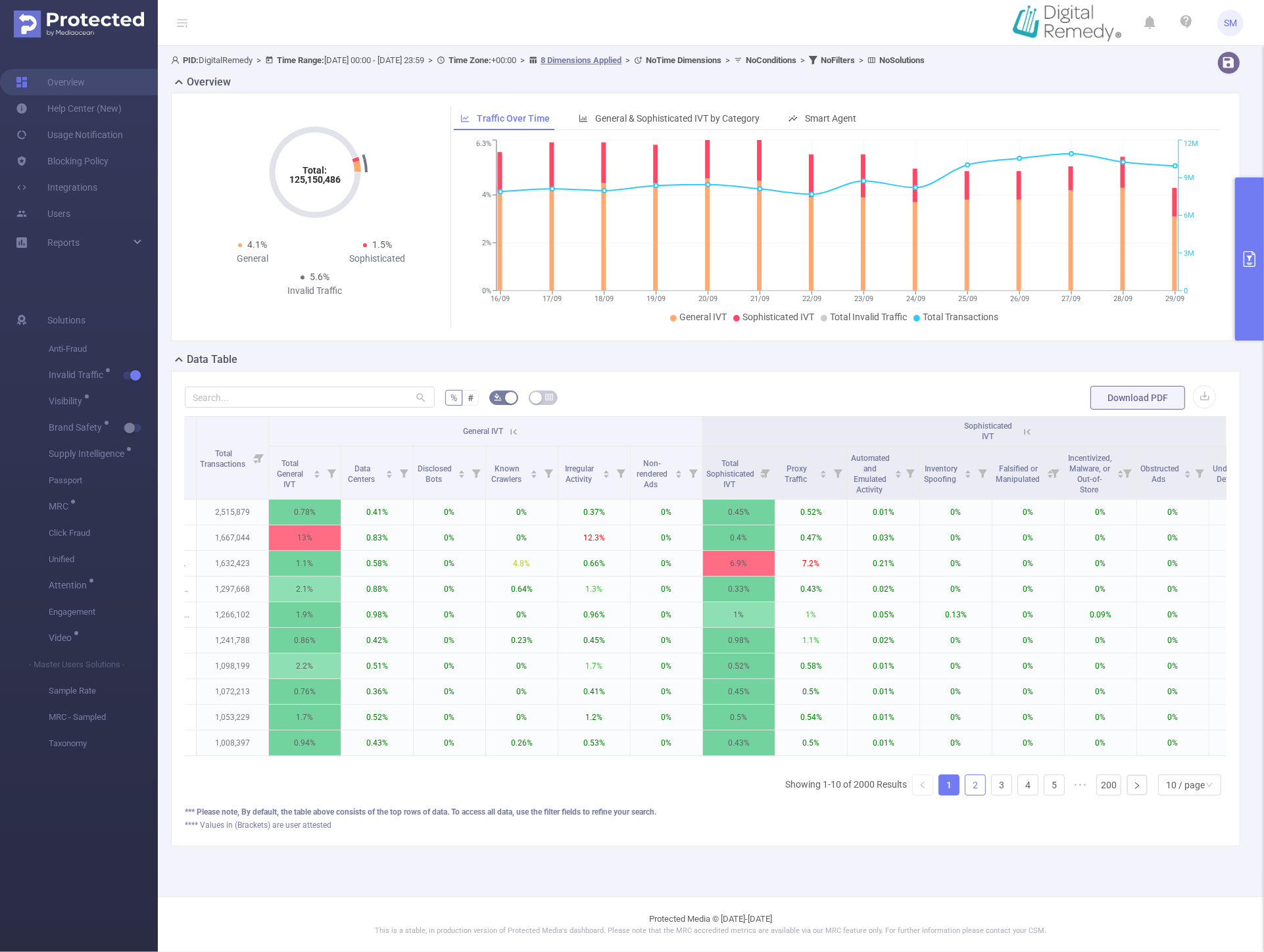
click at [981, 795] on link "2" at bounding box center [975, 785] width 20 height 20
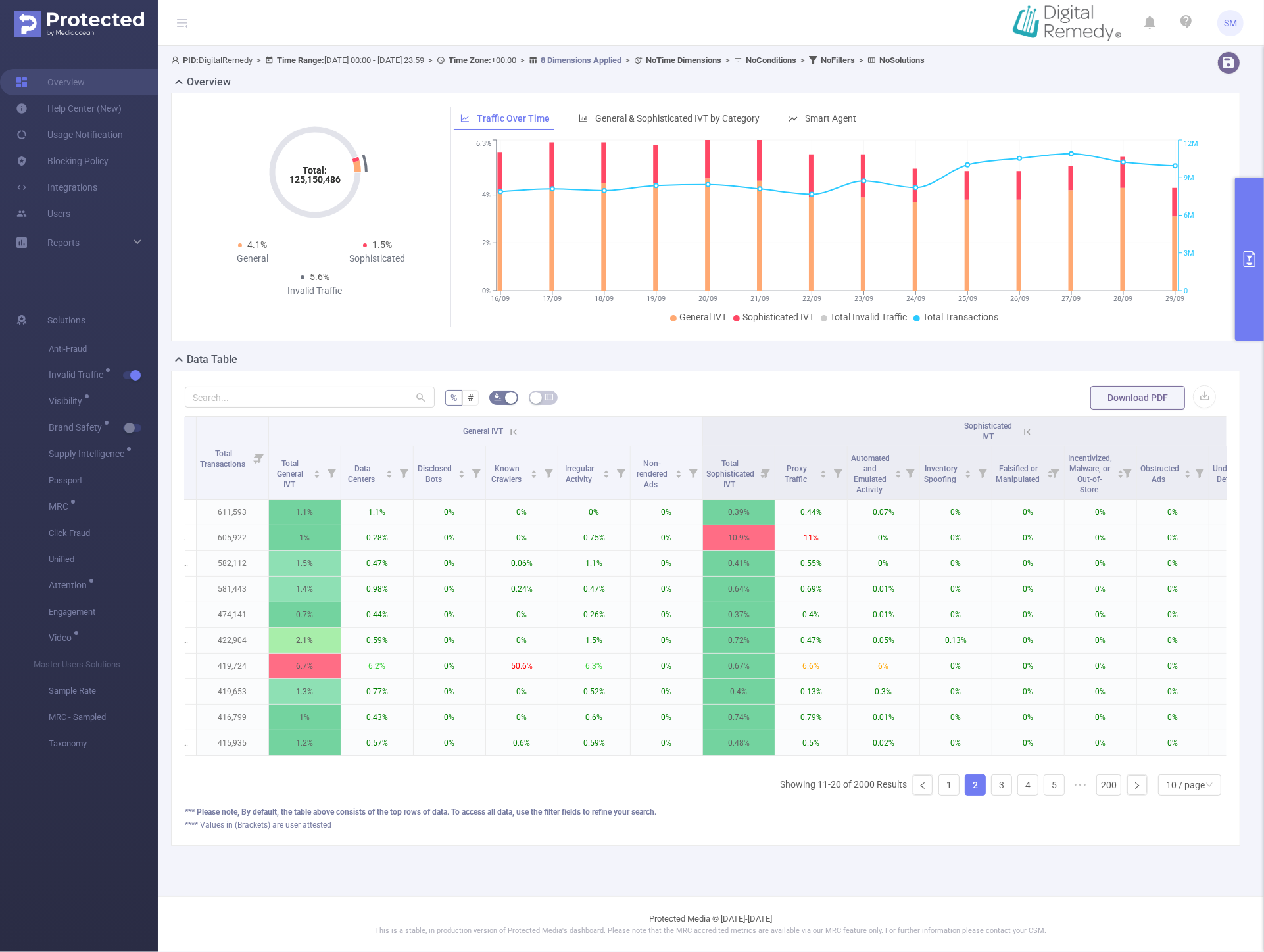
click at [1013, 796] on ul "Showing 11-20 of 2000 Results 1 2 3 4 5 ••• 200 10 / page" at bounding box center [1003, 784] width 446 height 21
click at [1003, 795] on link "3" at bounding box center [1002, 785] width 20 height 20
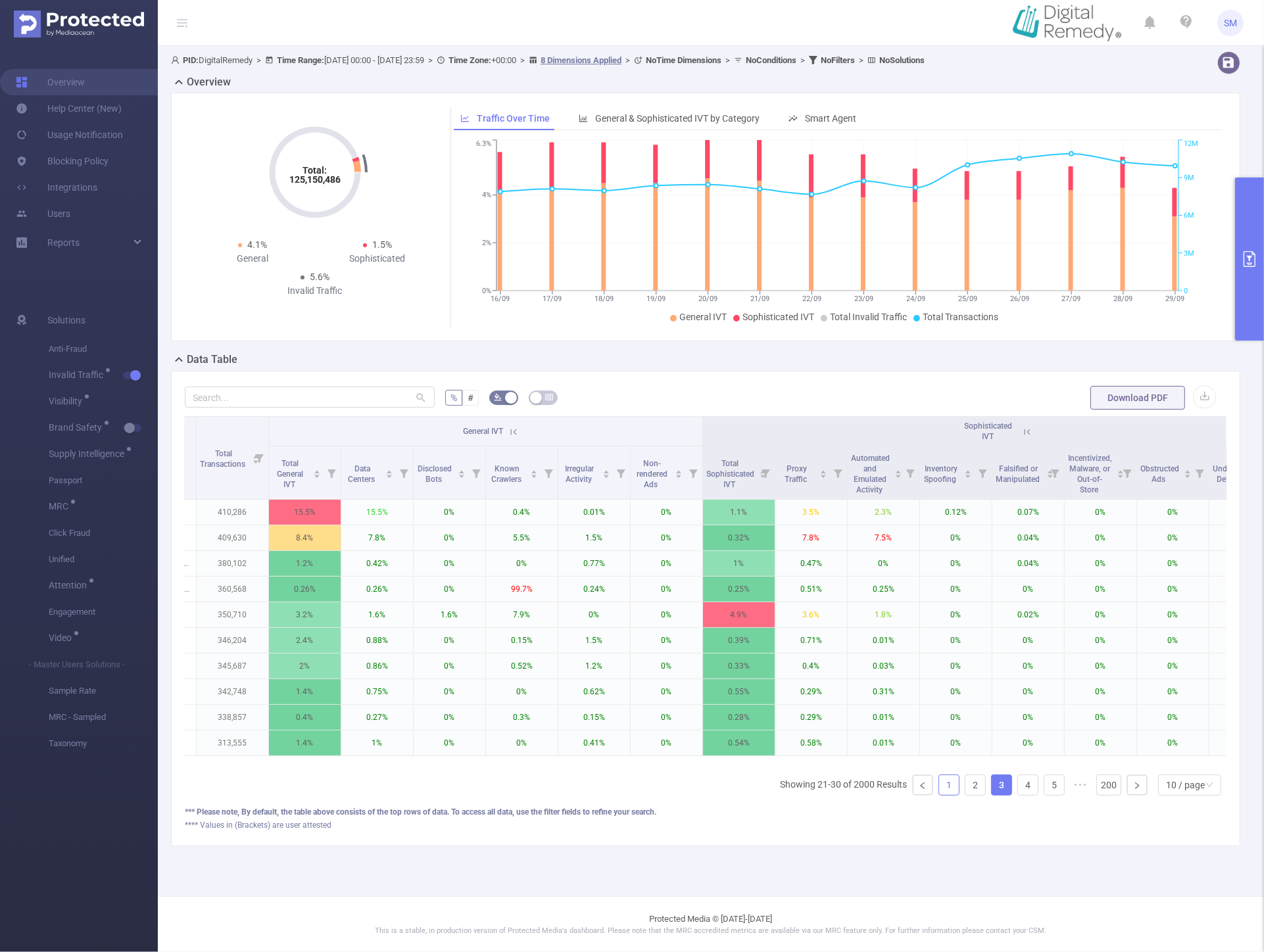
click at [942, 791] on link "1" at bounding box center [949, 785] width 20 height 20
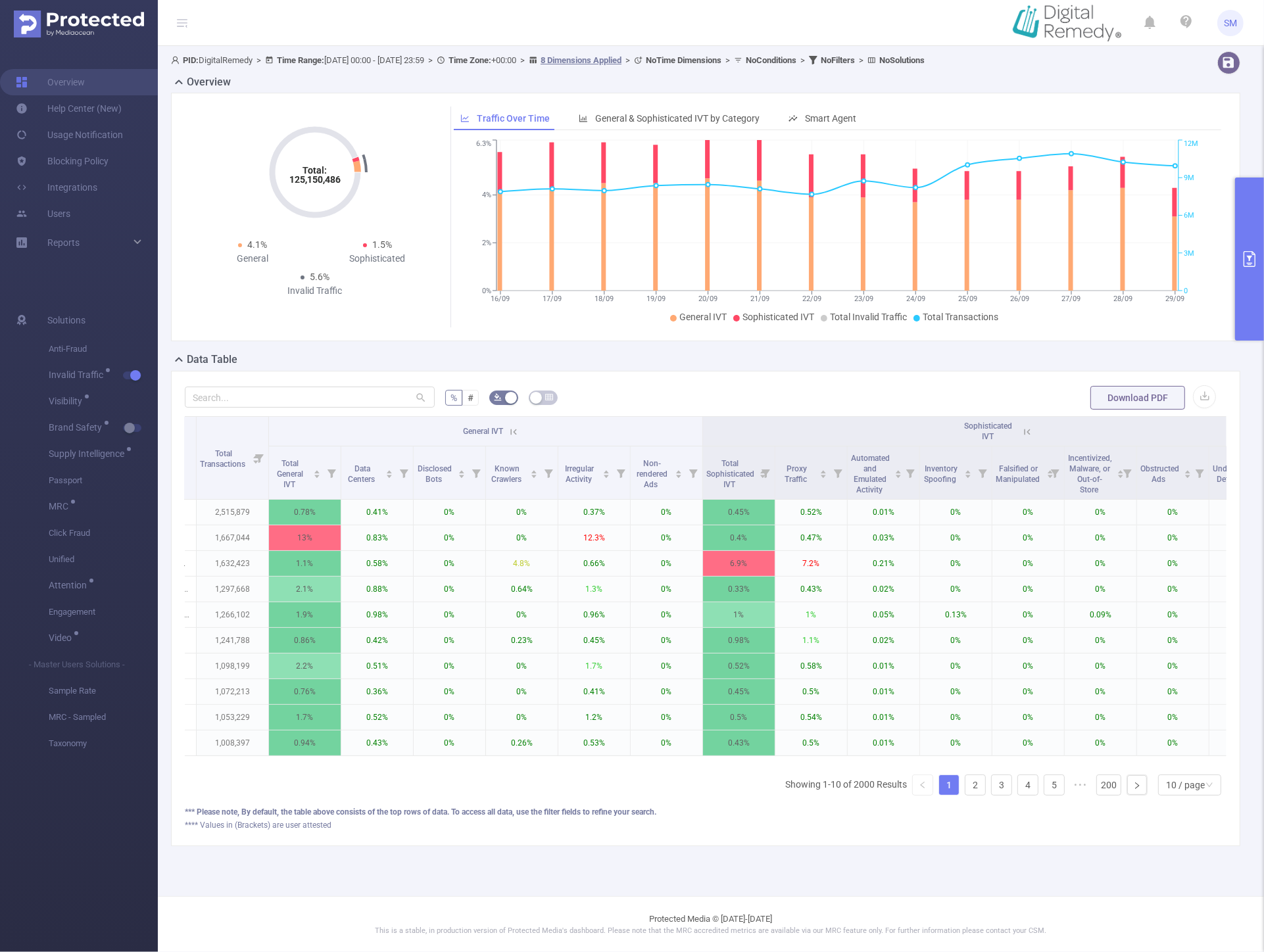
scroll to position [0, 44]
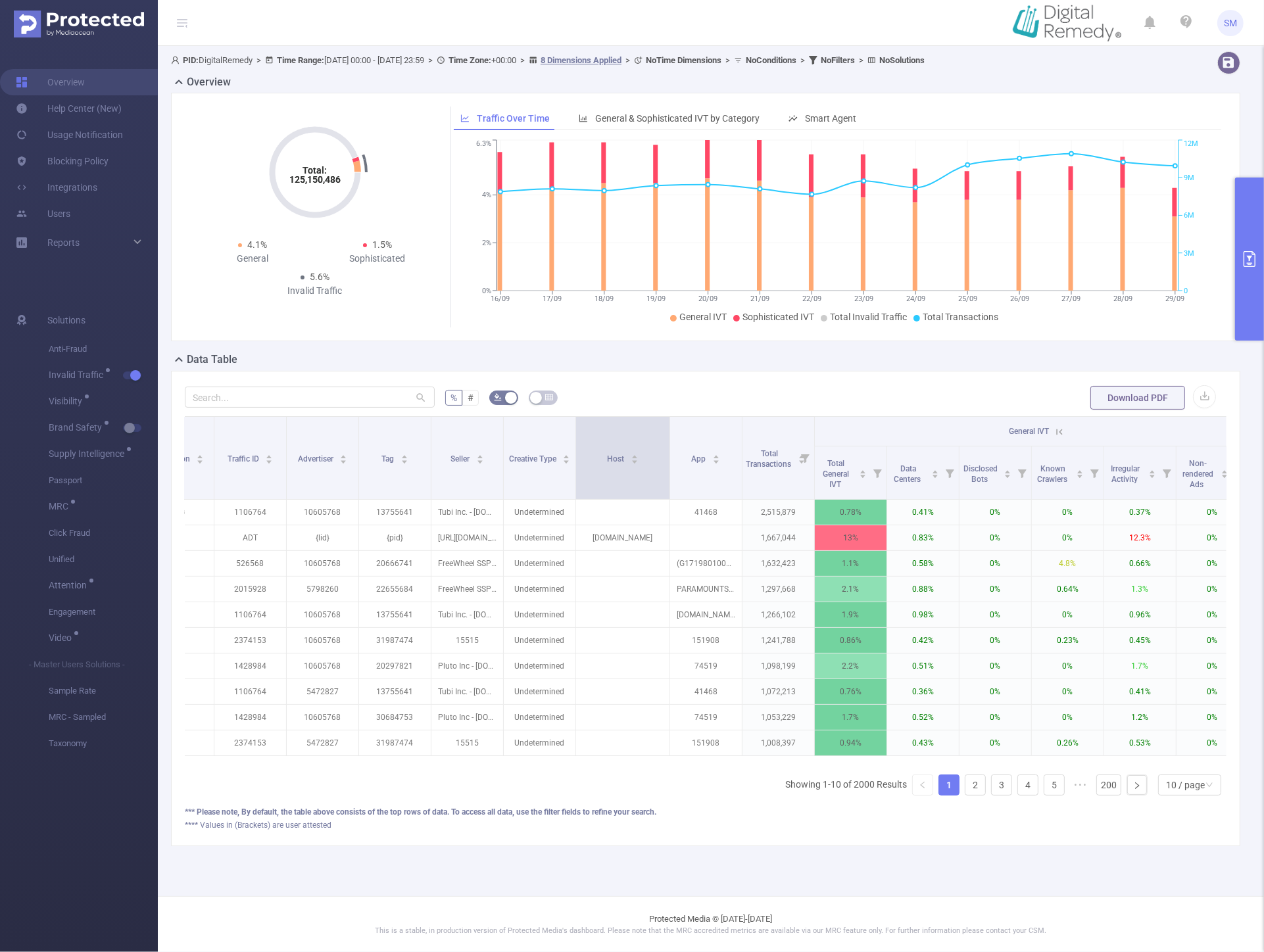
drag, startPoint x: 646, startPoint y: 448, endPoint x: 669, endPoint y: 448, distance: 23.0
click at [669, 448] on span at bounding box center [669, 458] width 6 height 82
click at [1244, 224] on button "primary" at bounding box center [1250, 259] width 29 height 163
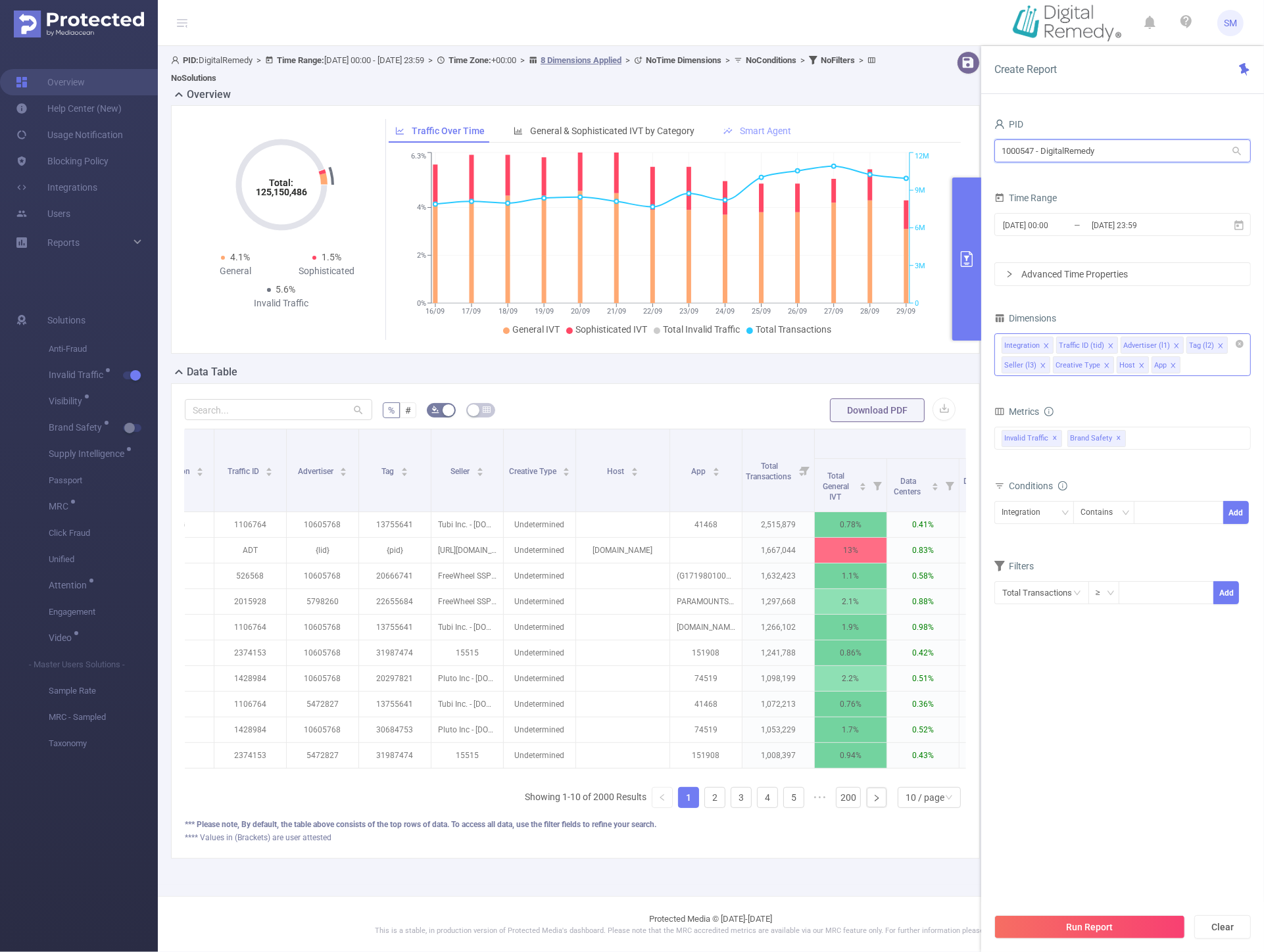
drag, startPoint x: 1130, startPoint y: 154, endPoint x: 791, endPoint y: 127, distance: 340.1
click at [791, 127] on section "PID: DigitalRemedy > Time Range: 2025-09-16 00:00 - 2025-09-29 23:59 > Time Zon…" at bounding box center [711, 465] width 1106 height 839
type input "shutterfl"
click at [1056, 174] on li "1000848 - FT_Shutterfly 188K [5,677 rows]" at bounding box center [1123, 178] width 257 height 21
click at [1076, 928] on button "Run Report" at bounding box center [1090, 927] width 191 height 24
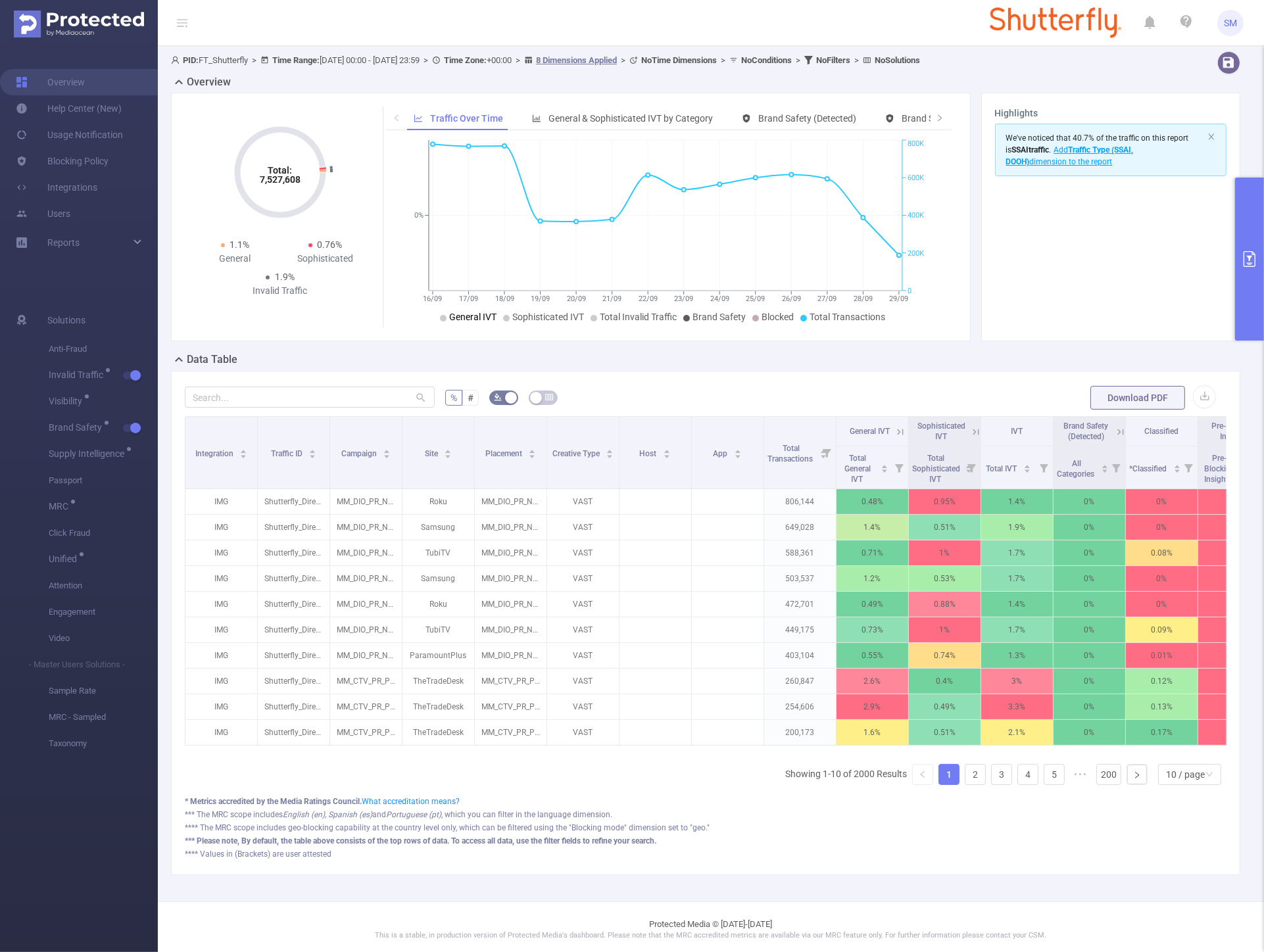
drag, startPoint x: 470, startPoint y: 324, endPoint x: 546, endPoint y: 339, distance: 77.5
click at [471, 319] on span "General IVT" at bounding box center [473, 317] width 47 height 11
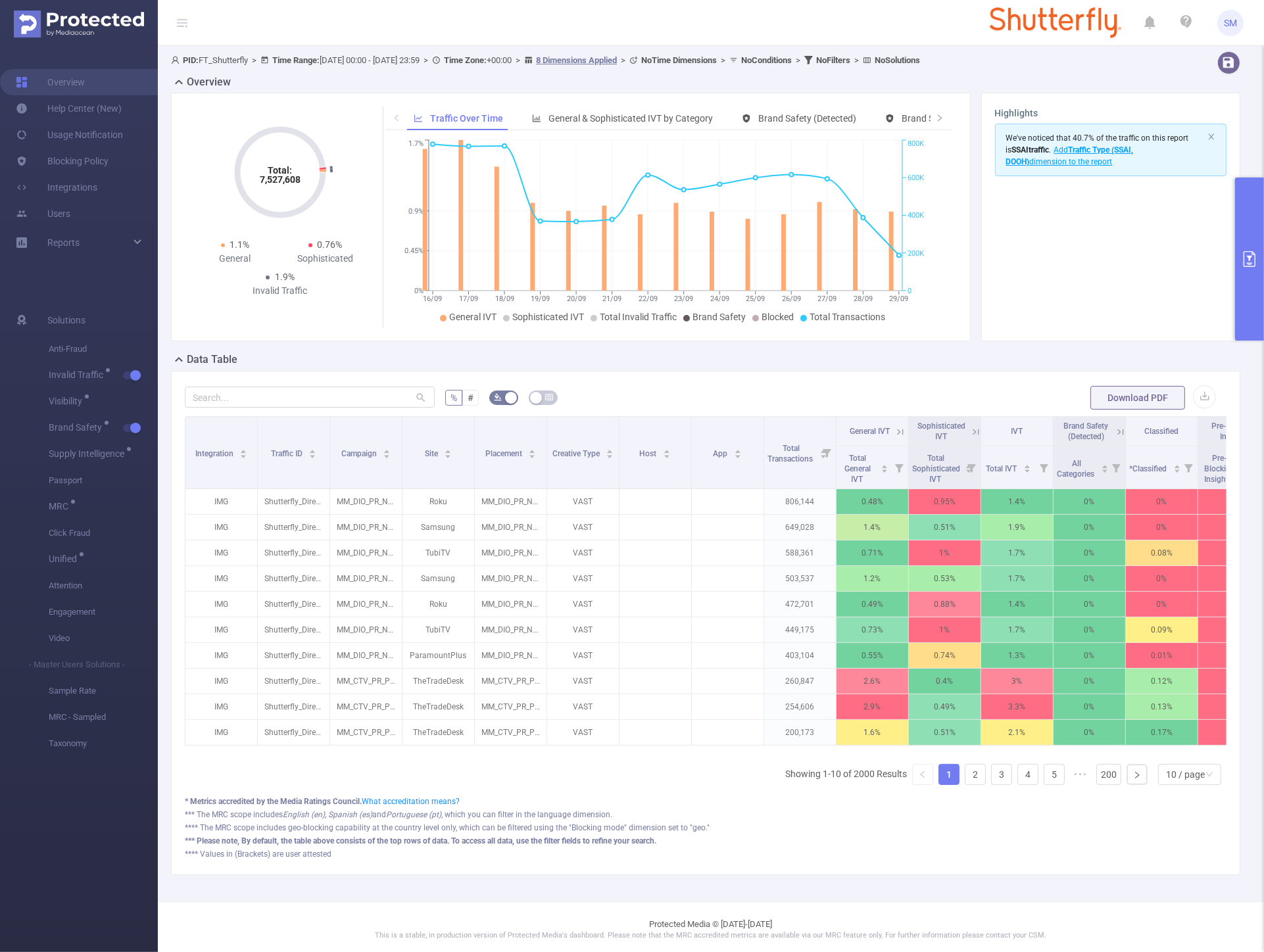
drag, startPoint x: 547, startPoint y: 336, endPoint x: 545, endPoint y: 324, distance: 12.2
click at [547, 333] on div "Total: 7,527,608 Total: 7,527,608 1.1% General 0.76% Sophisticated 1.9% Invalid…" at bounding box center [571, 216] width 800 height 249
click at [550, 318] on span "Sophisticated IVT" at bounding box center [548, 317] width 72 height 11
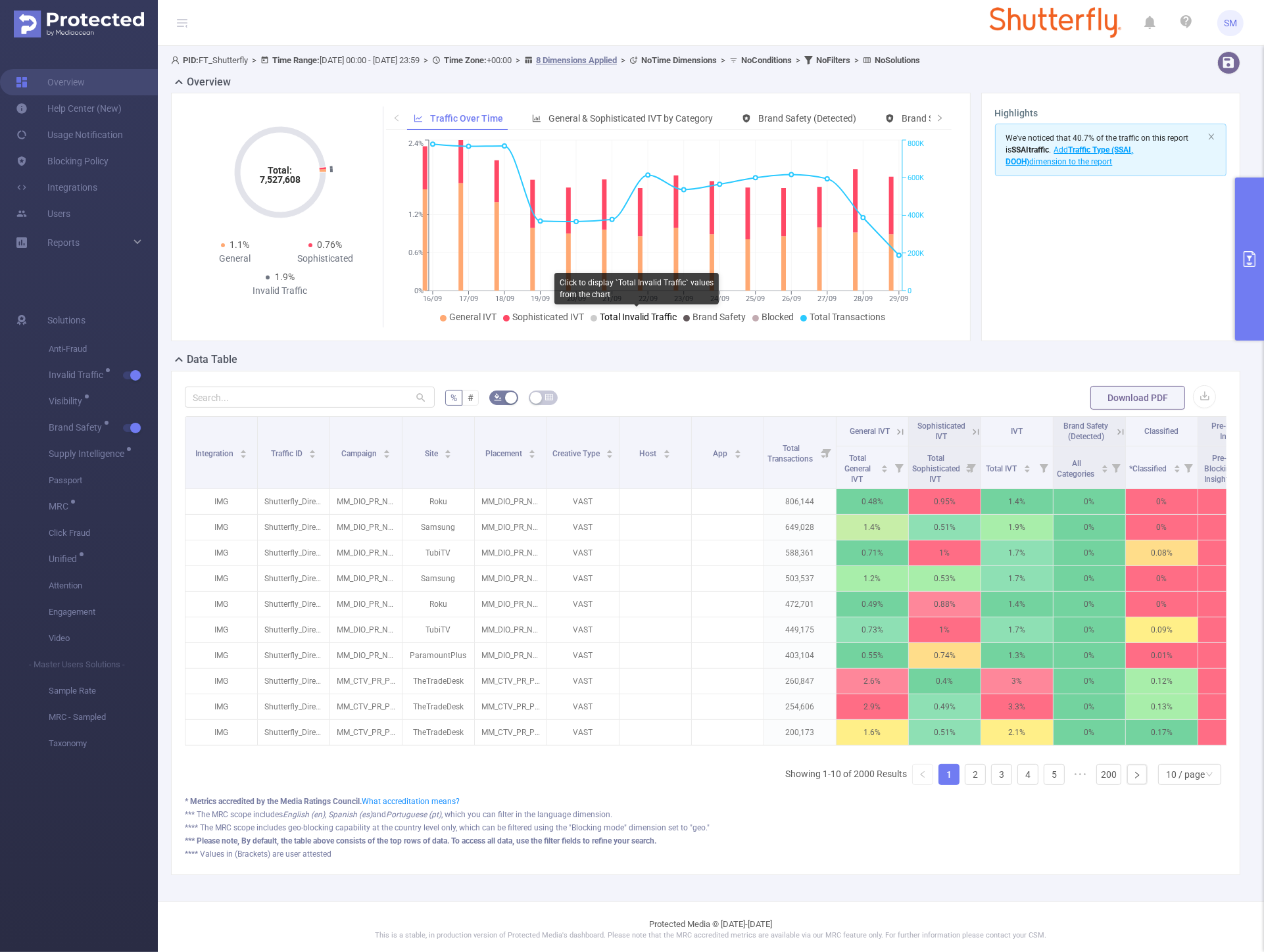
click at [616, 313] on span "Total Invalid Traffic" at bounding box center [638, 317] width 77 height 11
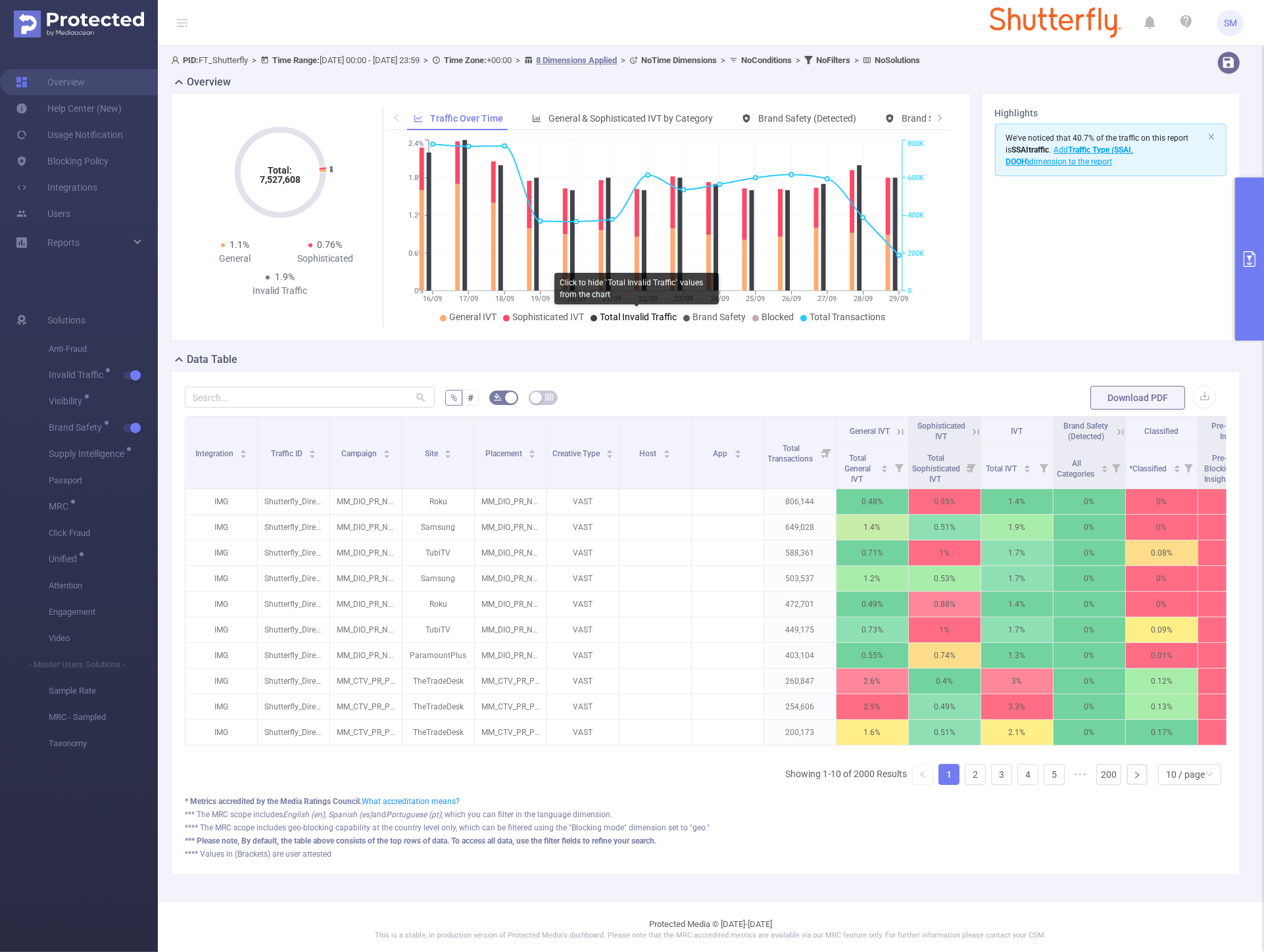
click at [614, 313] on span "Total Invalid Traffic" at bounding box center [638, 317] width 77 height 11
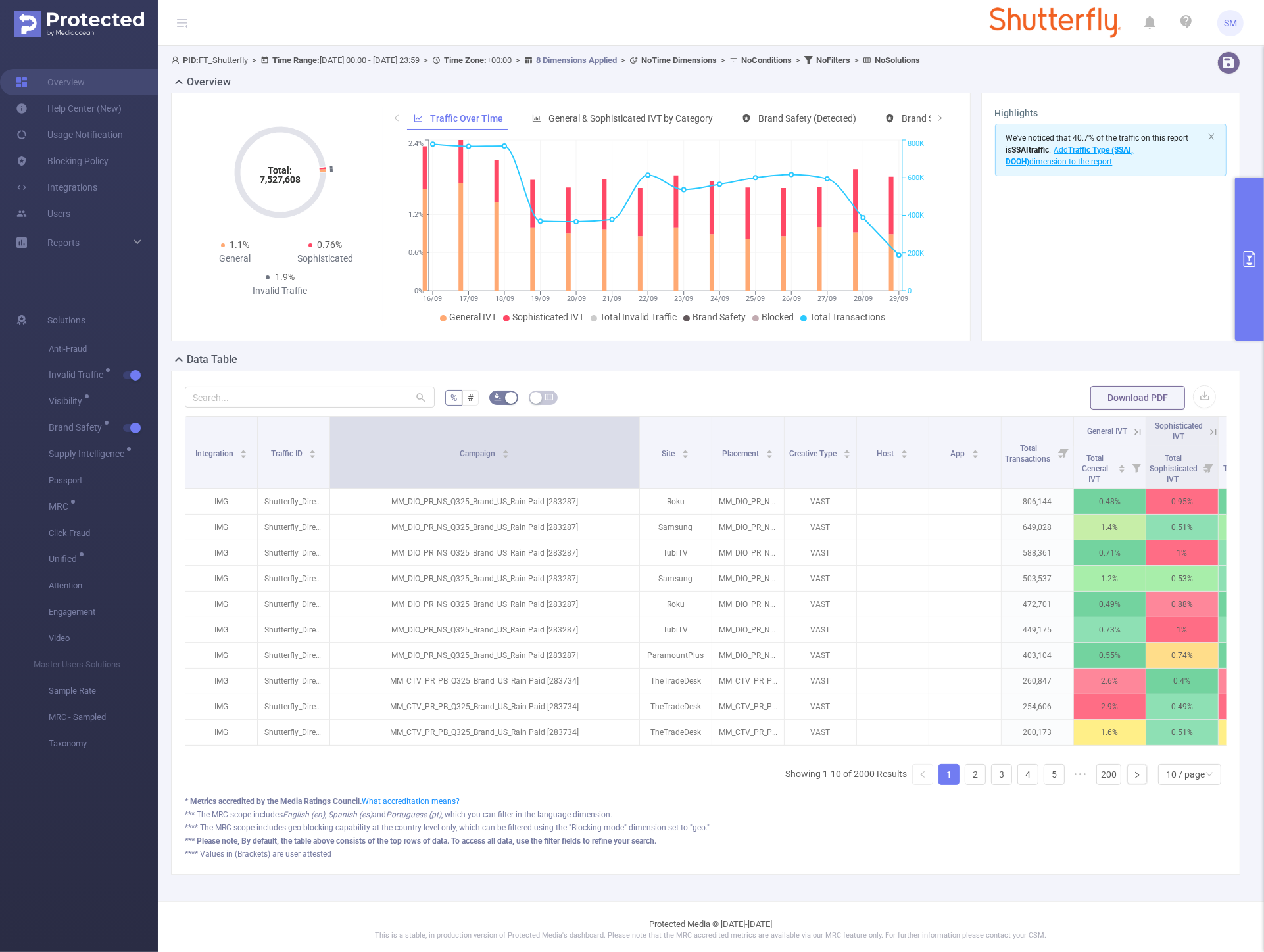
drag, startPoint x: 398, startPoint y: 446, endPoint x: 636, endPoint y: 468, distance: 239.0
click at [636, 468] on span at bounding box center [639, 453] width 6 height 72
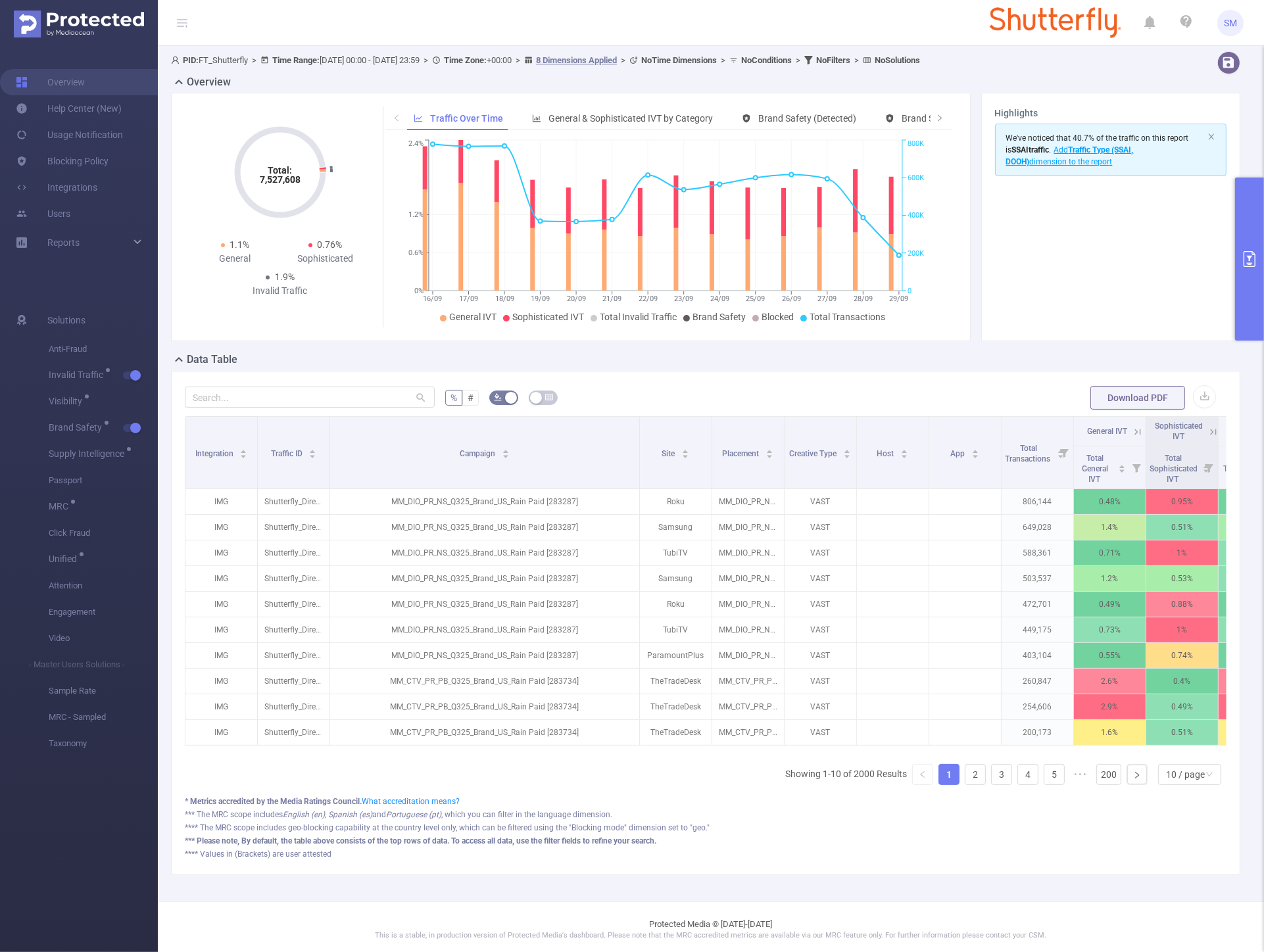
click at [1257, 223] on button "primary" at bounding box center [1250, 259] width 29 height 163
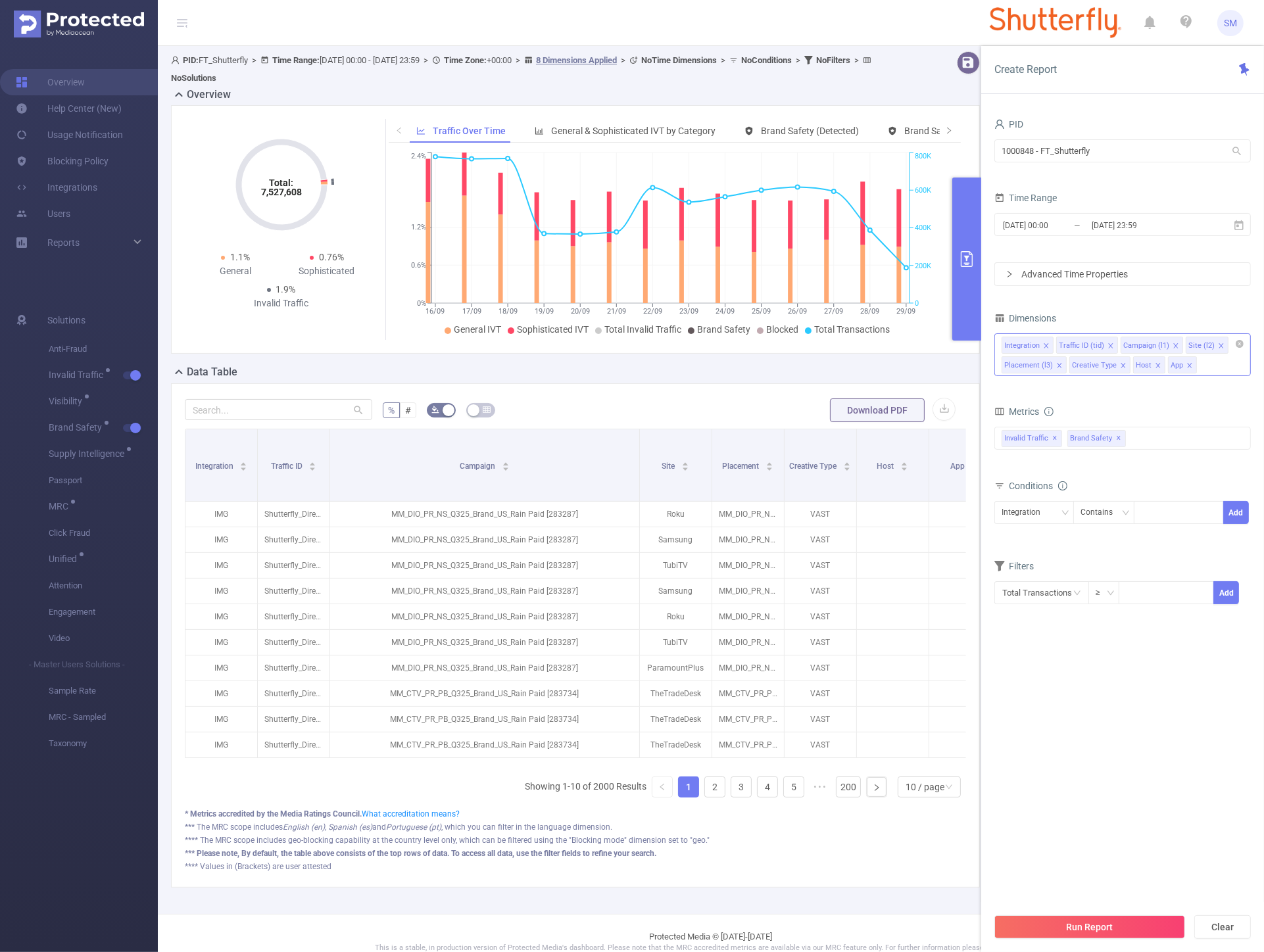
click at [1109, 345] on icon "icon: close" at bounding box center [1111, 345] width 4 height 4
click at [1046, 346] on icon "icon: close" at bounding box center [1046, 345] width 4 height 4
click at [1099, 345] on icon "icon: close" at bounding box center [1102, 345] width 6 height 6
click at [1124, 346] on icon "icon: close" at bounding box center [1124, 345] width 6 height 6
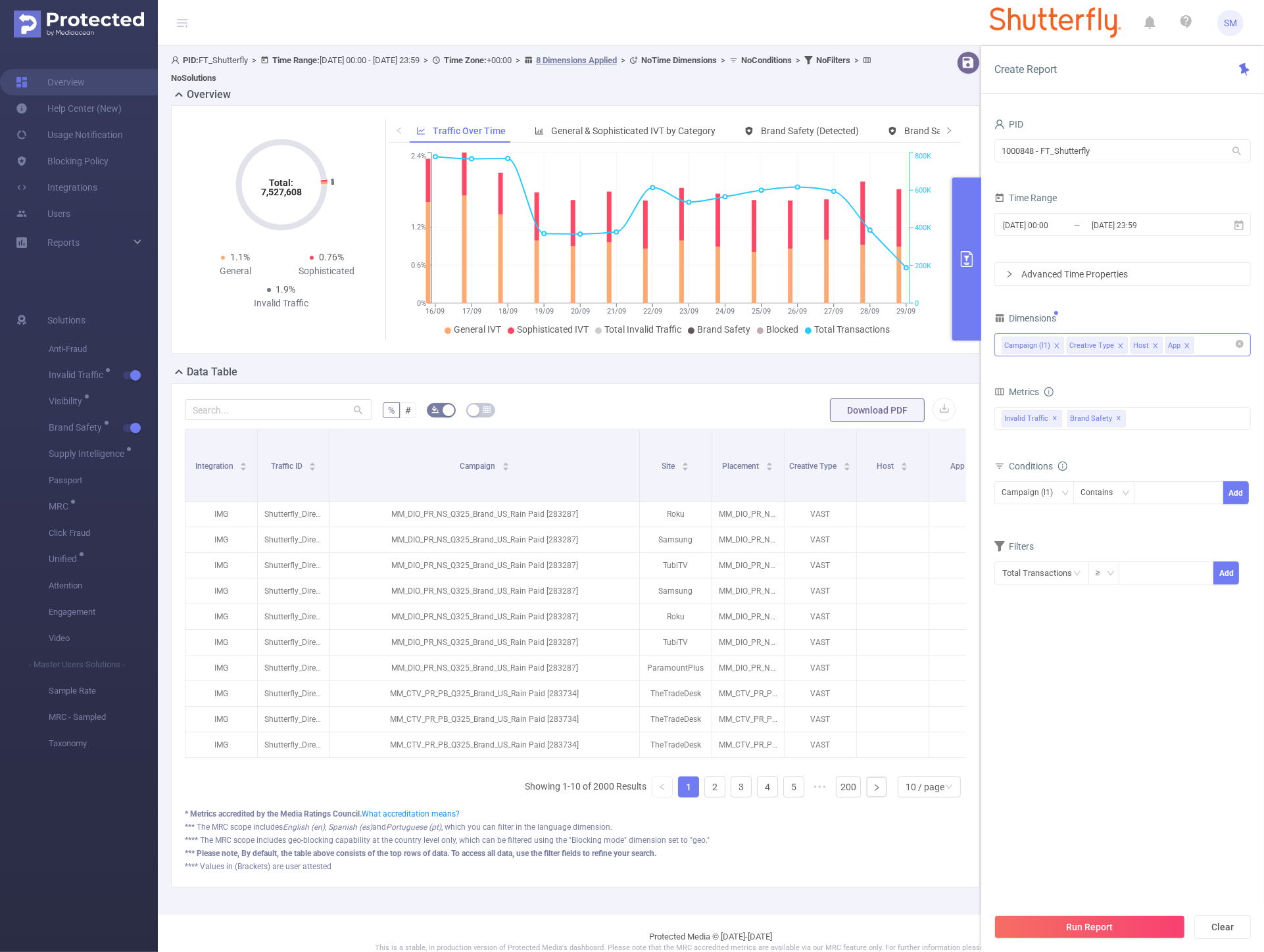
click at [1117, 345] on icon "icon: close" at bounding box center [1120, 345] width 6 height 6
click at [1116, 345] on div "App" at bounding box center [1110, 346] width 12 height 17
click at [1121, 345] on icon "icon: close" at bounding box center [1123, 345] width 6 height 6
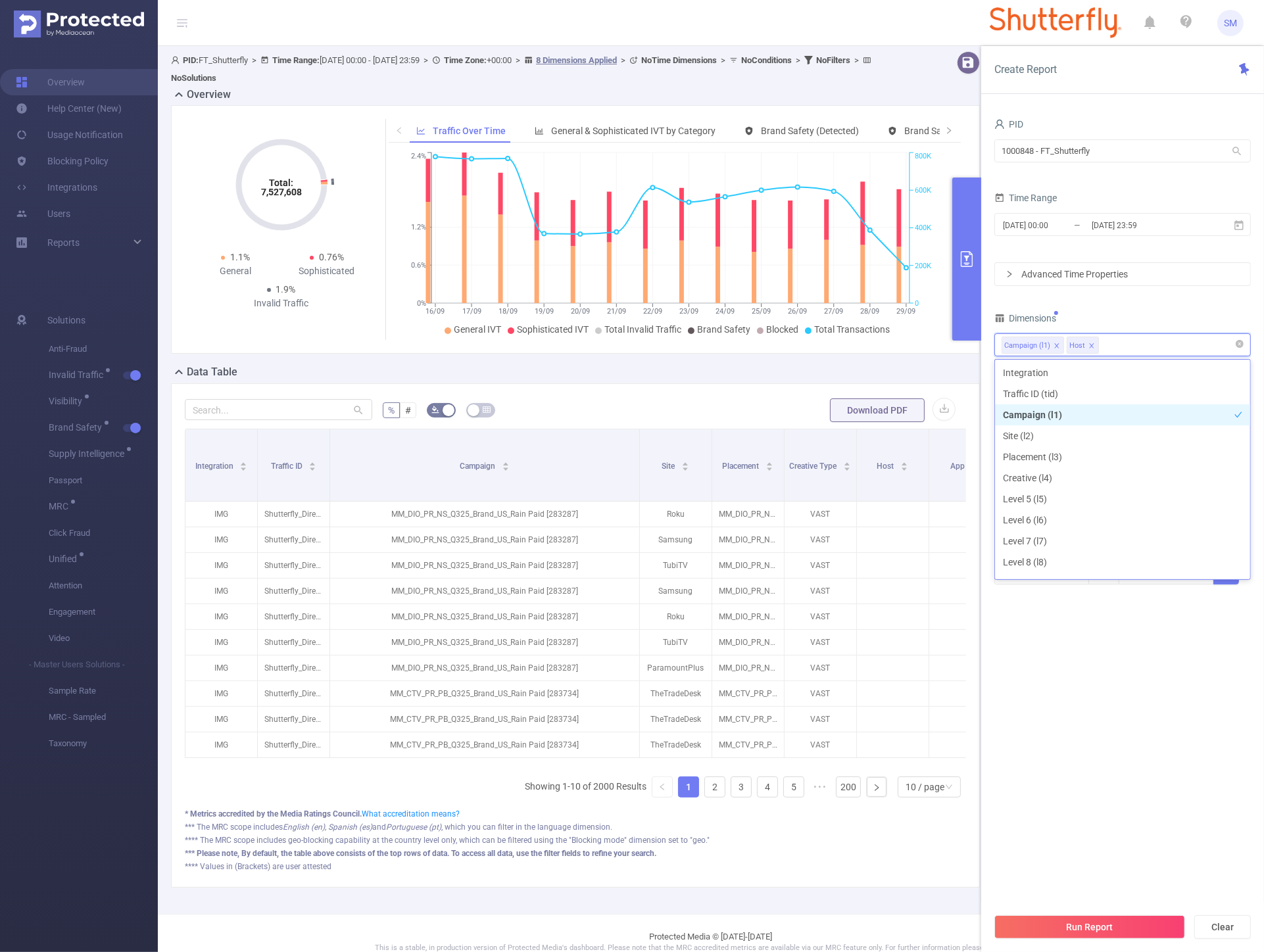
click at [1090, 345] on icon "icon: close" at bounding box center [1091, 345] width 6 height 6
click at [1123, 311] on div "Dimensions" at bounding box center [1123, 319] width 257 height 21
click at [1117, 418] on span "✕" at bounding box center [1119, 419] width 5 height 16
click at [1096, 921] on button "Run Report" at bounding box center [1090, 927] width 191 height 24
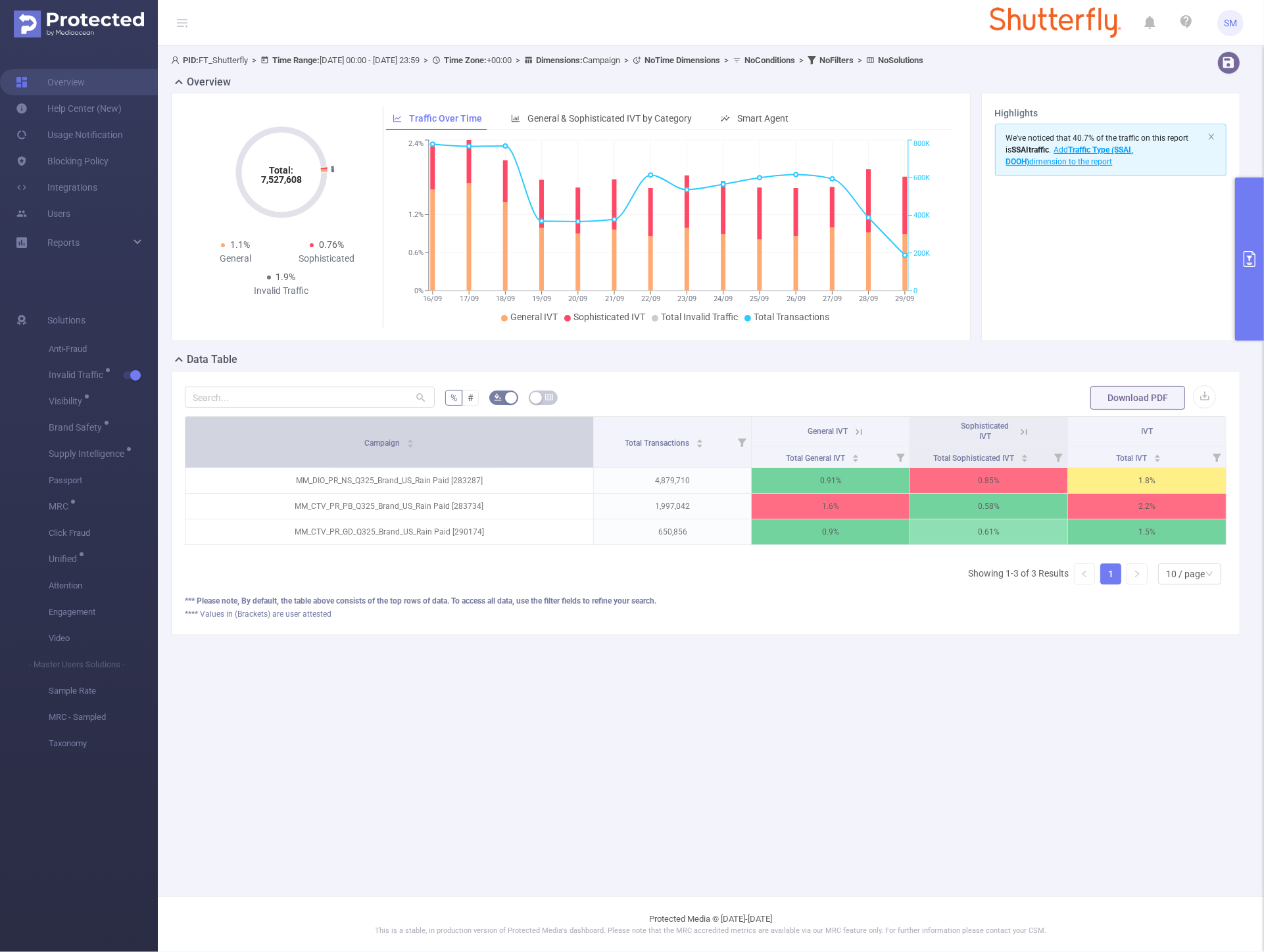
drag, startPoint x: 390, startPoint y: 438, endPoint x: 504, endPoint y: 442, distance: 114.1
click at [504, 442] on th "Campaign" at bounding box center [390, 443] width 408 height 52
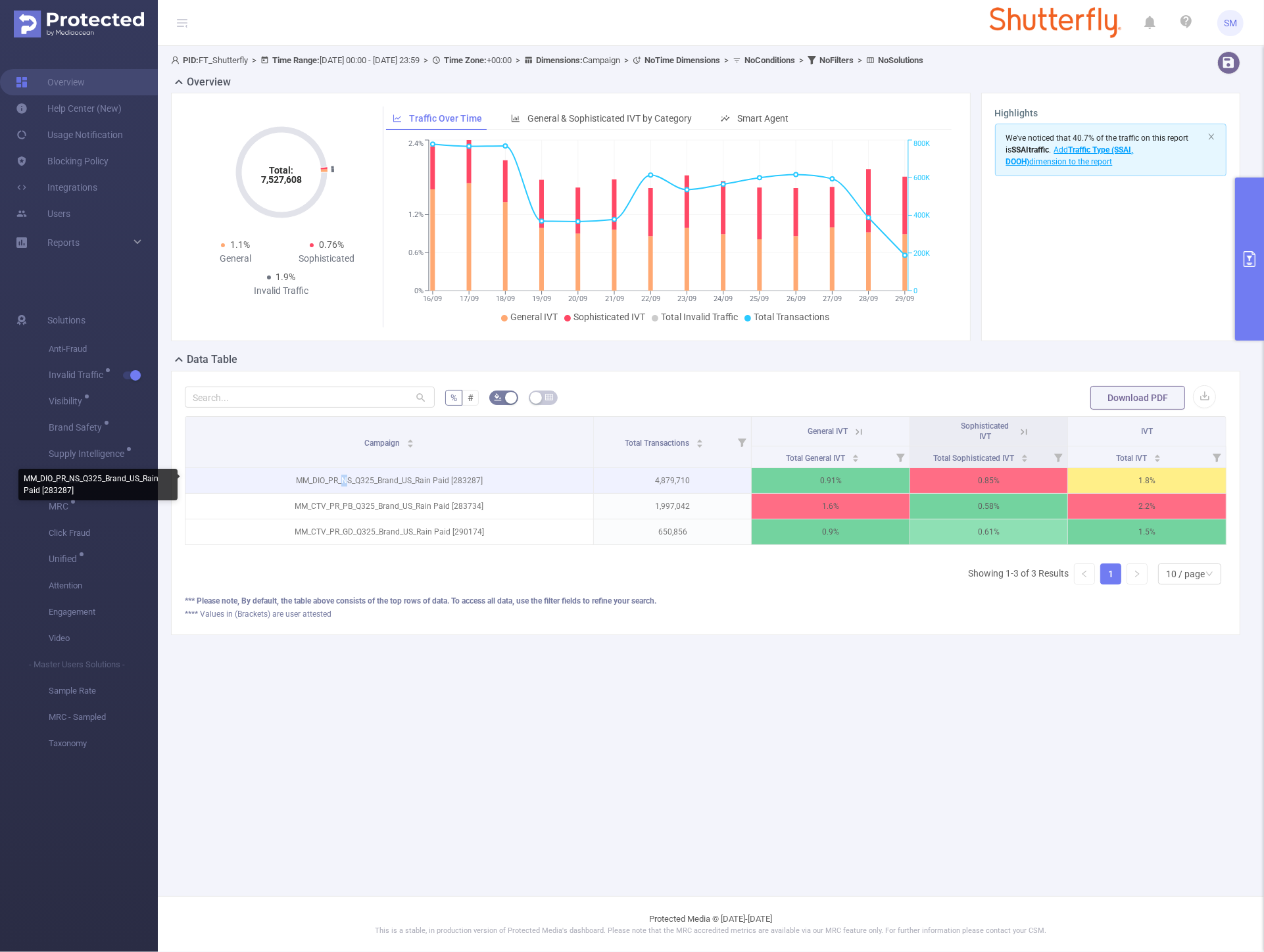
drag, startPoint x: 350, startPoint y: 480, endPoint x: 344, endPoint y: 479, distance: 6.1
click at [344, 479] on p "MM_DIO_PR_NS_Q325_Brand_US_Rain Paid [283287]" at bounding box center [389, 481] width 408 height 25
click at [343, 481] on p "MM_DIO_PR_NS_Q325_Brand_US_Rain Paid [283287]" at bounding box center [389, 481] width 408 height 25
drag, startPoint x: 353, startPoint y: 481, endPoint x: 345, endPoint y: 480, distance: 8.1
click at [345, 480] on p "MM_DIO_PR_NS_Q325_Brand_US_Rain Paid [283287]" at bounding box center [389, 481] width 408 height 25
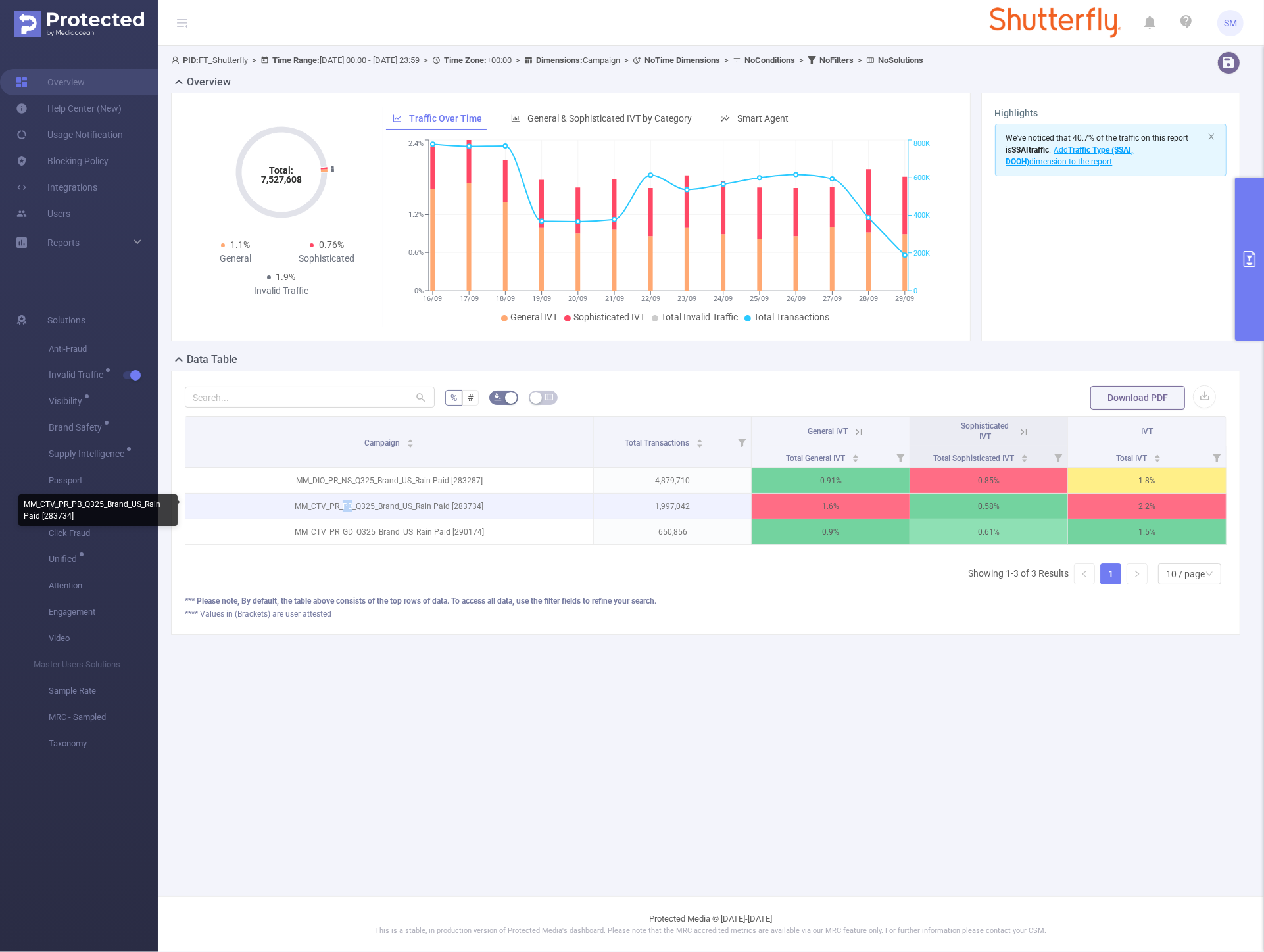
click at [346, 505] on p "MM_CTV_PR_PB_Q325_Brand_US_Rain Paid [283734]" at bounding box center [389, 506] width 408 height 25
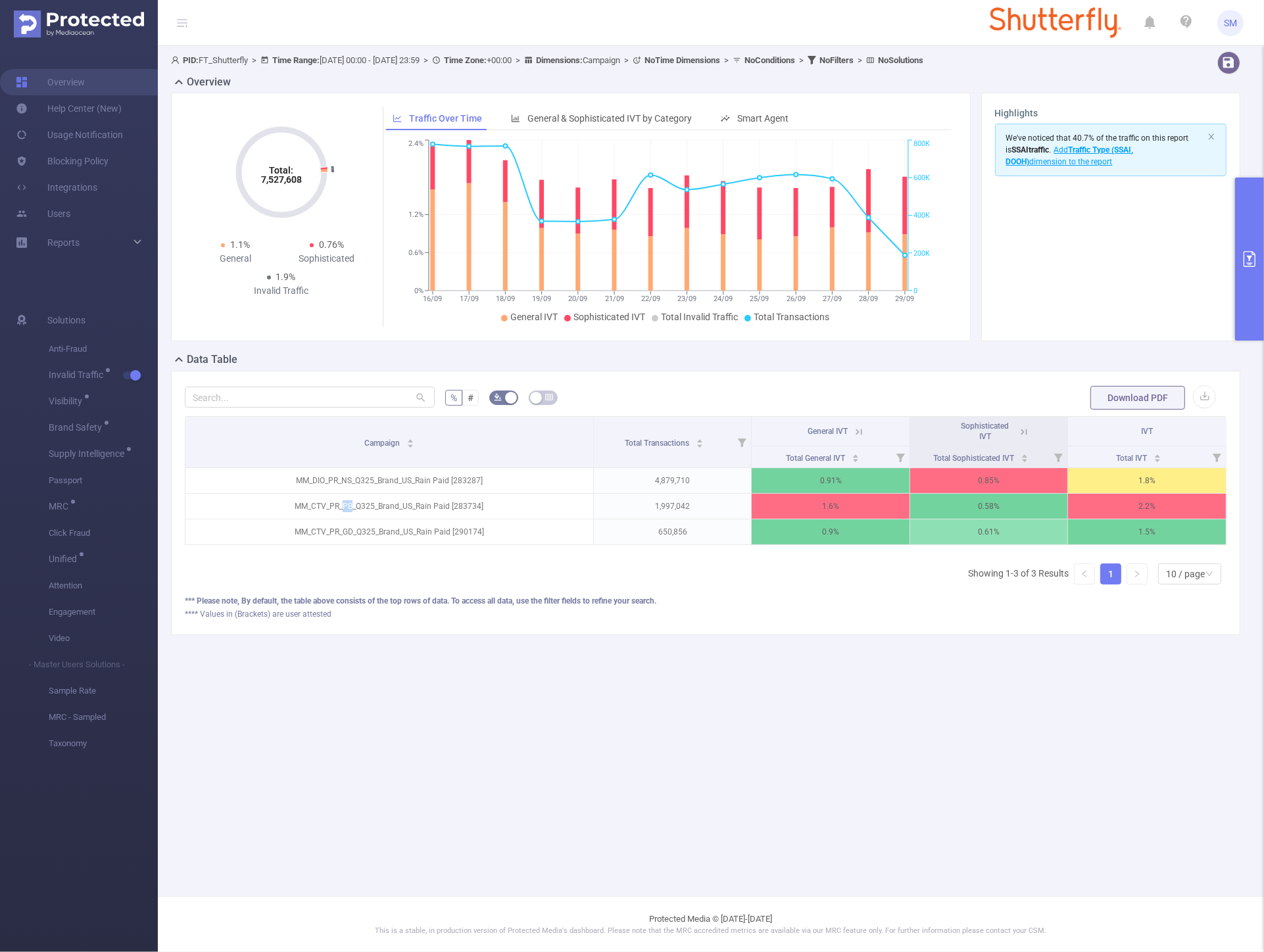
click at [1240, 225] on button "primary" at bounding box center [1250, 259] width 29 height 163
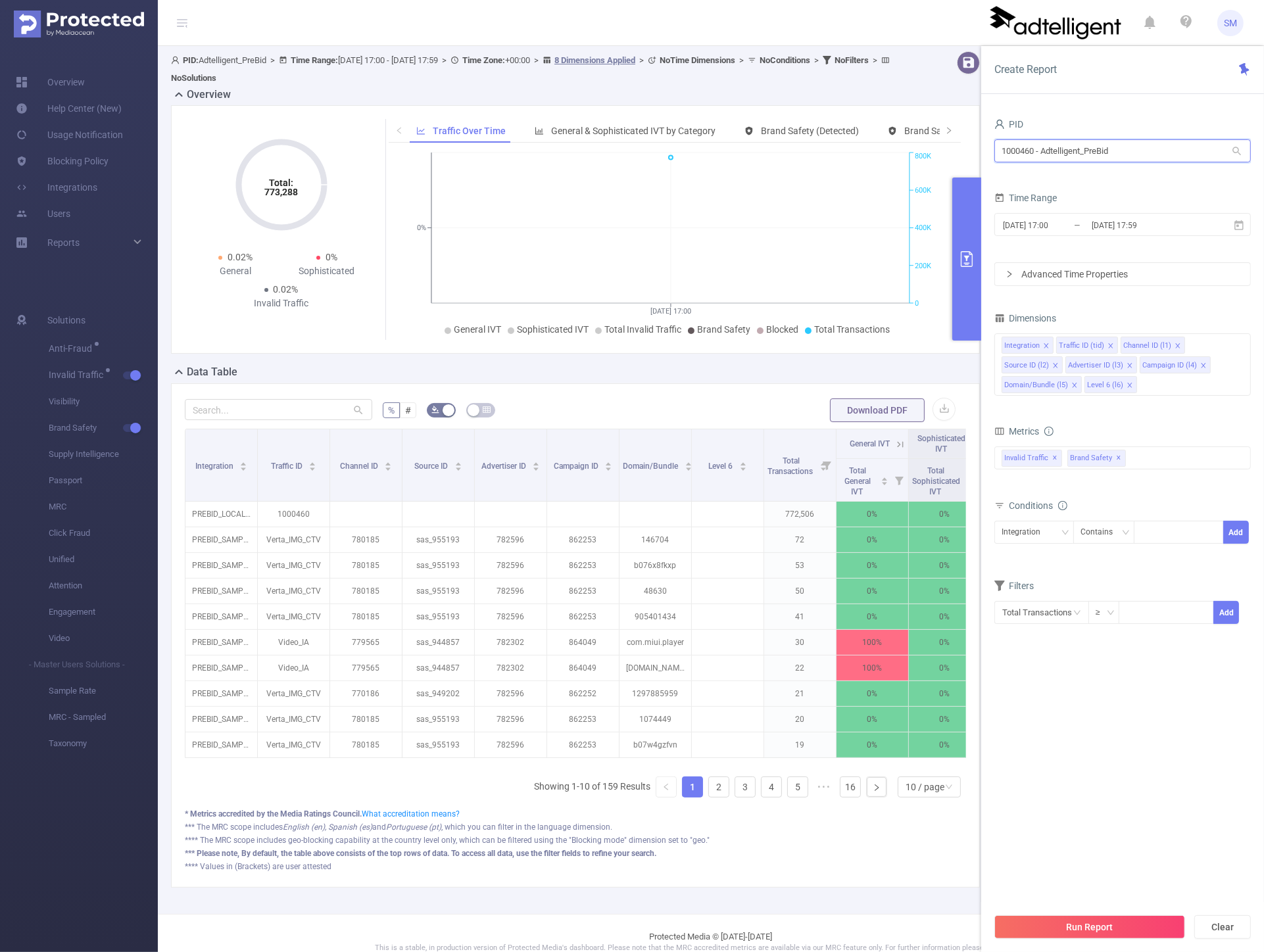
drag, startPoint x: 1124, startPoint y: 153, endPoint x: 978, endPoint y: 155, distance: 146.0
click at [977, 153] on section "PID: Adtelligent_PreBid > Time Range: [DATE] 17:00 - [DATE] 17:59 > Time Zone: …" at bounding box center [711, 480] width 1106 height 868
type input "adtelli"
click at [1038, 196] on li "1000152 - Adtelligent 1.41M [182K rows]" at bounding box center [1123, 198] width 257 height 21
click at [1117, 458] on span "✕" at bounding box center [1119, 458] width 5 height 16
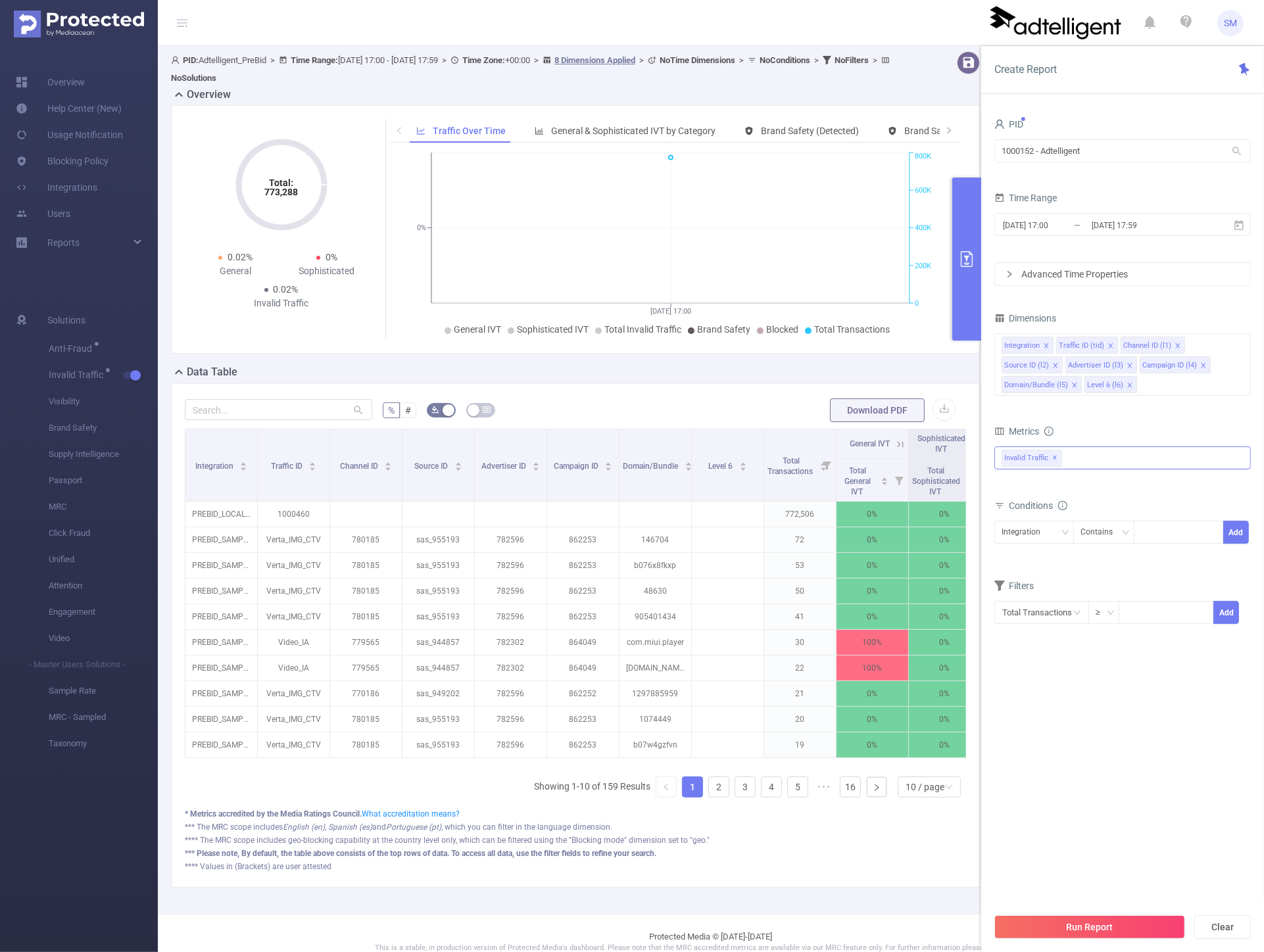
click at [1076, 464] on div "Invalid Traffic ✕" at bounding box center [1123, 458] width 257 height 23
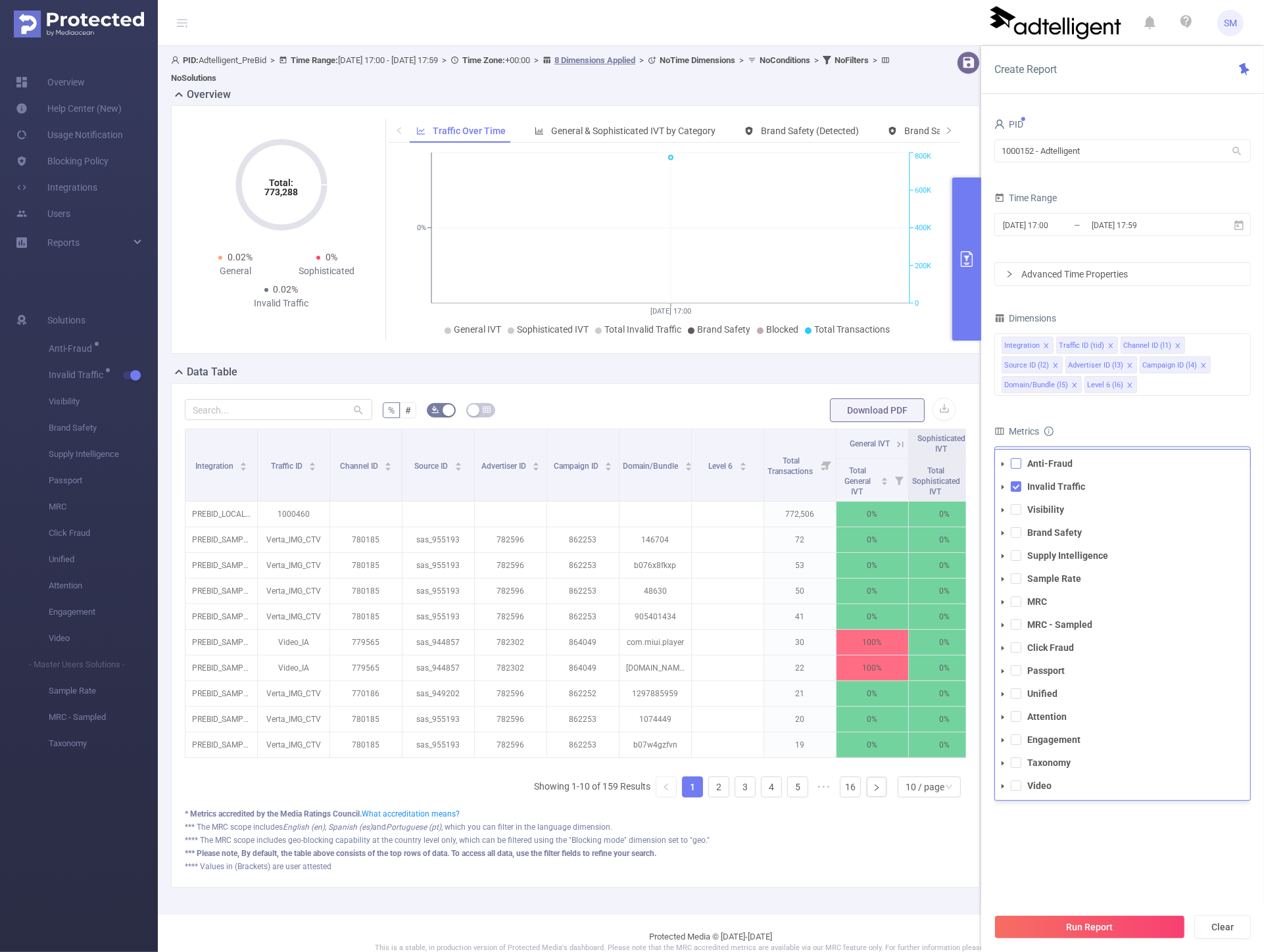
click at [1012, 461] on span at bounding box center [1016, 463] width 11 height 11
click at [1162, 390] on div "Integration Traffic ID (tid) Channel ID (l1) Source ID (l2) Advertiser ID (l3) …" at bounding box center [1123, 364] width 257 height 62
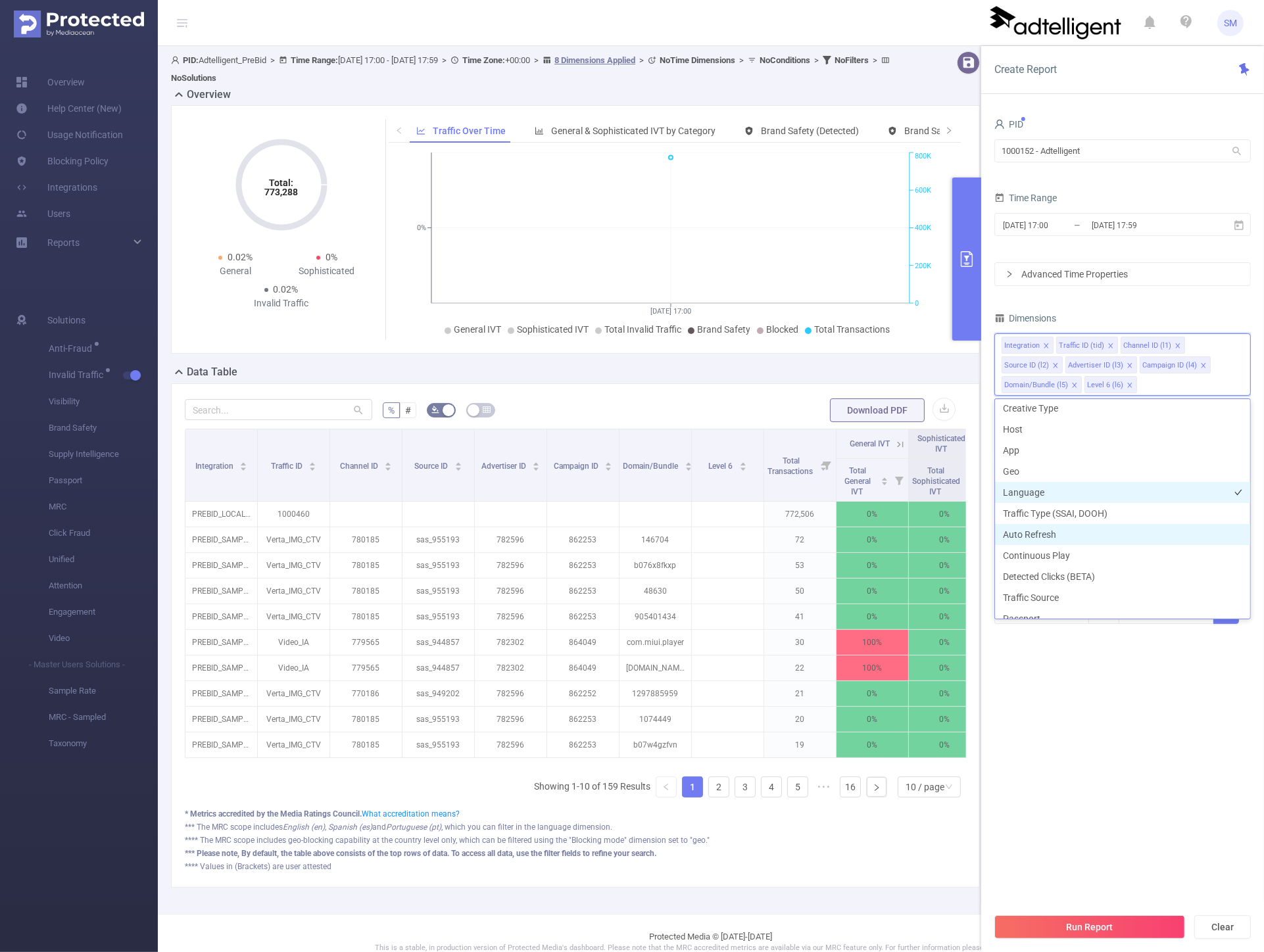
scroll to position [219, 0]
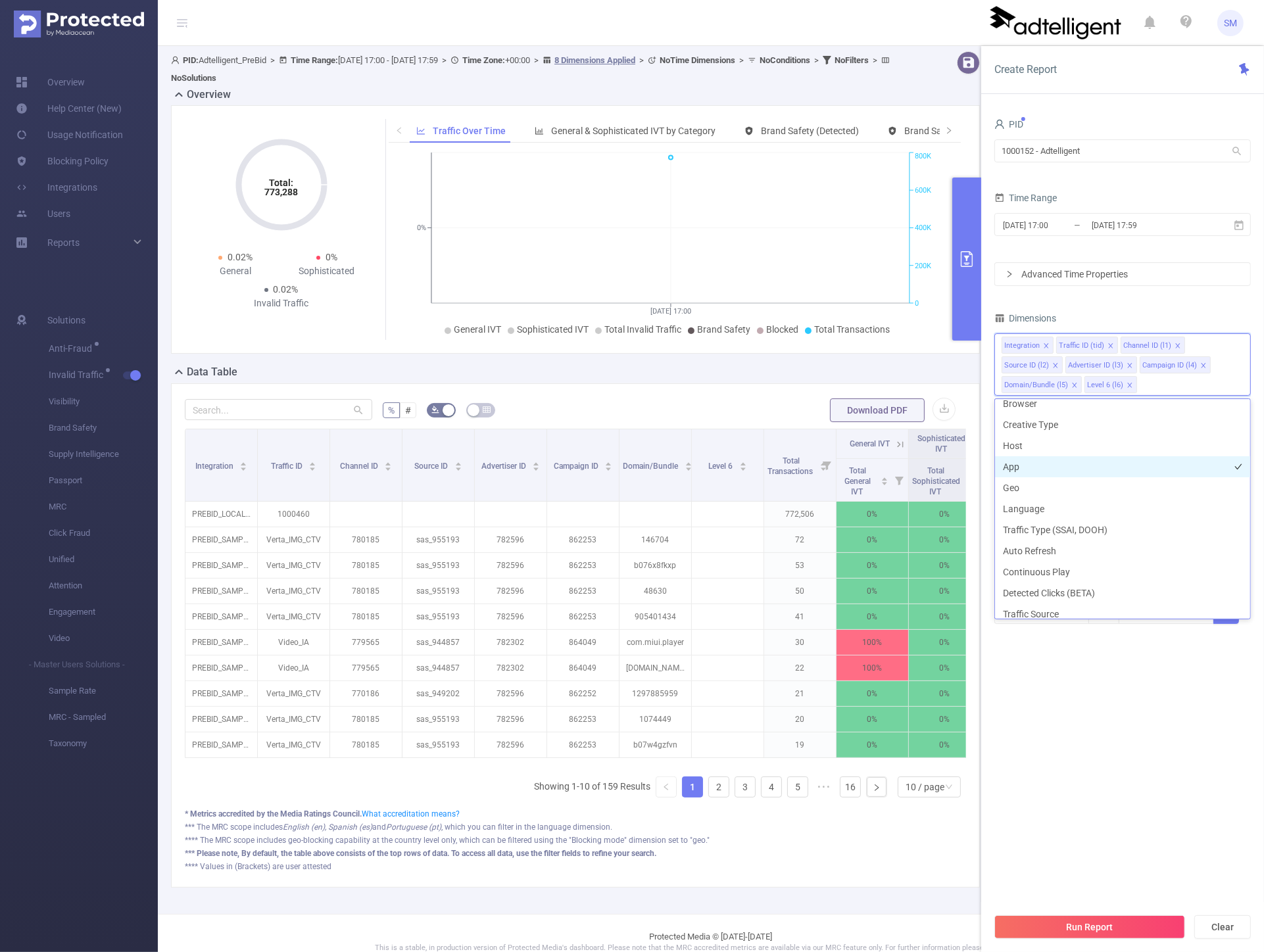
click at [1043, 461] on li "App" at bounding box center [1123, 466] width 255 height 21
click at [1042, 444] on li "Host" at bounding box center [1123, 446] width 255 height 21
drag, startPoint x: 1073, startPoint y: 693, endPoint x: 1080, endPoint y: 694, distance: 7.1
click at [1074, 693] on section "PID 1000152 - Adtelligent 1000152 - Adtelligent Time Range [DATE] 17:00 _ [DATE…" at bounding box center [1123, 511] width 257 height 791
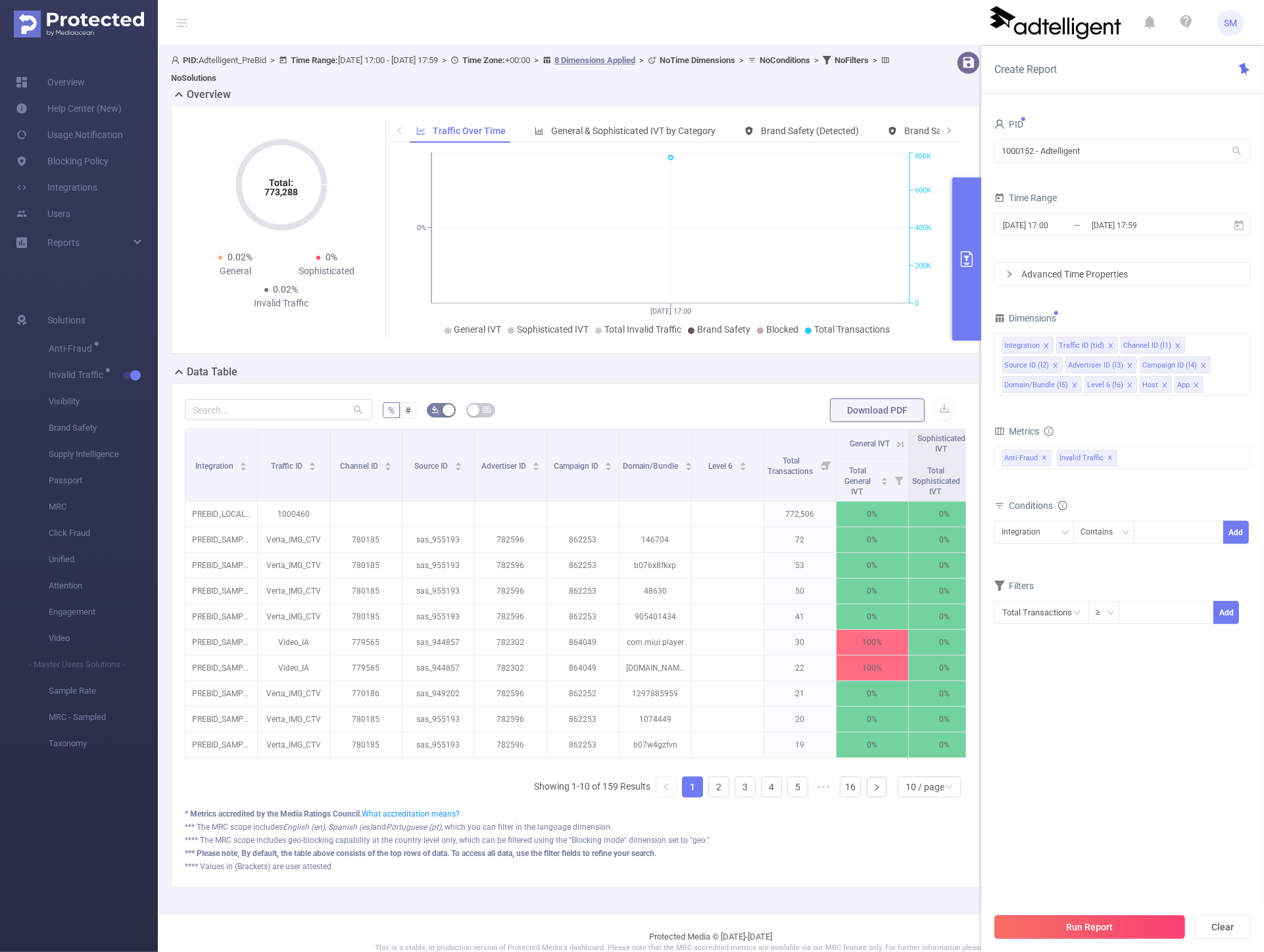
click at [1053, 924] on button "Run Report" at bounding box center [1090, 927] width 191 height 24
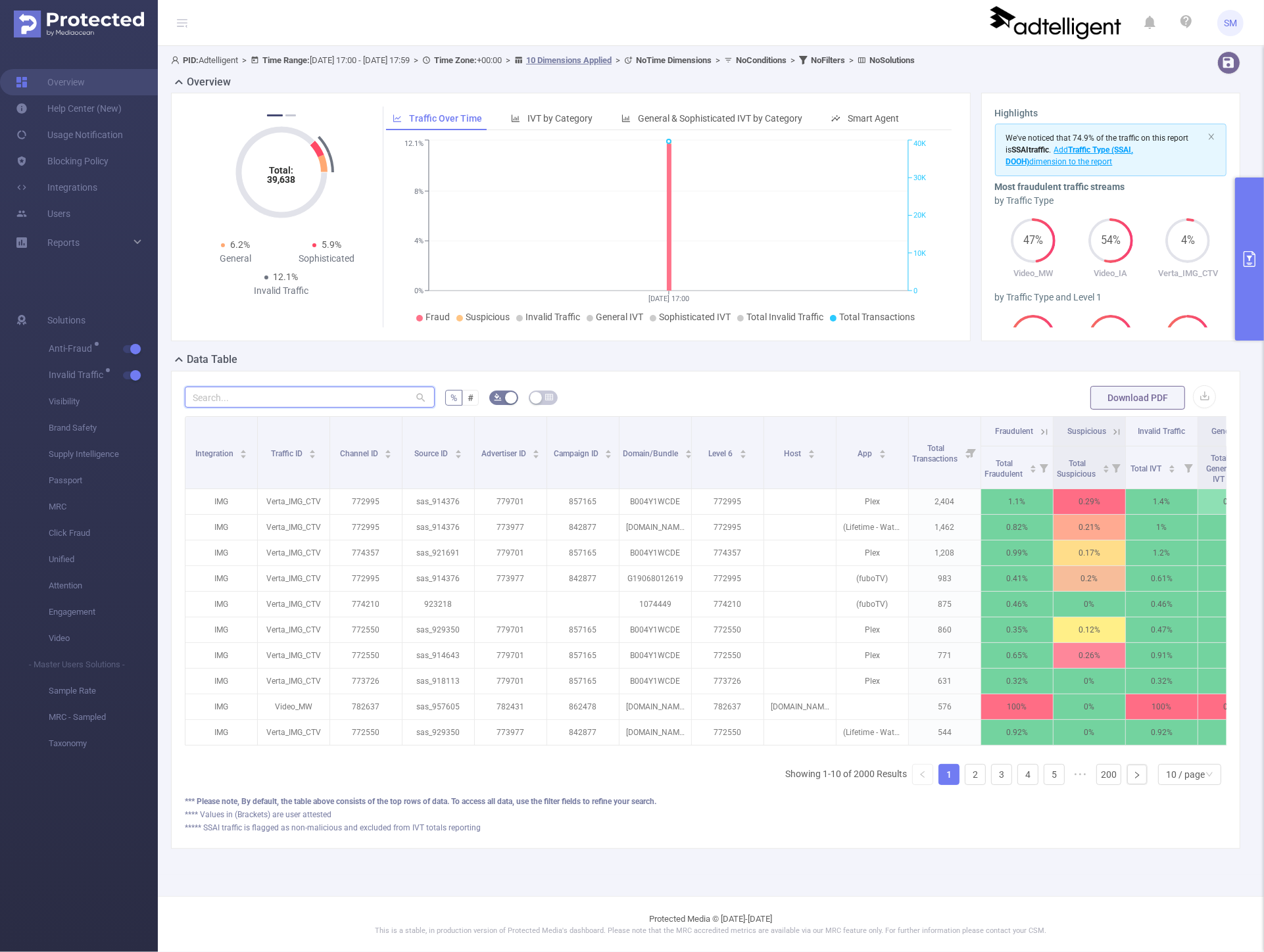
click at [307, 391] on input "text" at bounding box center [310, 397] width 250 height 21
paste input "[DOMAIN_NAME]"
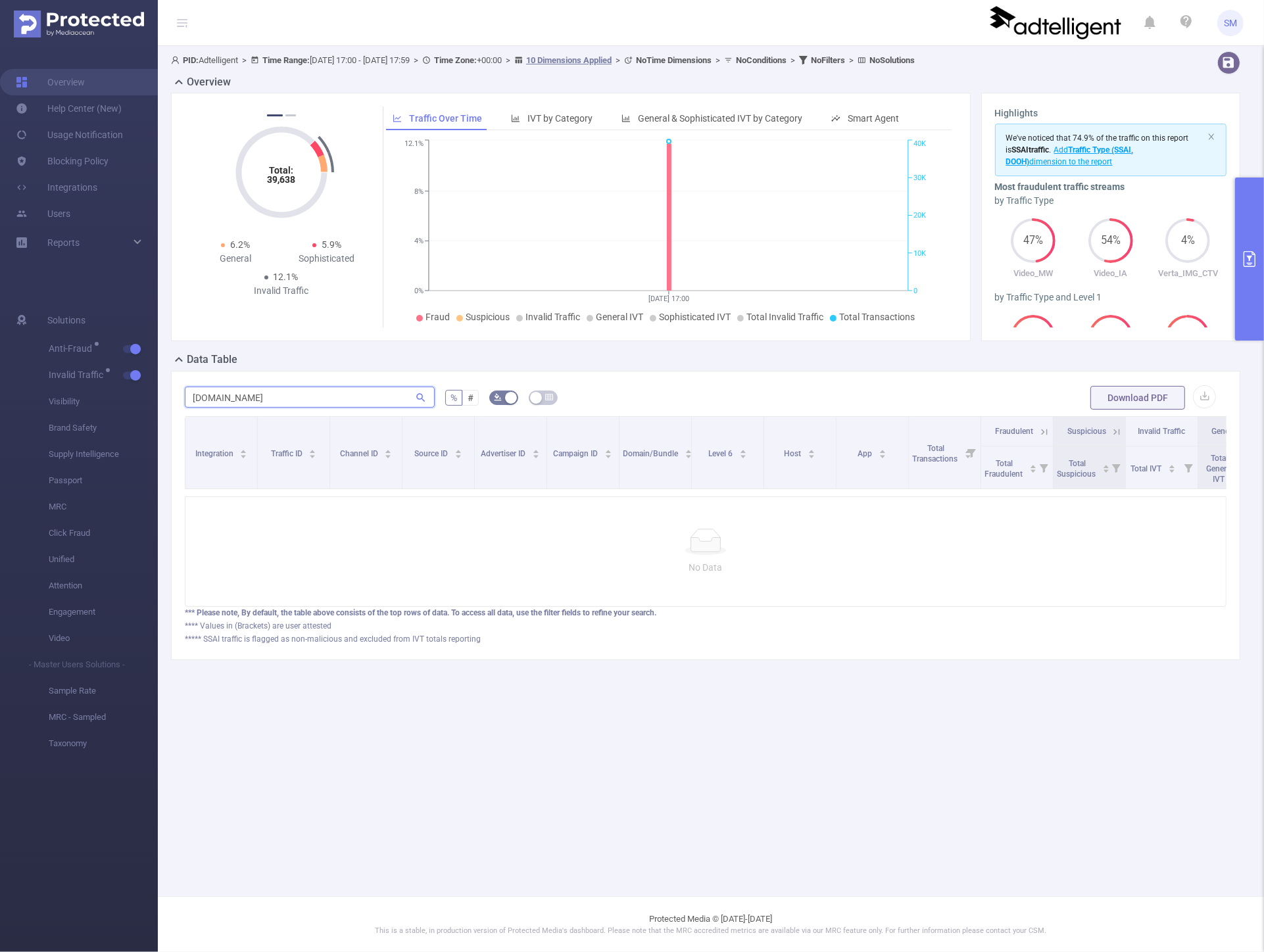
type input "[DOMAIN_NAME]"
click at [1260, 284] on button "primary" at bounding box center [1250, 259] width 29 height 163
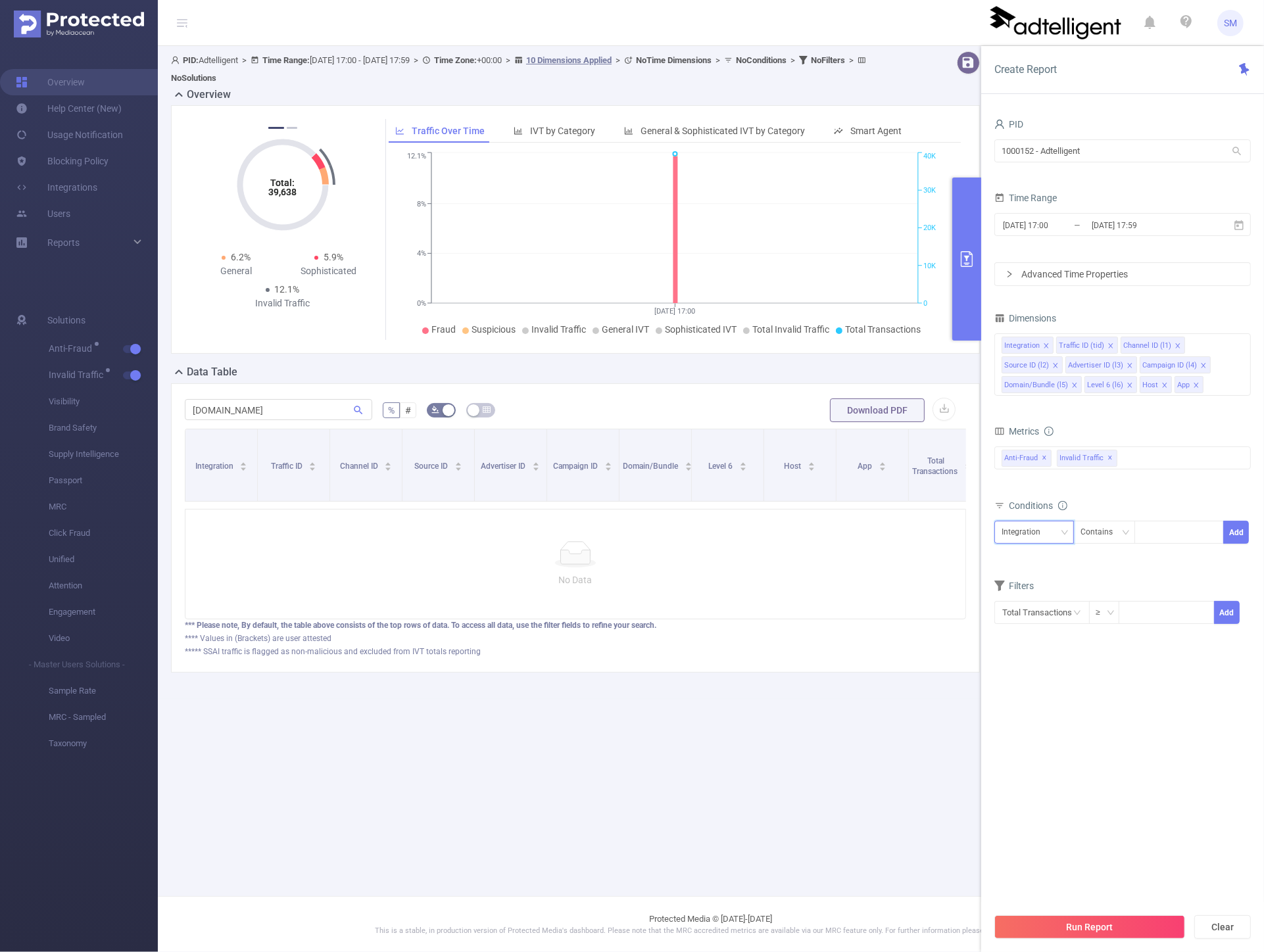
click at [1042, 527] on div "Integration" at bounding box center [1025, 532] width 48 height 21
drag, startPoint x: 1026, startPoint y: 693, endPoint x: 1053, endPoint y: 659, distance: 43.4
click at [1027, 693] on li "App" at bounding box center [1042, 698] width 95 height 21
click at [1167, 531] on div at bounding box center [1179, 532] width 76 height 21
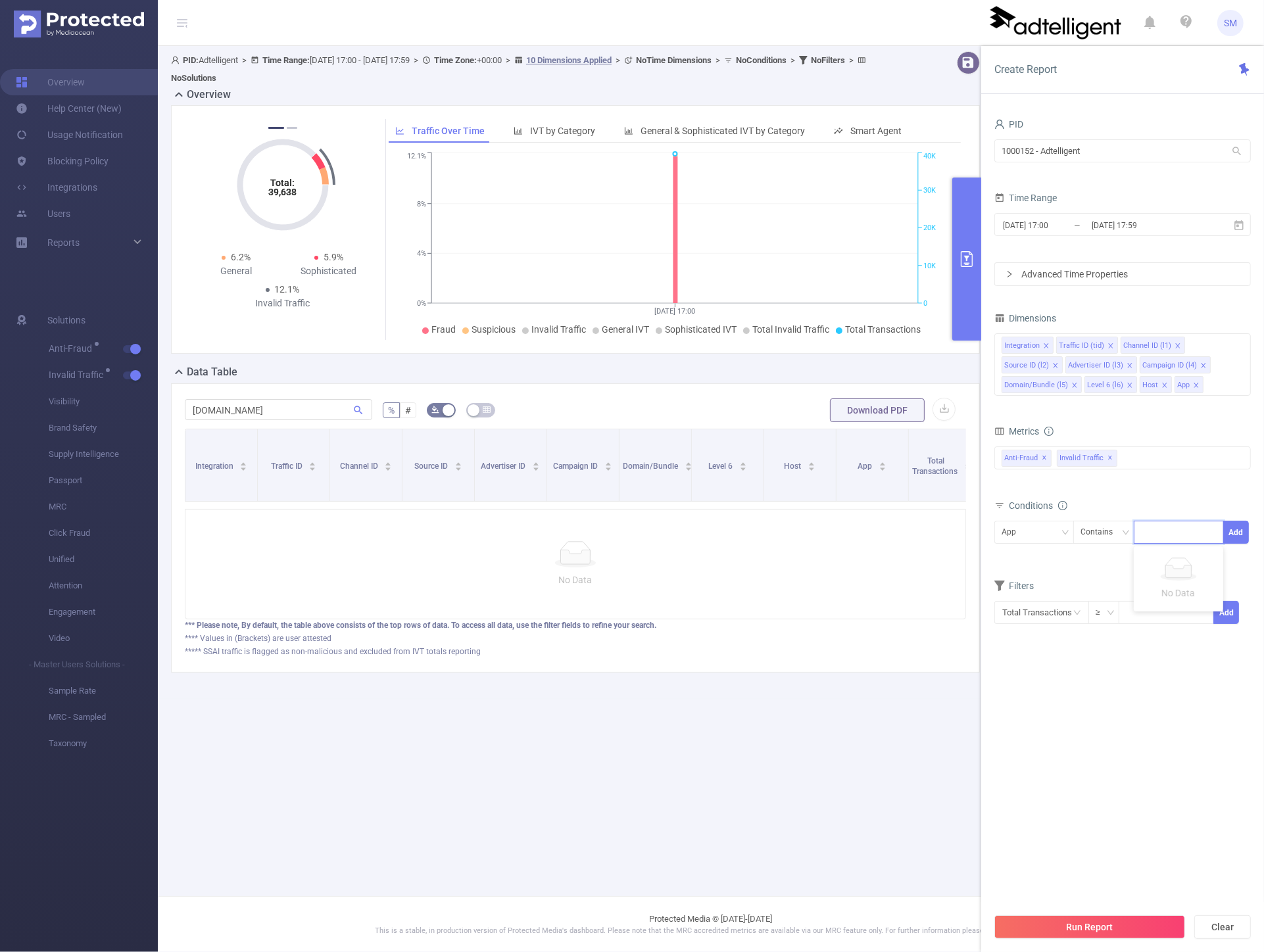
paste input "[DOMAIN_NAME]"
type input "[DOMAIN_NAME]"
click at [1181, 561] on li "[DOMAIN_NAME]" at bounding box center [1183, 559] width 100 height 21
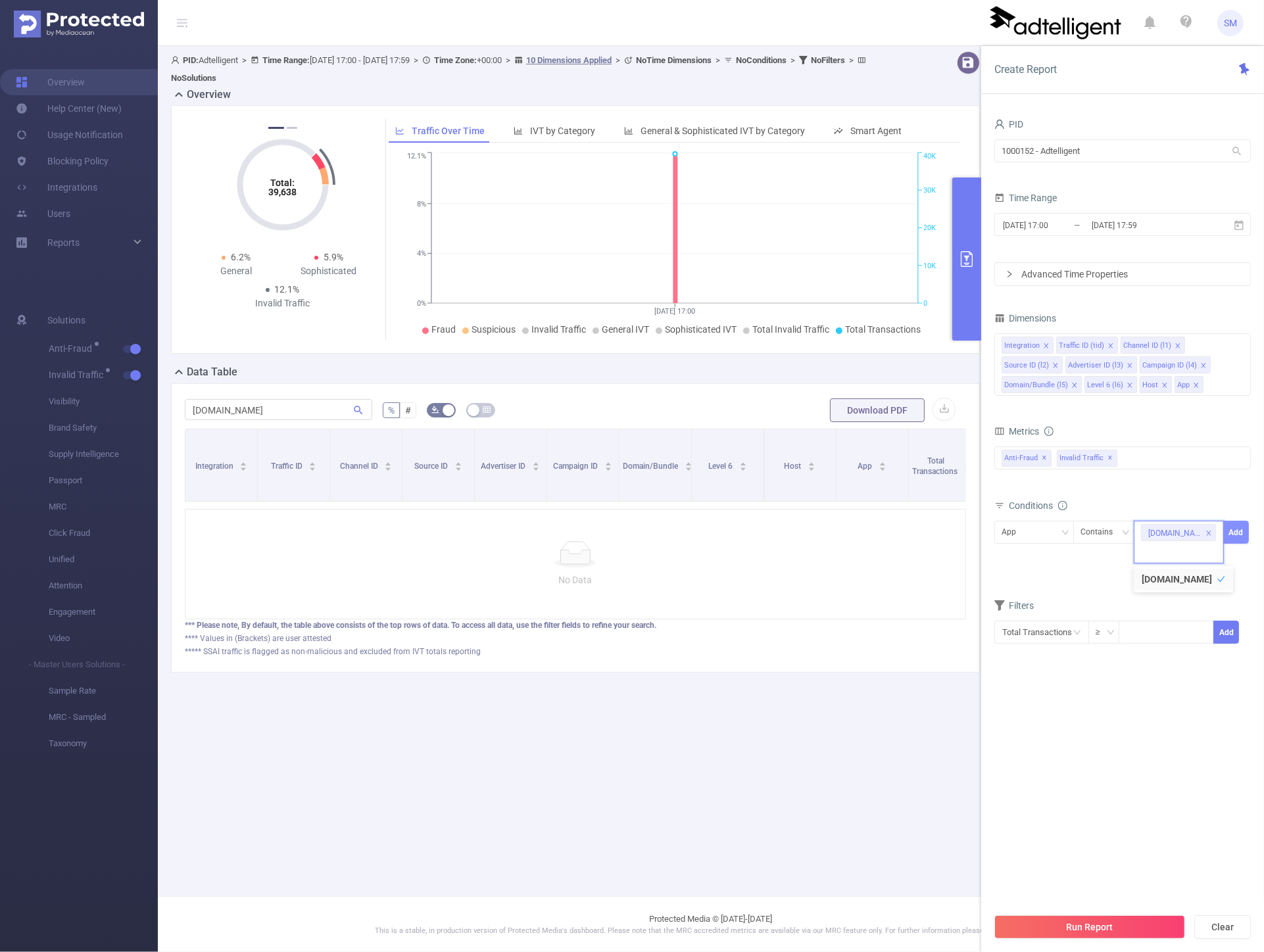
click at [1237, 532] on button "Add" at bounding box center [1236, 532] width 26 height 23
click at [1061, 923] on button "Run Report" at bounding box center [1090, 927] width 191 height 24
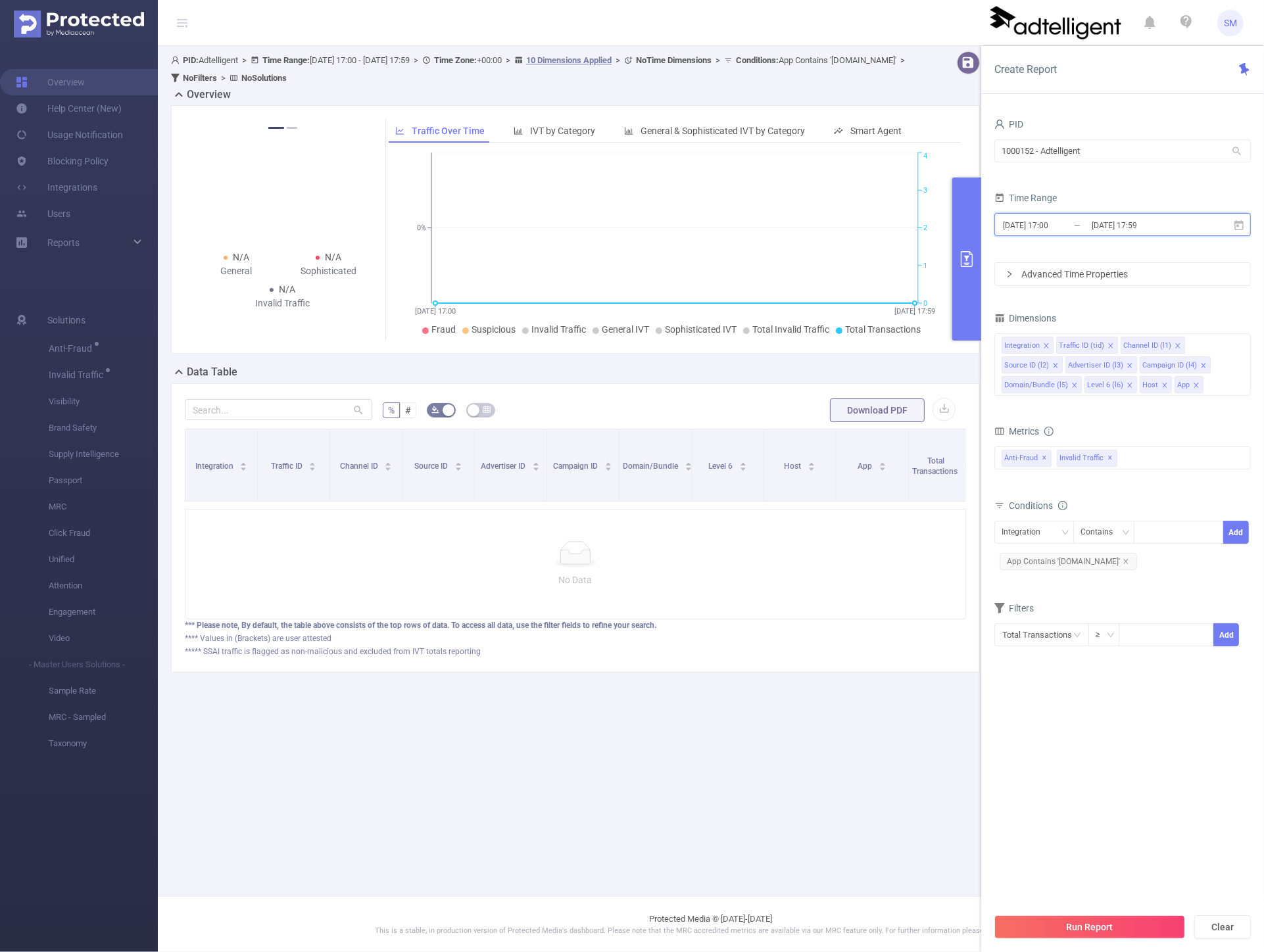
click at [1244, 224] on icon at bounding box center [1239, 226] width 12 height 12
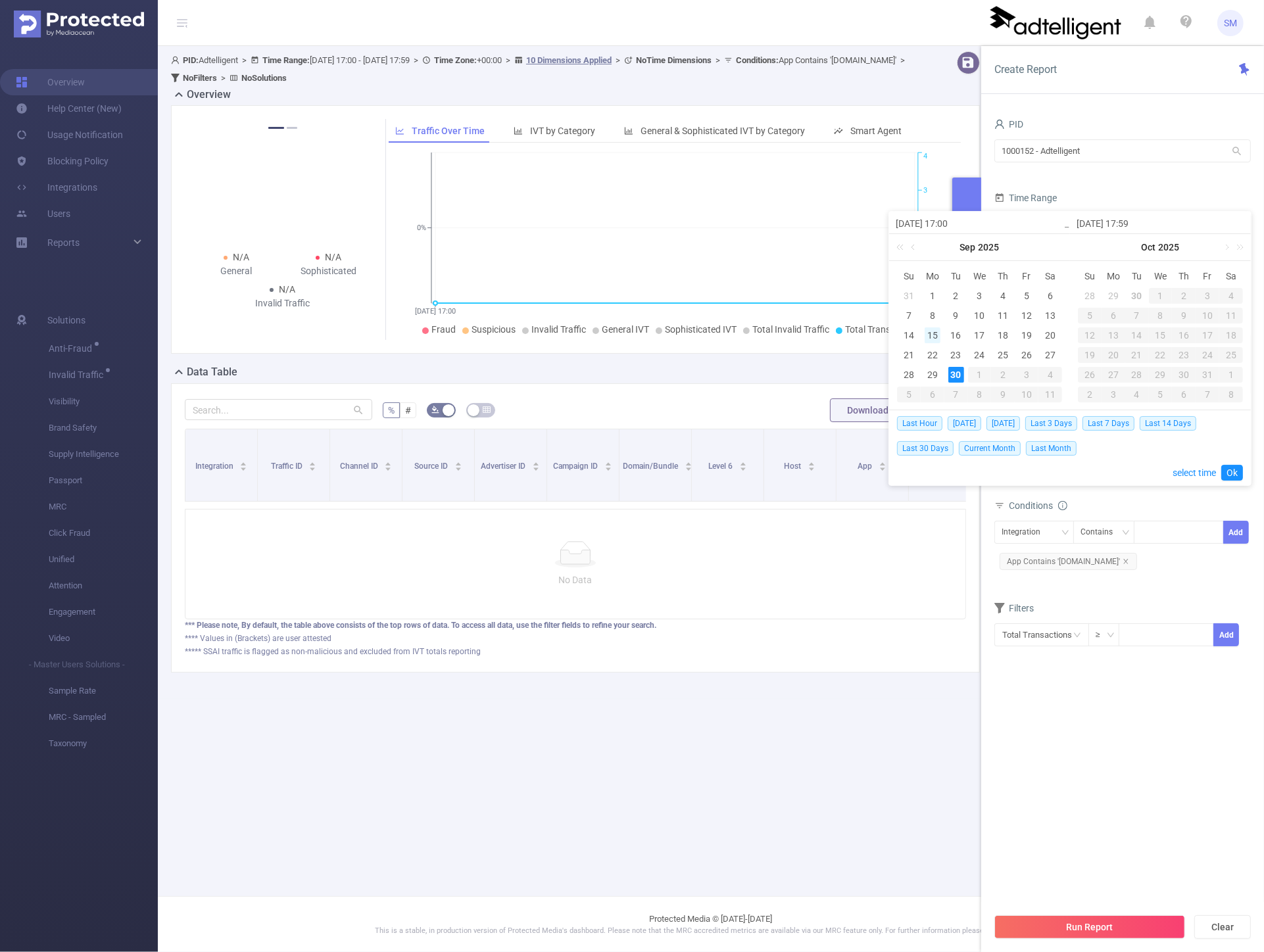
click at [932, 331] on div "15" at bounding box center [933, 335] width 16 height 16
click at [957, 373] on div "30" at bounding box center [957, 375] width 16 height 16
type input "[DATE] 17:00"
click at [1232, 474] on link "Ok" at bounding box center [1232, 473] width 21 height 16
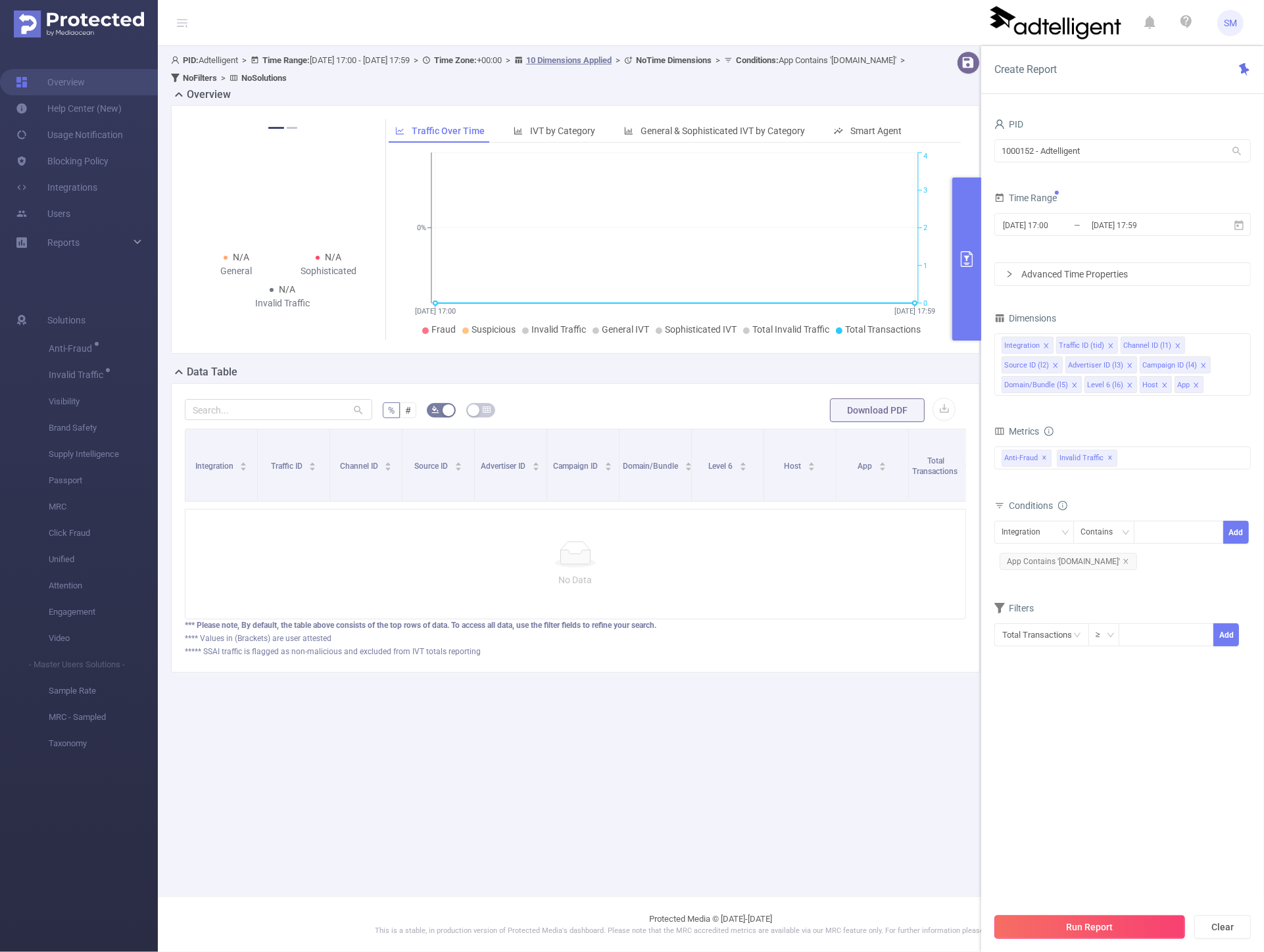
click at [1095, 931] on button "Run Report" at bounding box center [1090, 927] width 191 height 24
